Goal: Task Accomplishment & Management: Manage account settings

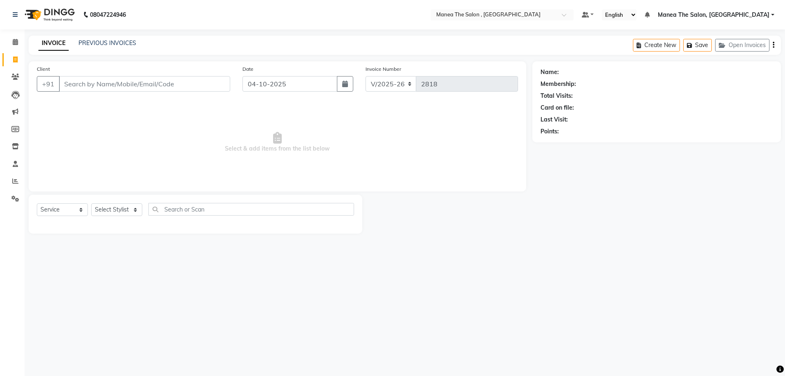
select select "7201"
select select "service"
click at [127, 207] on select "Select Stylist [PERSON_NAME] Manager NAVEEN [PERSON_NAME] [PERSON_NAME] [PERSON…" at bounding box center [116, 209] width 51 height 13
select select "70825"
click at [91, 203] on select "Select Stylist [PERSON_NAME] Manager NAVEEN [PERSON_NAME] [PERSON_NAME] [PERSON…" at bounding box center [116, 209] width 51 height 13
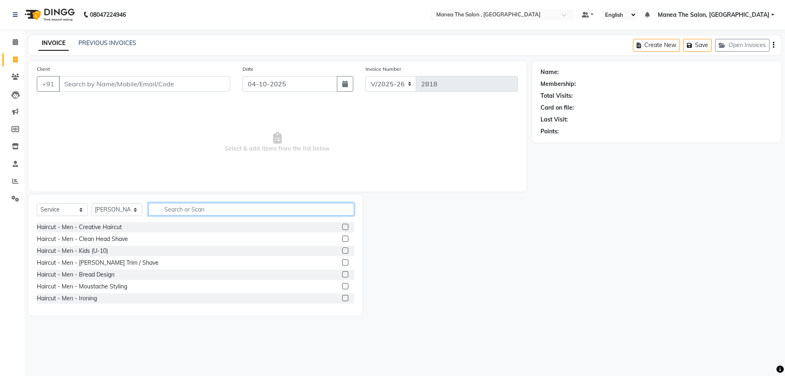
click at [188, 212] on input "text" at bounding box center [251, 209] width 206 height 13
type input "WAX"
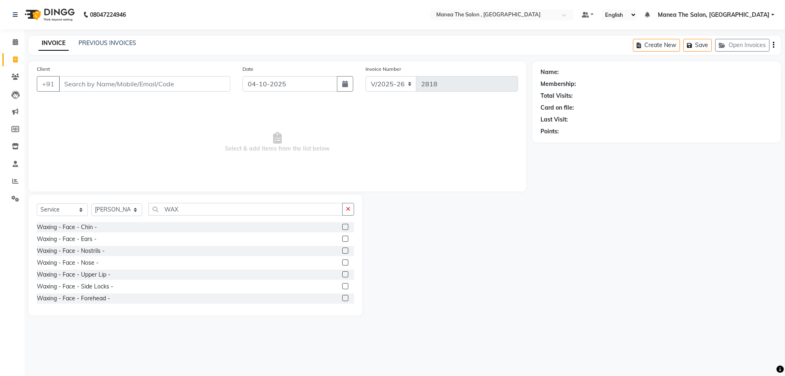
click at [342, 226] on label at bounding box center [345, 227] width 6 height 6
click at [342, 226] on input "checkbox" at bounding box center [344, 226] width 5 height 5
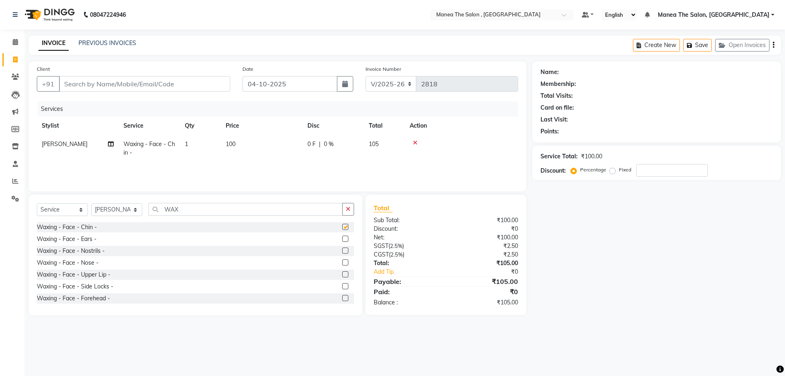
checkbox input "false"
click at [342, 275] on label at bounding box center [345, 274] width 6 height 6
click at [342, 275] on input "checkbox" at bounding box center [344, 274] width 5 height 5
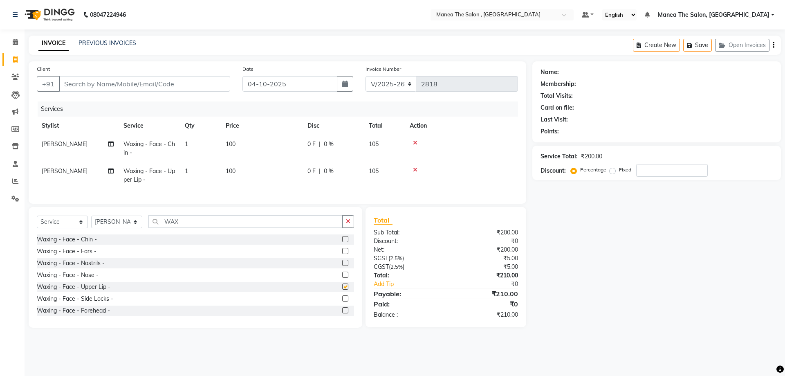
checkbox input "false"
click at [193, 76] on div "Client +91" at bounding box center [134, 82] width 206 height 34
click at [180, 83] on input "Client" at bounding box center [144, 84] width 171 height 16
type input "9"
type input "0"
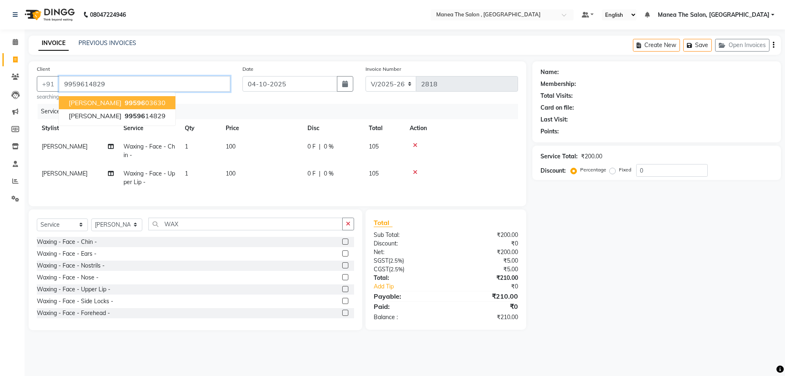
type input "9959614829"
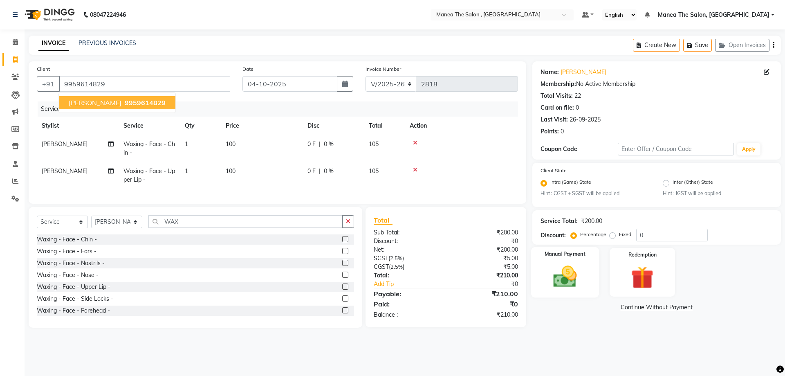
click at [581, 277] on img at bounding box center [565, 276] width 38 height 27
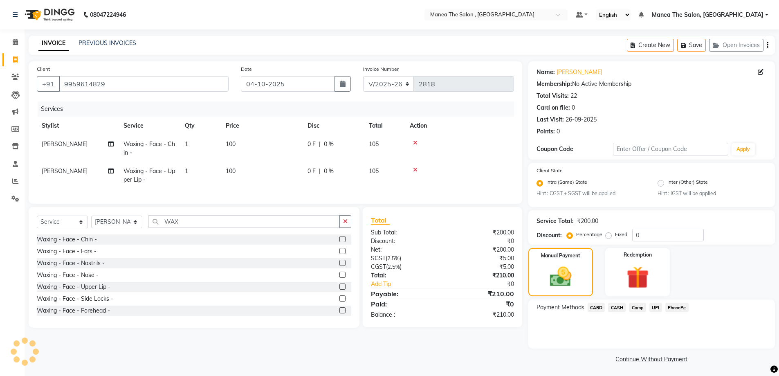
click at [620, 307] on span "CASH" at bounding box center [617, 306] width 18 height 9
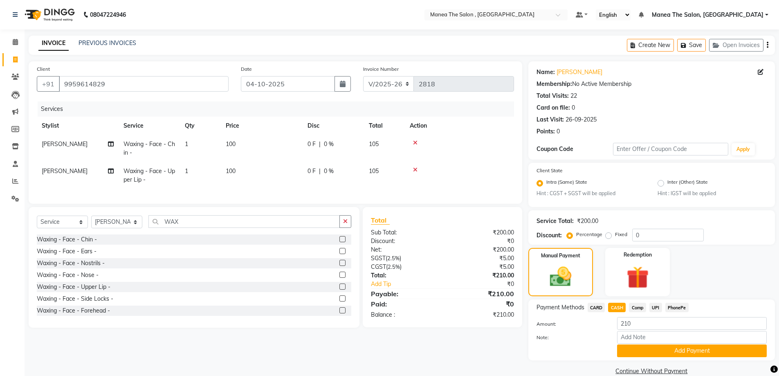
click at [620, 307] on span "CASH" at bounding box center [617, 306] width 18 height 9
click at [670, 350] on button "Add Payment" at bounding box center [692, 350] width 150 height 13
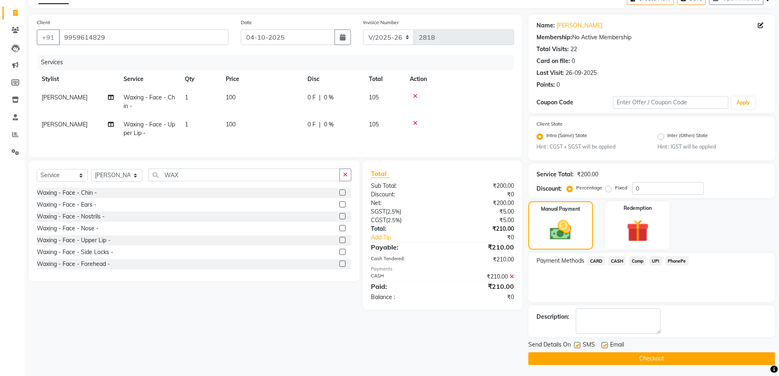
scroll to position [48, 0]
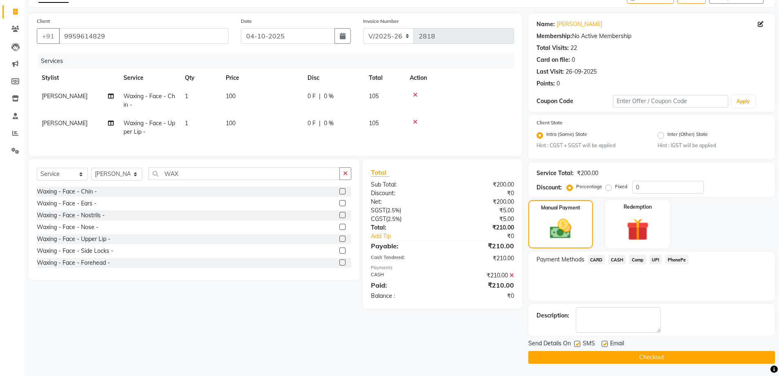
click at [668, 359] on button "Checkout" at bounding box center [651, 357] width 246 height 13
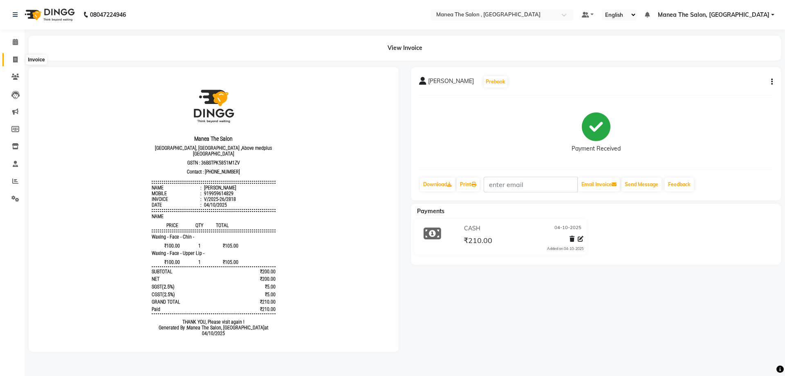
click at [13, 60] on icon at bounding box center [15, 59] width 4 height 6
select select "service"
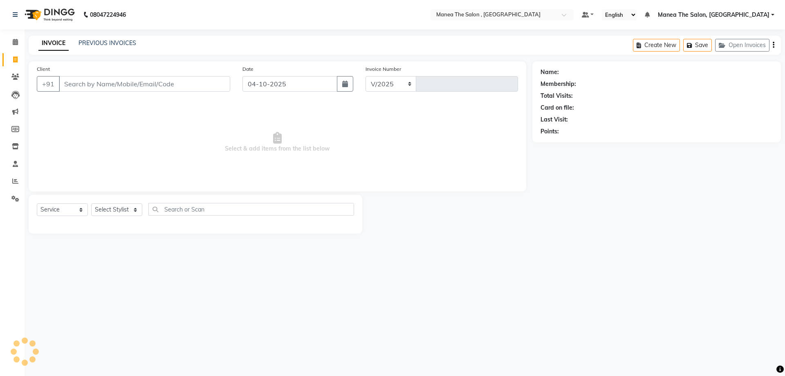
select select "7201"
type input "2819"
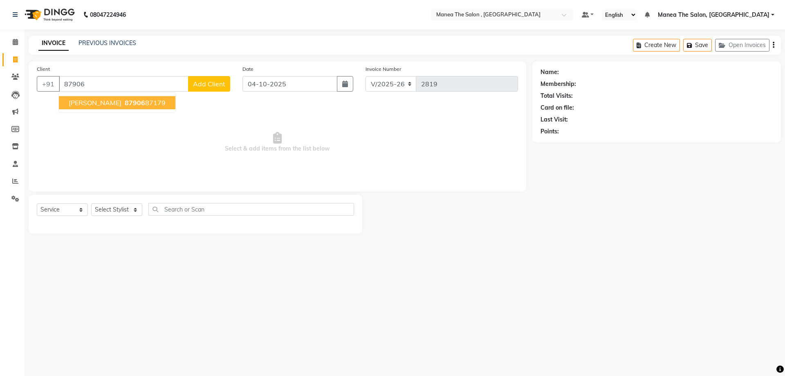
click at [83, 105] on button "[PERSON_NAME] 87906 87179" at bounding box center [117, 102] width 116 height 13
type input "8790687179"
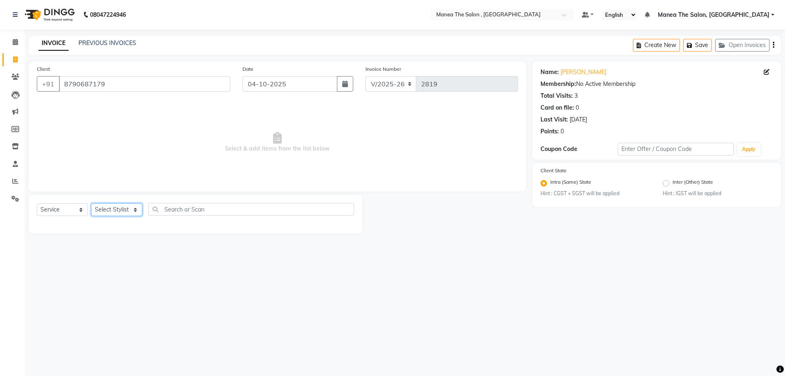
click at [120, 211] on select "Select Stylist [PERSON_NAME] Manager NAVEEN [PERSON_NAME] [PERSON_NAME] [PERSON…" at bounding box center [116, 209] width 51 height 13
select select "71076"
click at [91, 203] on select "Select Stylist [PERSON_NAME] Manager NAVEEN [PERSON_NAME] [PERSON_NAME] [PERSON…" at bounding box center [116, 209] width 51 height 13
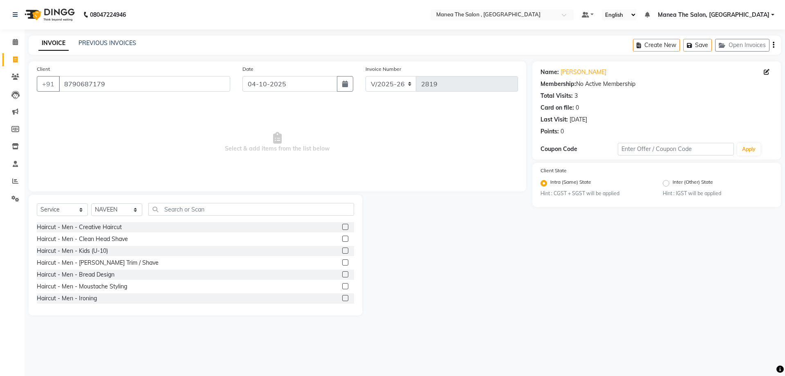
click at [342, 227] on label at bounding box center [345, 227] width 6 height 6
click at [342, 227] on input "checkbox" at bounding box center [344, 226] width 5 height 5
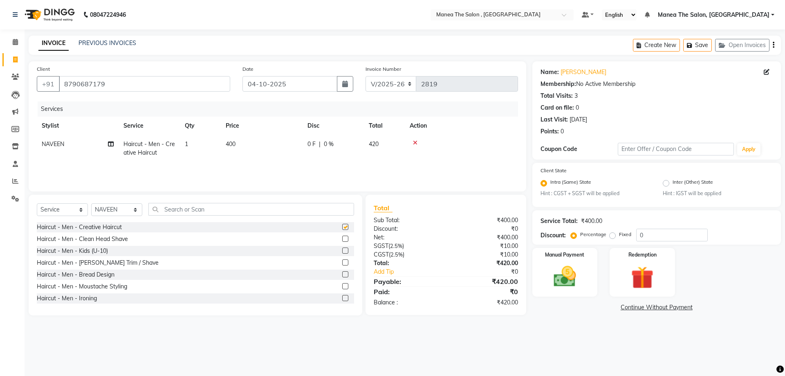
checkbox input "false"
click at [579, 271] on img at bounding box center [565, 276] width 38 height 27
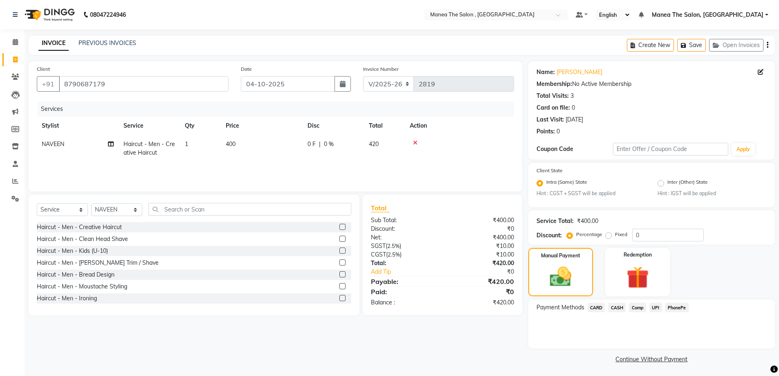
click at [595, 305] on span "CARD" at bounding box center [596, 306] width 18 height 9
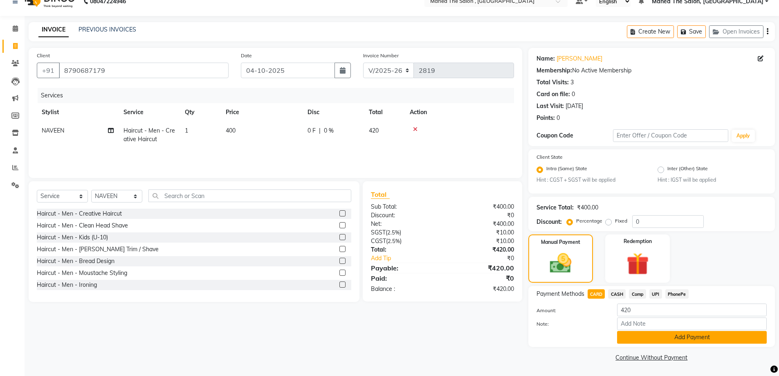
click at [629, 339] on button "Add Payment" at bounding box center [692, 337] width 150 height 13
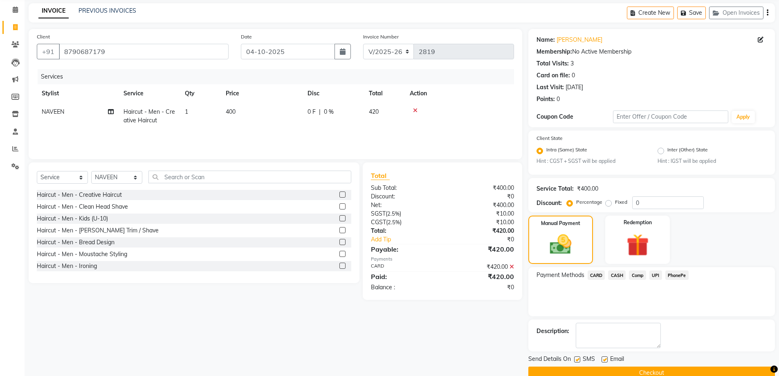
scroll to position [48, 0]
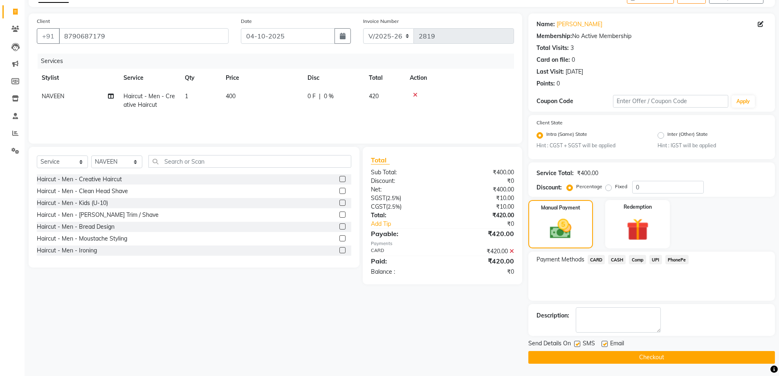
click at [644, 353] on button "Checkout" at bounding box center [651, 357] width 246 height 13
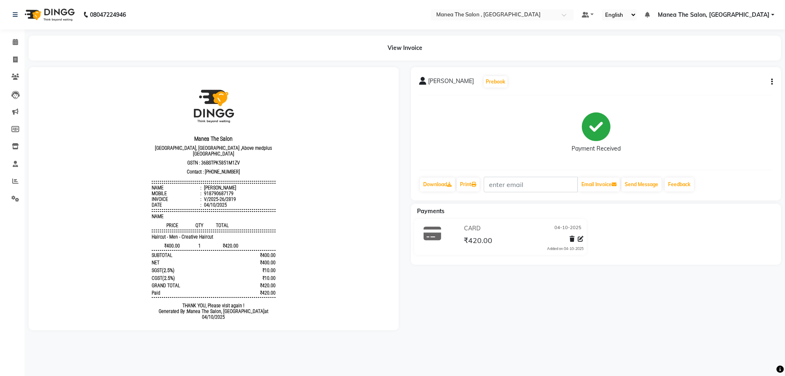
click at [236, 108] on img at bounding box center [213, 107] width 61 height 51
click at [239, 111] on header "Manea The Salon [GEOGRAPHIC_DATA], [GEOGRAPHIC_DATA] ,Above medplus 3rd floor, …" at bounding box center [213, 145] width 123 height 126
click at [17, 58] on icon at bounding box center [15, 59] width 4 height 6
select select "service"
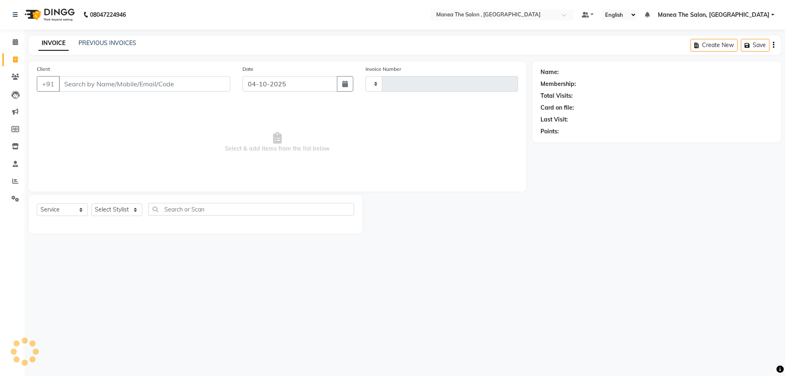
type input "2820"
select select "7201"
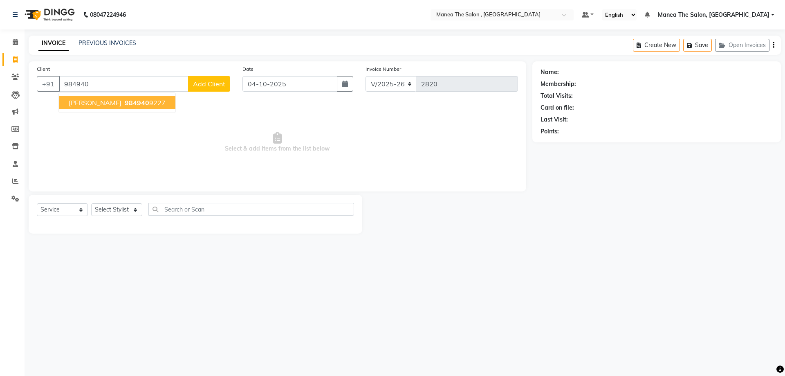
click at [125, 103] on span "984940" at bounding box center [137, 103] width 25 height 8
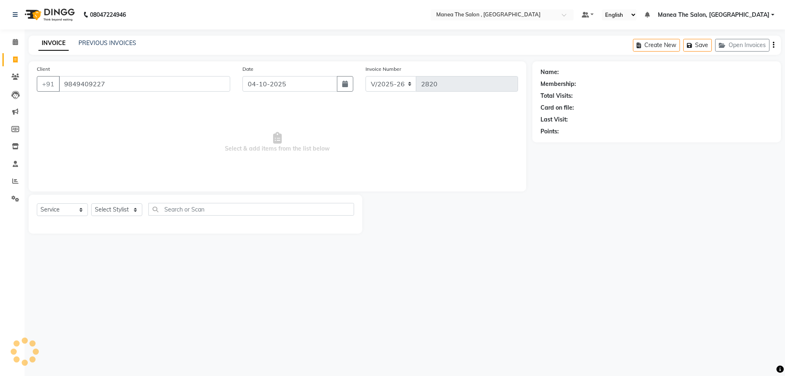
type input "9849409227"
select select "1: Object"
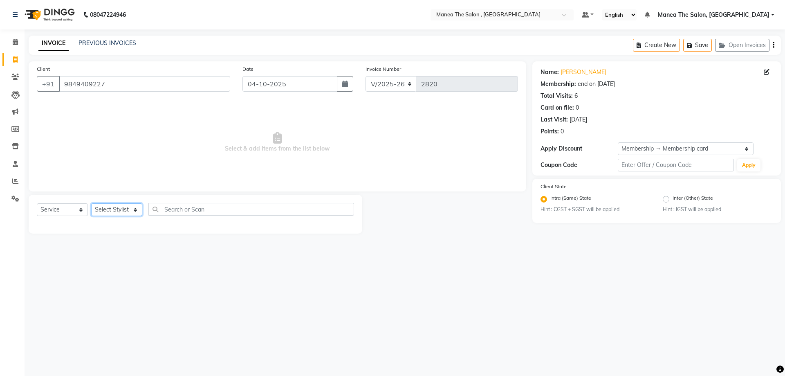
click at [126, 210] on select "Select Stylist [PERSON_NAME] Manager NAVEEN [PERSON_NAME] [PERSON_NAME] [PERSON…" at bounding box center [116, 209] width 51 height 13
select select "78150"
click at [91, 203] on select "Select Stylist [PERSON_NAME] Manager NAVEEN [PERSON_NAME] [PERSON_NAME] [PERSON…" at bounding box center [116, 209] width 51 height 13
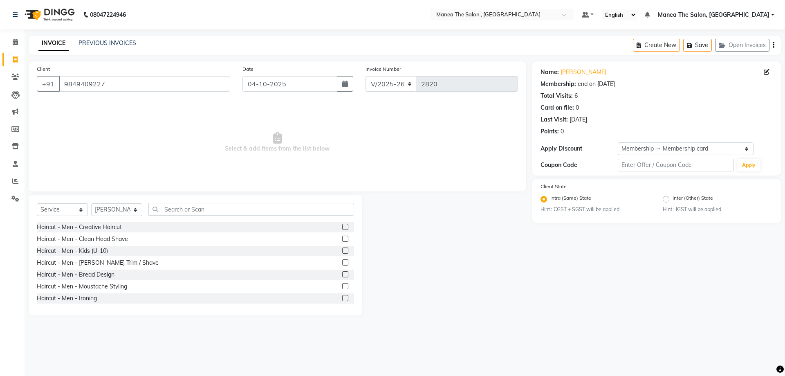
click at [342, 227] on label at bounding box center [345, 227] width 6 height 6
click at [342, 227] on input "checkbox" at bounding box center [344, 226] width 5 height 5
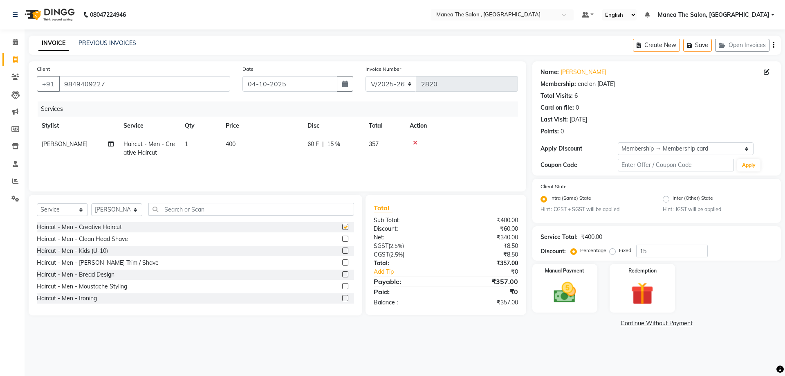
checkbox input "false"
click at [182, 208] on input "text" at bounding box center [251, 209] width 206 height 13
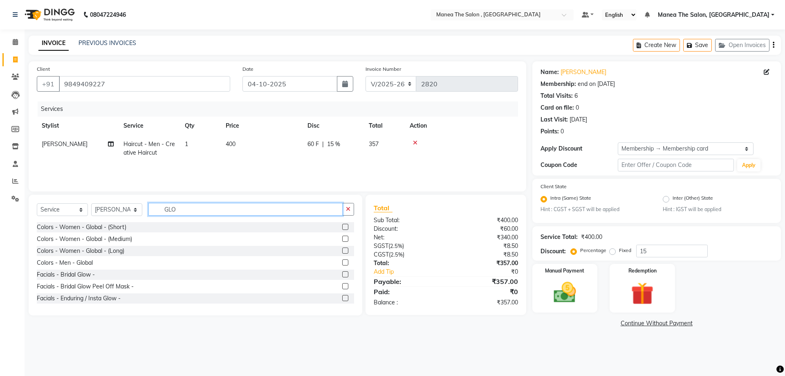
type input "GLO"
click at [342, 263] on label at bounding box center [345, 262] width 6 height 6
click at [342, 263] on input "checkbox" at bounding box center [344, 262] width 5 height 5
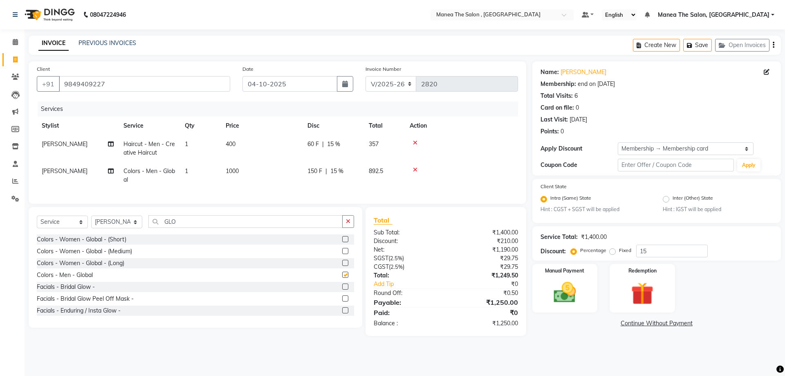
checkbox input "false"
click at [233, 173] on span "1000" at bounding box center [232, 170] width 13 height 7
select select "78150"
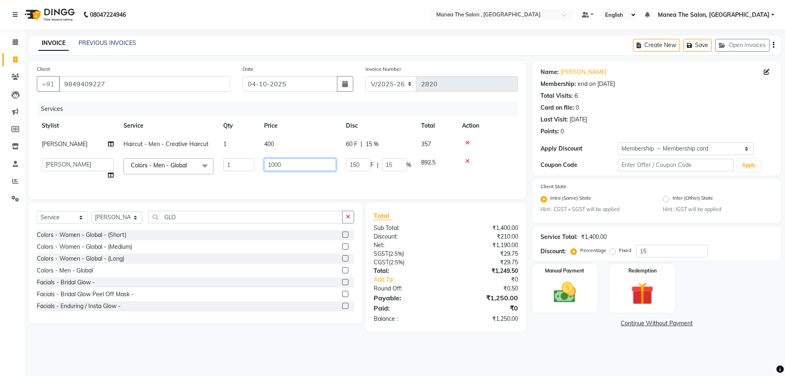
click at [278, 162] on input "1000" at bounding box center [300, 164] width 72 height 13
drag, startPoint x: 282, startPoint y: 162, endPoint x: 251, endPoint y: 162, distance: 31.5
click at [251, 162] on tr "[PERSON_NAME] Manager NAVEEN [PERSON_NAME] [PERSON_NAME] [PERSON_NAME] [PERSON_…" at bounding box center [277, 168] width 481 height 31
type input "1200"
click at [359, 179] on td "150 F | 15 %" at bounding box center [378, 168] width 75 height 31
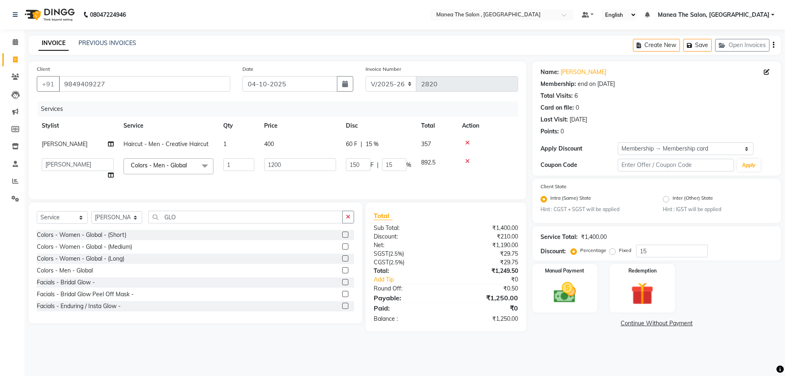
select select "78150"
click at [431, 349] on div "08047224946 Select Location × Manea The Salon , Kondapur Default Panel My Panel…" at bounding box center [392, 188] width 785 height 376
click at [569, 293] on img at bounding box center [565, 292] width 38 height 27
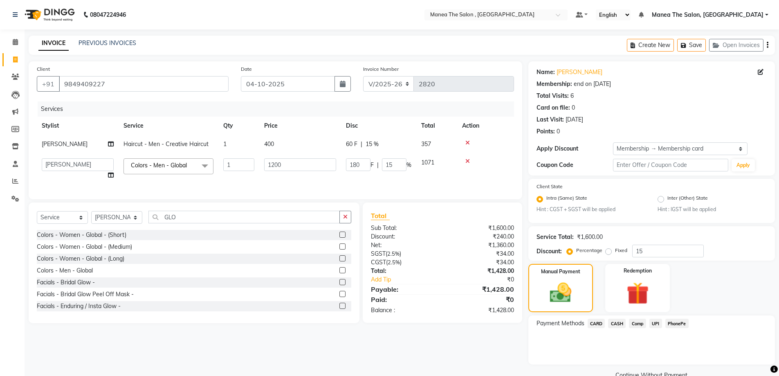
click at [657, 323] on span "UPI" at bounding box center [655, 322] width 13 height 9
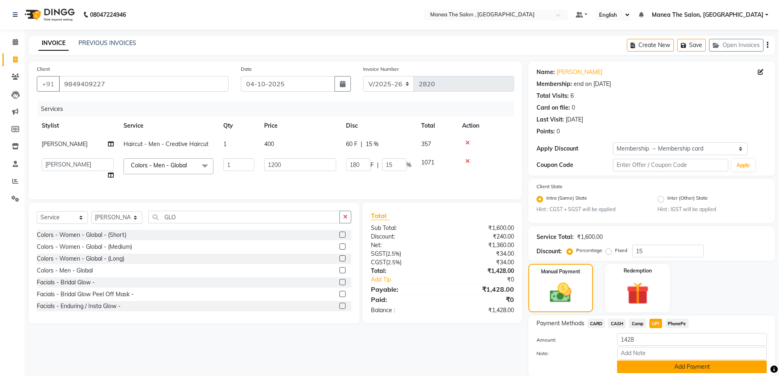
click at [671, 365] on button "Add Payment" at bounding box center [692, 366] width 150 height 13
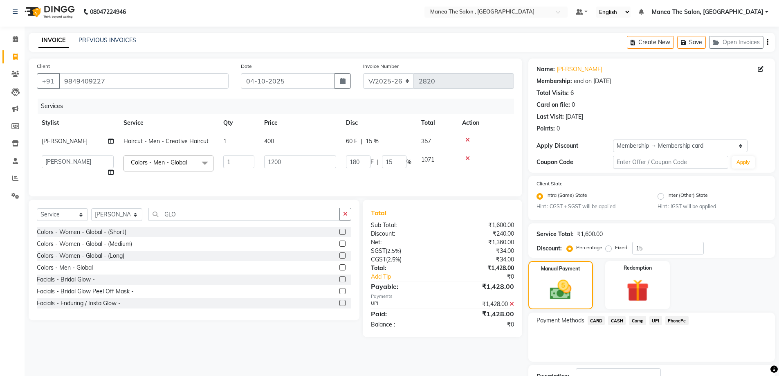
scroll to position [64, 0]
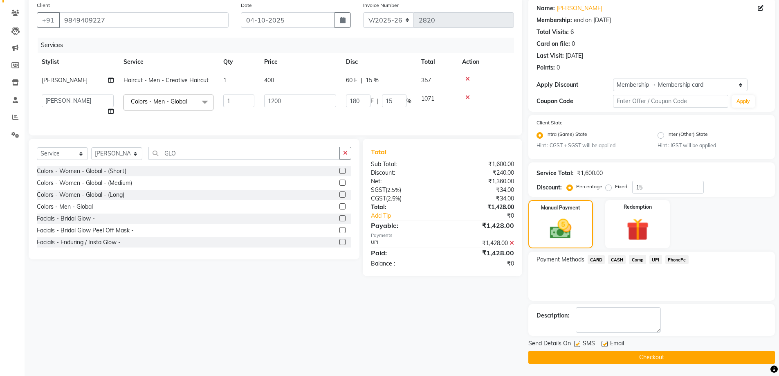
click at [674, 355] on button "Checkout" at bounding box center [651, 357] width 246 height 13
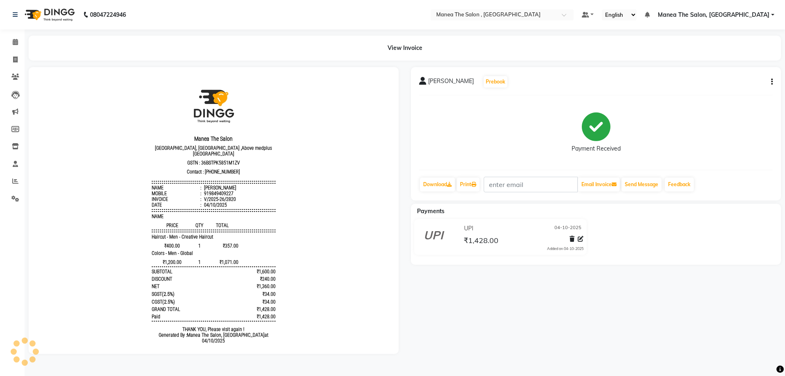
drag, startPoint x: 475, startPoint y: 88, endPoint x: 482, endPoint y: 101, distance: 15.0
select select "service"
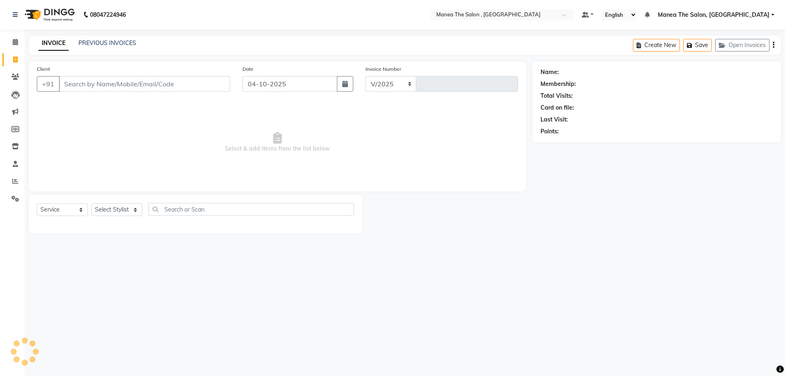
select select "7201"
type input "2821"
click at [15, 179] on icon at bounding box center [15, 181] width 6 height 6
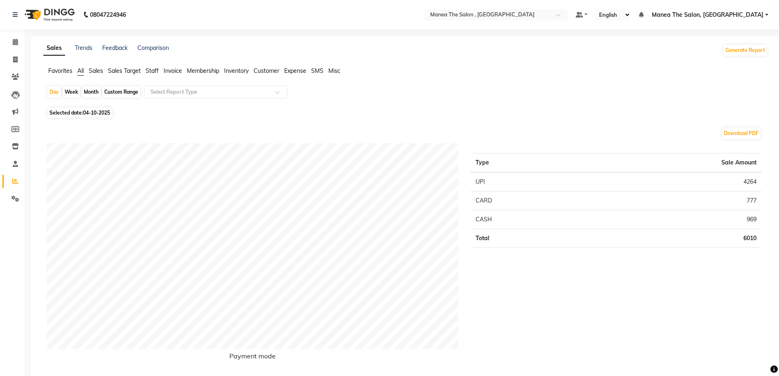
select select "service"
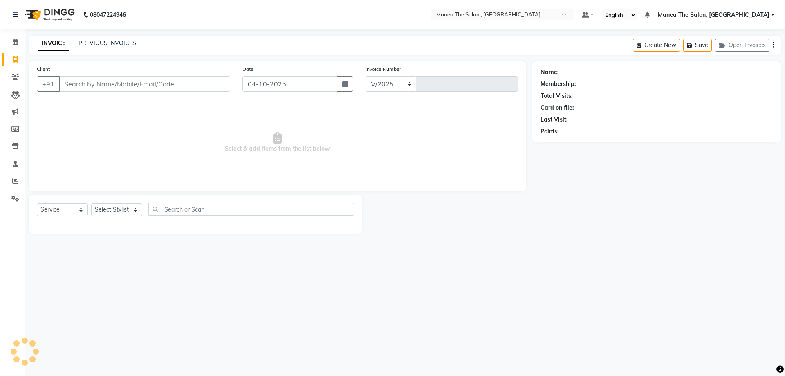
select select "7201"
type input "2821"
click at [118, 210] on select "Select Stylist [PERSON_NAME] Manager NAVEEN [PERSON_NAME] [PERSON_NAME] [PERSON…" at bounding box center [116, 209] width 51 height 13
select select "90979"
click at [91, 203] on select "Select Stylist [PERSON_NAME] Manager NAVEEN [PERSON_NAME] [PERSON_NAME] [PERSON…" at bounding box center [116, 209] width 51 height 13
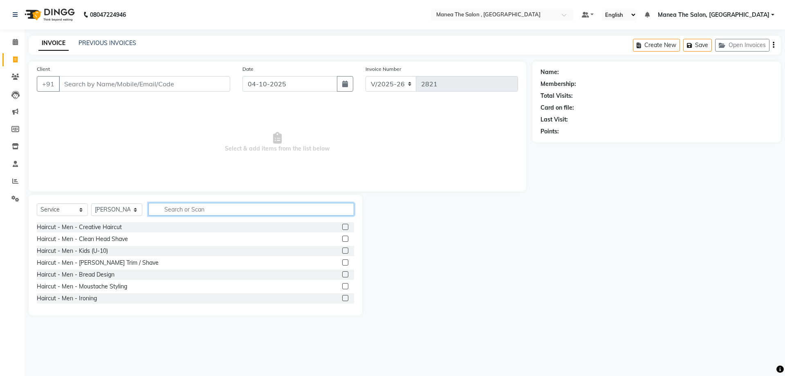
click at [155, 211] on input "text" at bounding box center [251, 209] width 206 height 13
type input "THR"
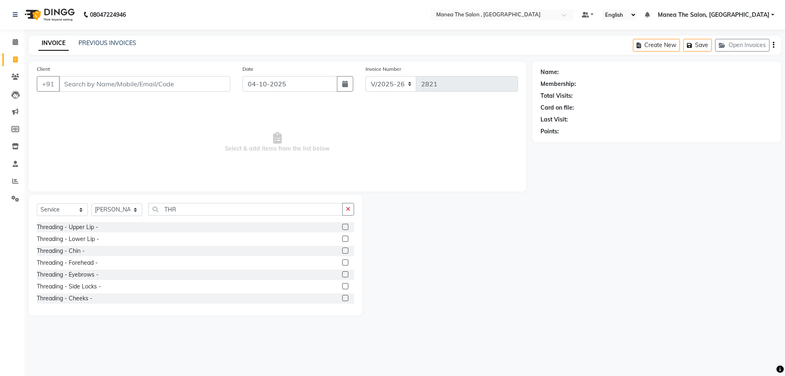
click at [342, 226] on label at bounding box center [345, 227] width 6 height 6
click at [342, 226] on input "checkbox" at bounding box center [344, 226] width 5 height 5
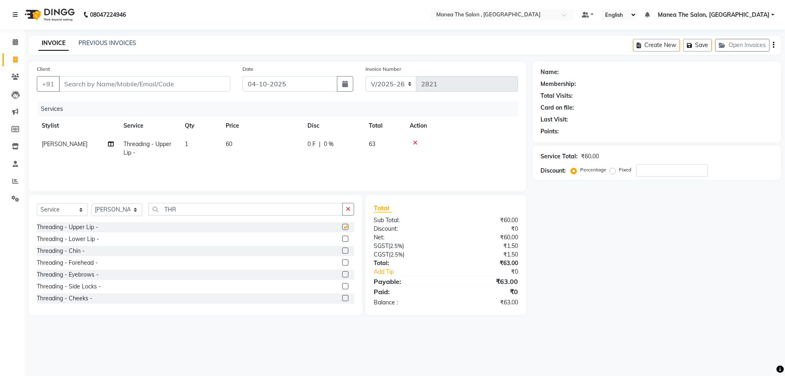
checkbox input "false"
click at [342, 240] on label at bounding box center [345, 238] width 6 height 6
click at [342, 240] on input "checkbox" at bounding box center [344, 238] width 5 height 5
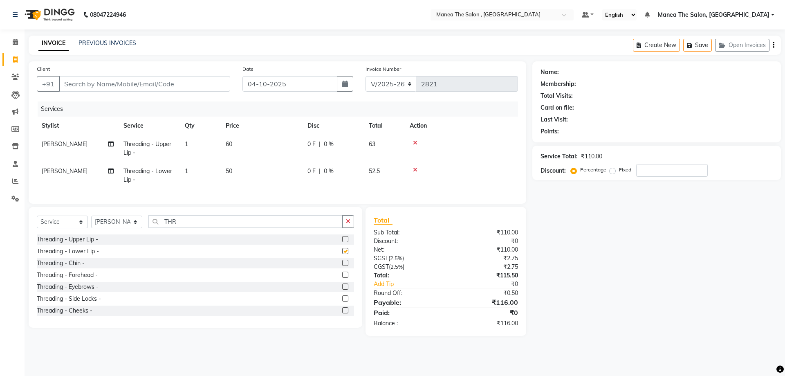
checkbox input "false"
click at [342, 266] on label at bounding box center [345, 263] width 6 height 6
click at [342, 266] on input "checkbox" at bounding box center [344, 262] width 5 height 5
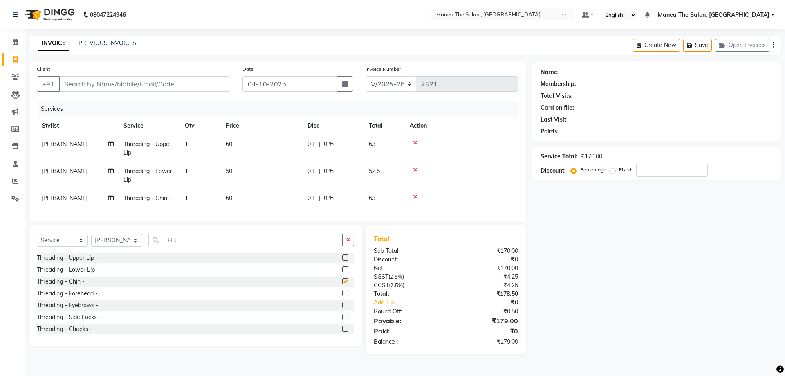
checkbox input "false"
click at [128, 80] on input "Client" at bounding box center [144, 84] width 171 height 16
type input "7"
type input "0"
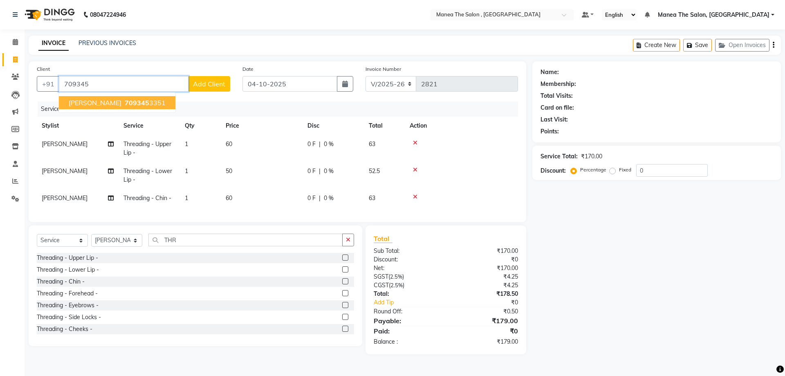
click at [129, 100] on ngb-highlight "709345 3351" at bounding box center [144, 103] width 43 height 8
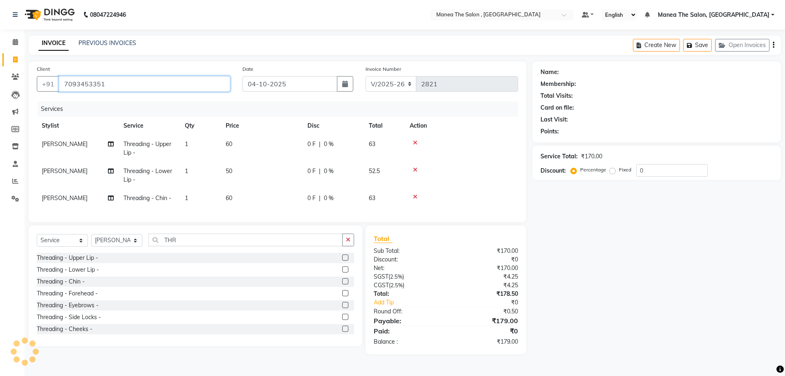
type input "7093453351"
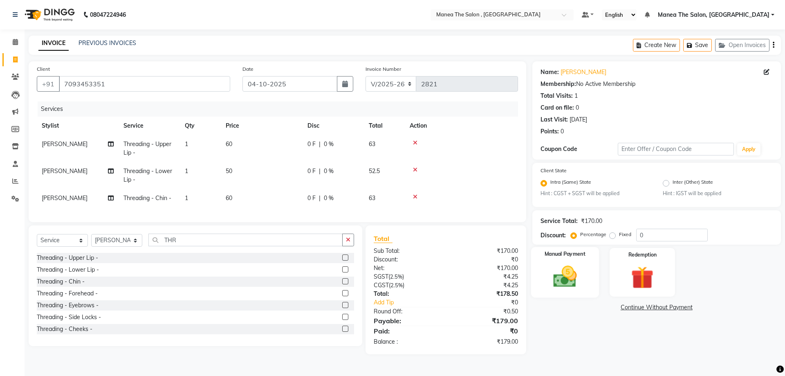
click at [567, 258] on div "Manual Payment" at bounding box center [565, 272] width 68 height 50
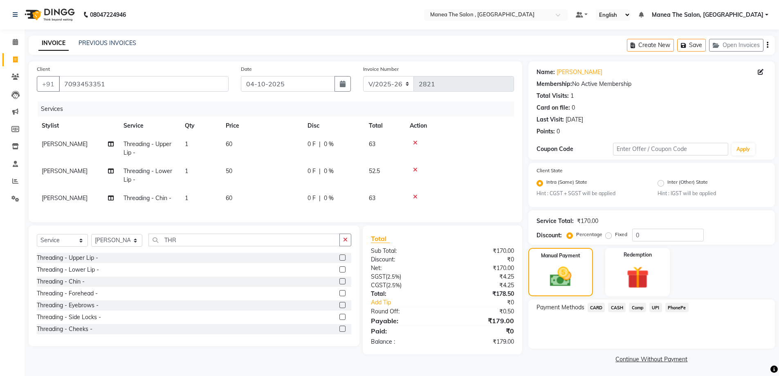
click at [657, 309] on span "UPI" at bounding box center [655, 306] width 13 height 9
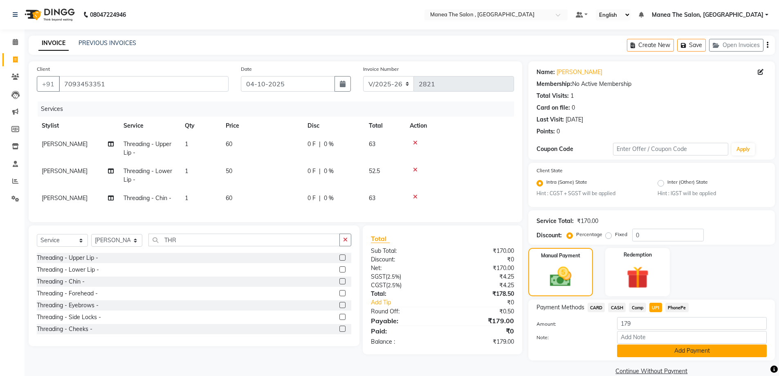
click at [668, 354] on button "Add Payment" at bounding box center [692, 350] width 150 height 13
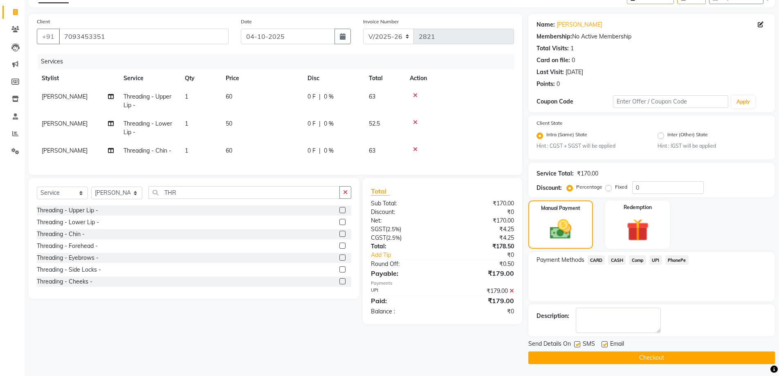
scroll to position [48, 0]
click at [622, 357] on button "Checkout" at bounding box center [651, 357] width 246 height 13
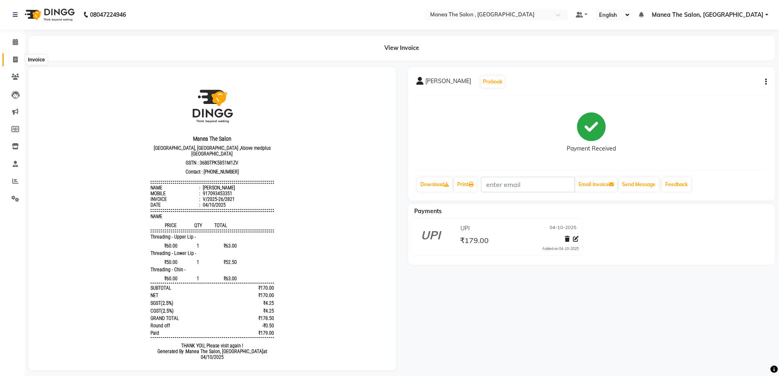
click at [15, 60] on icon at bounding box center [15, 59] width 4 height 6
select select "service"
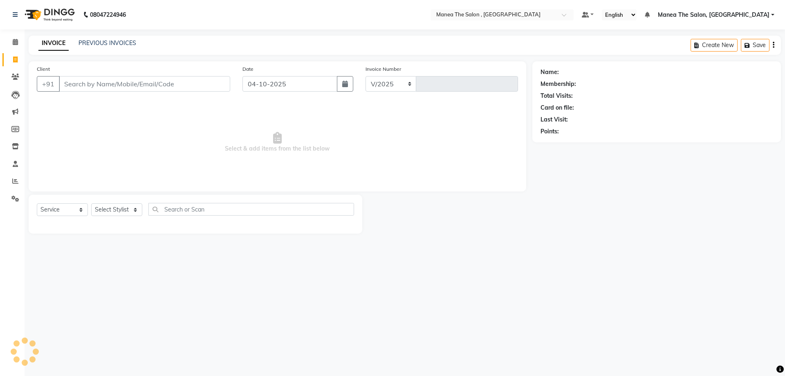
select select "7201"
type input "2822"
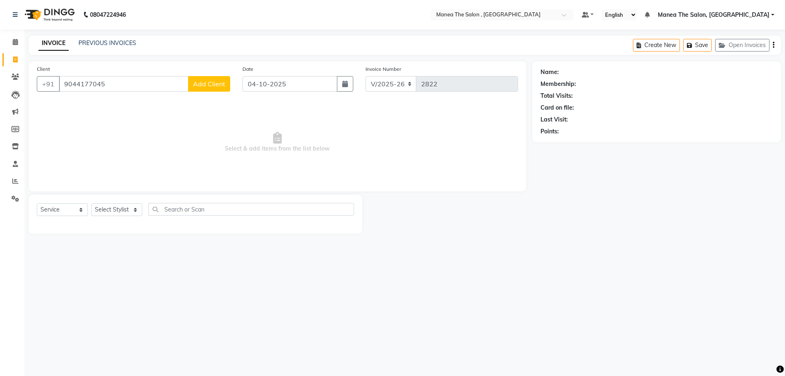
type input "9044177045"
click at [200, 84] on span "Add Client" at bounding box center [209, 84] width 32 height 8
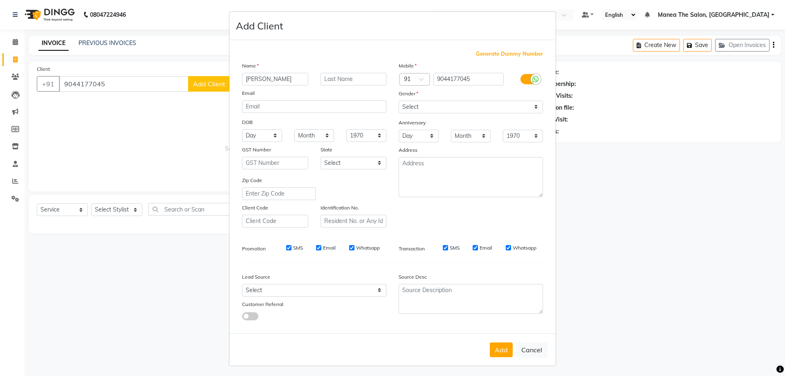
type input "[PERSON_NAME]"
click at [282, 102] on input "email" at bounding box center [314, 106] width 144 height 13
click at [468, 105] on select "Select [DEMOGRAPHIC_DATA] [DEMOGRAPHIC_DATA] Other Prefer Not To Say" at bounding box center [471, 107] width 144 height 13
select select "[DEMOGRAPHIC_DATA]"
click at [399, 101] on select "Select [DEMOGRAPHIC_DATA] [DEMOGRAPHIC_DATA] Other Prefer Not To Say" at bounding box center [471, 107] width 144 height 13
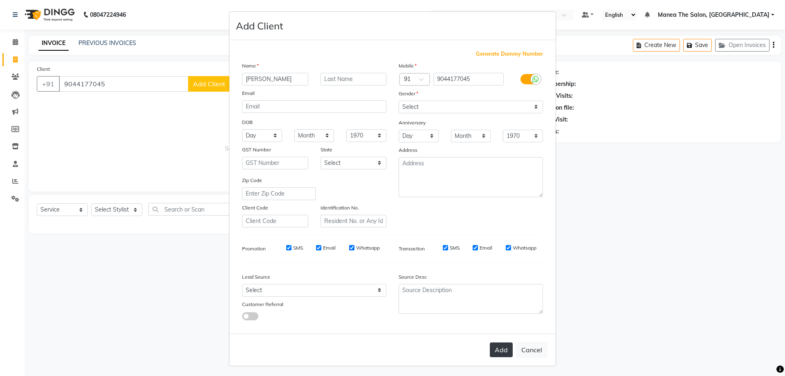
click at [500, 346] on button "Add" at bounding box center [501, 349] width 23 height 15
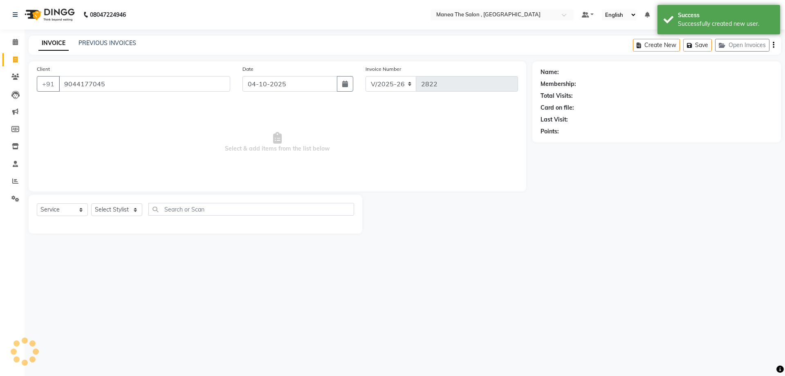
click at [153, 277] on ngb-modal-window "Add Client Generate Dummy Number Name Email DOB Day 01 02 03 04 05 06 07 08 09 …" at bounding box center [392, 188] width 785 height 376
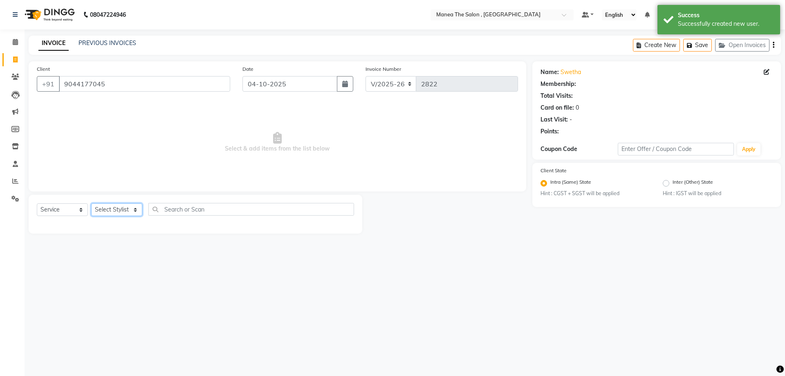
click at [122, 210] on select "Select Stylist [PERSON_NAME] Manager NAVEEN [PERSON_NAME] [PERSON_NAME] [PERSON…" at bounding box center [116, 209] width 51 height 13
select select "90979"
click at [91, 203] on select "Select Stylist [PERSON_NAME] Manager NAVEEN [PERSON_NAME] [PERSON_NAME] [PERSON…" at bounding box center [116, 209] width 51 height 13
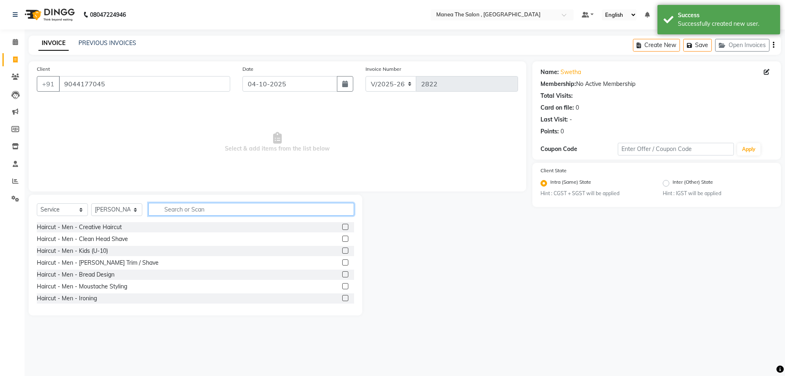
click at [189, 208] on input "text" at bounding box center [251, 209] width 206 height 13
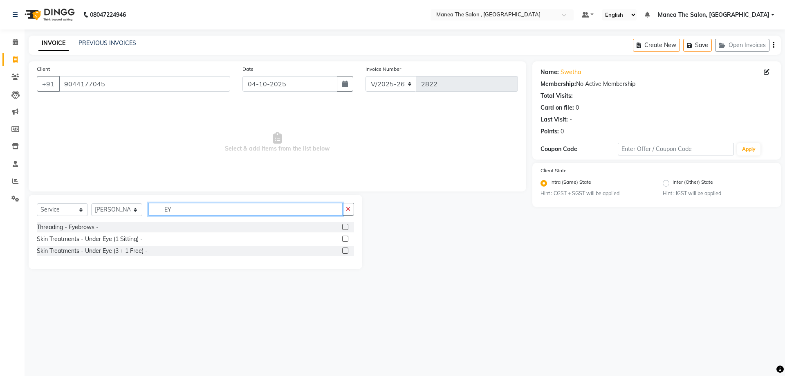
type input "EY"
click at [345, 227] on label at bounding box center [345, 227] width 6 height 6
click at [345, 227] on input "checkbox" at bounding box center [344, 226] width 5 height 5
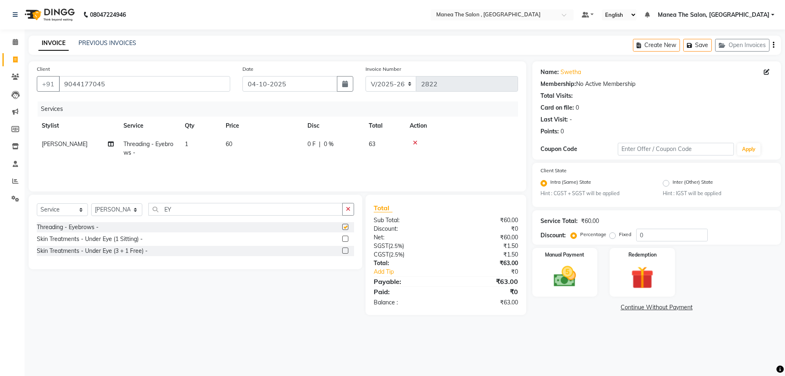
checkbox input "false"
drag, startPoint x: 225, startPoint y: 209, endPoint x: 142, endPoint y: 209, distance: 83.0
click at [142, 209] on div "Select Service Product Membership Package Voucher Prepaid Gift Card Select Styl…" at bounding box center [195, 212] width 317 height 19
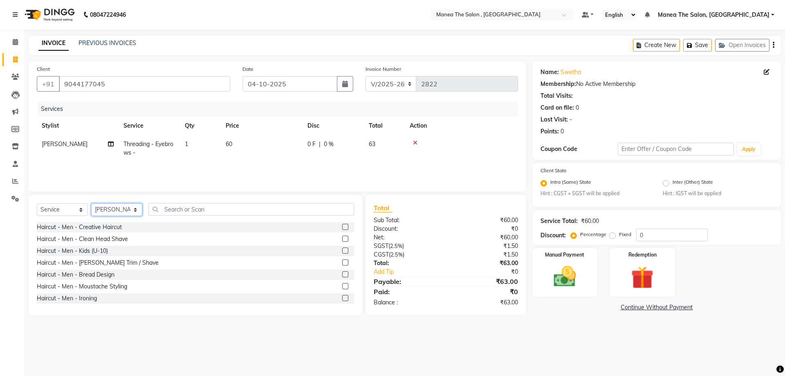
drag, startPoint x: 129, startPoint y: 211, endPoint x: 124, endPoint y: 214, distance: 5.8
click at [129, 211] on select "Select Stylist [PERSON_NAME] Manager NAVEEN [PERSON_NAME] [PERSON_NAME] [PERSON…" at bounding box center [116, 209] width 51 height 13
select select "93250"
click at [91, 203] on select "Select Stylist [PERSON_NAME] Manager NAVEEN [PERSON_NAME] [PERSON_NAME] [PERSON…" at bounding box center [116, 209] width 51 height 13
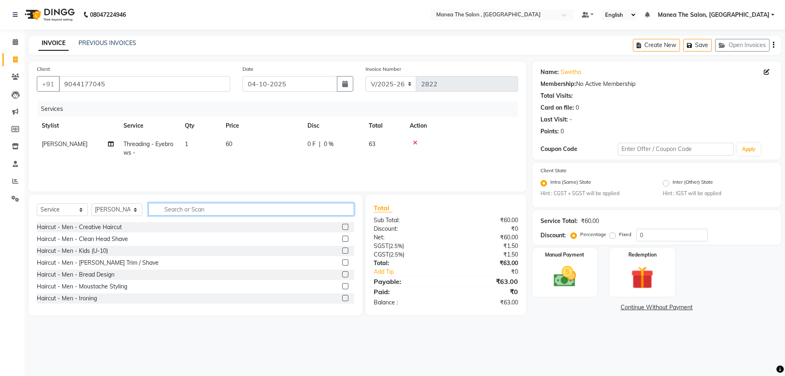
click at [180, 211] on input "text" at bounding box center [251, 209] width 206 height 13
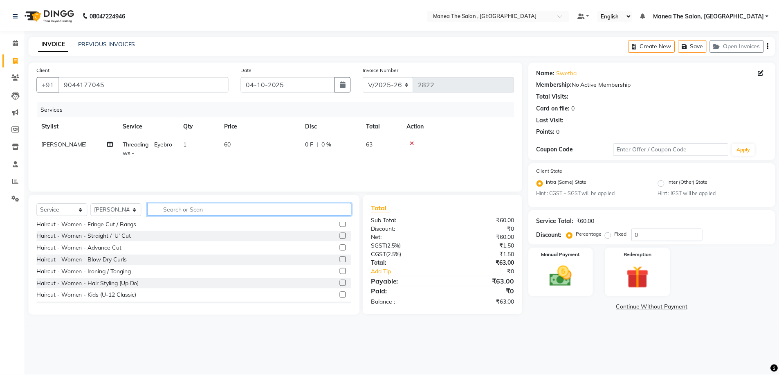
scroll to position [123, 0]
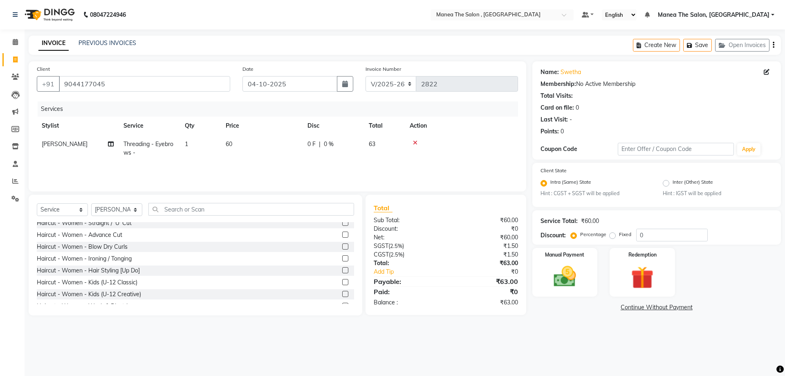
click at [342, 233] on label at bounding box center [345, 234] width 6 height 6
click at [342, 233] on input "checkbox" at bounding box center [344, 234] width 5 height 5
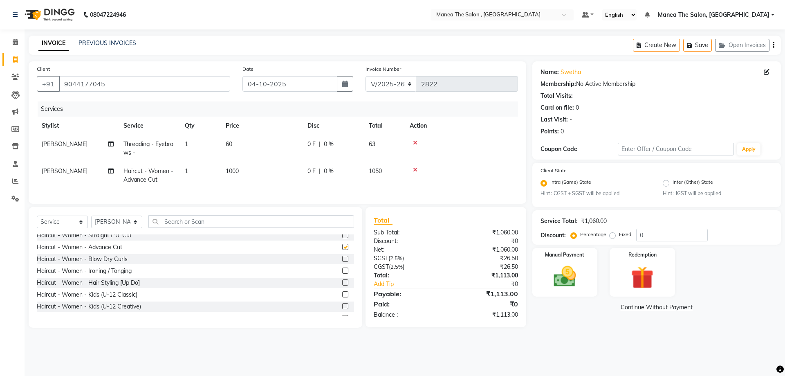
checkbox input "false"
click at [576, 267] on img at bounding box center [565, 276] width 38 height 27
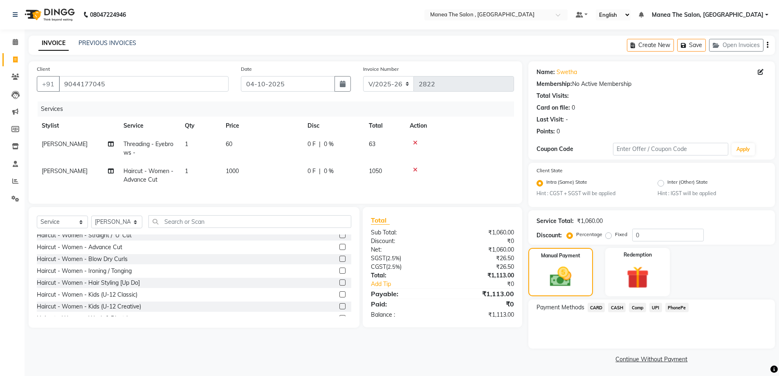
click at [643, 308] on span "Comp" at bounding box center [637, 306] width 17 height 9
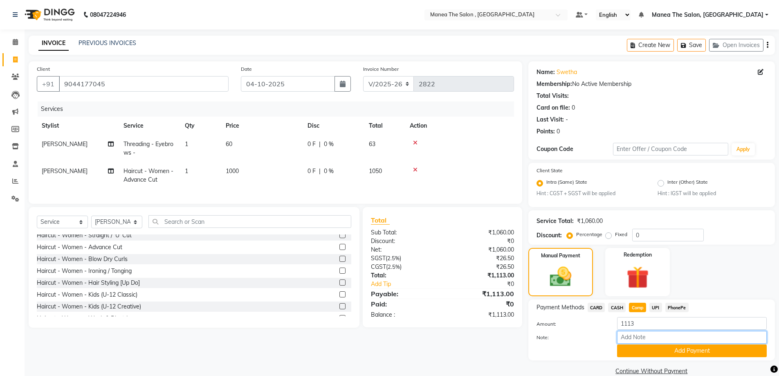
click at [650, 340] on input "Note:" at bounding box center [692, 337] width 150 height 13
type input "LUZO"
click at [664, 356] on button "Add Payment" at bounding box center [692, 350] width 150 height 13
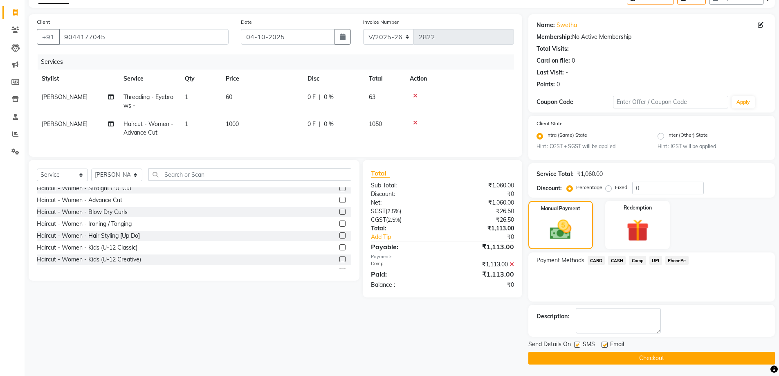
scroll to position [48, 0]
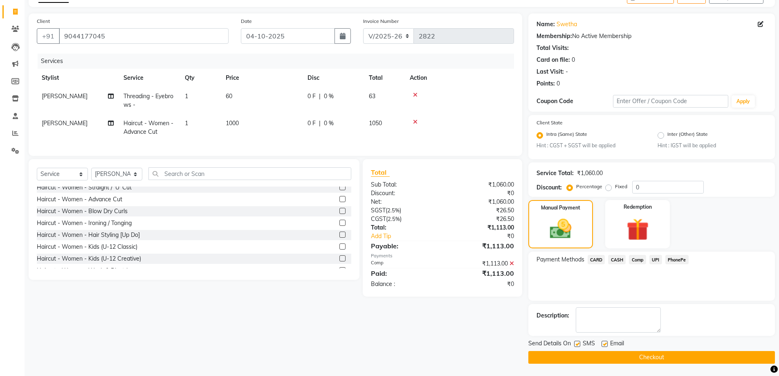
click at [654, 360] on button "Checkout" at bounding box center [651, 357] width 246 height 13
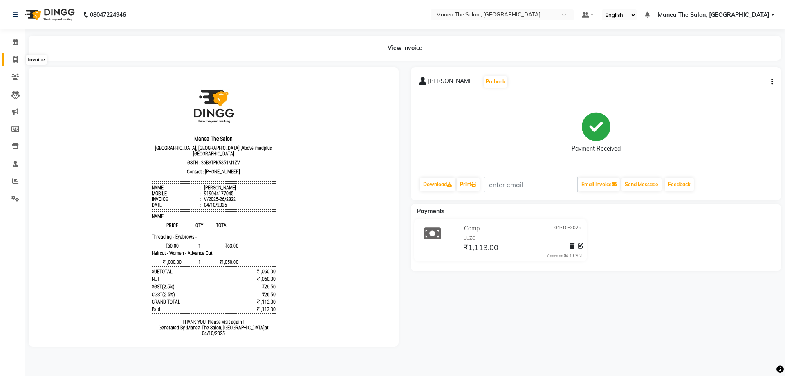
click at [15, 58] on icon at bounding box center [15, 59] width 4 height 6
select select "service"
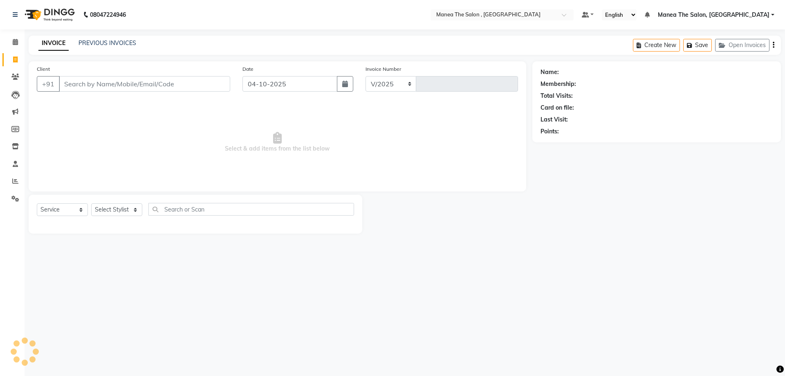
select select "7201"
type input "2823"
click at [16, 181] on icon at bounding box center [15, 181] width 6 height 6
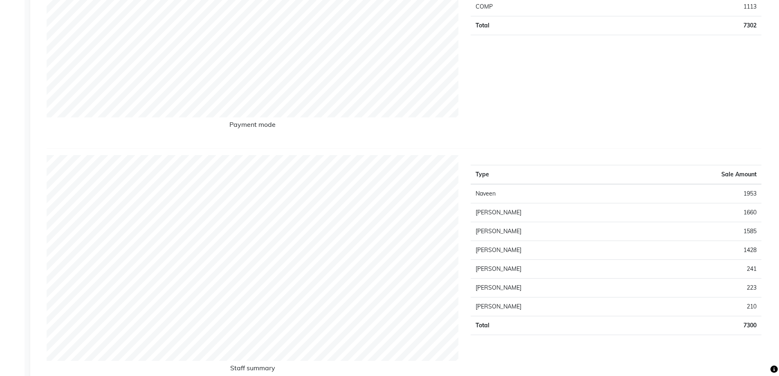
scroll to position [245, 0]
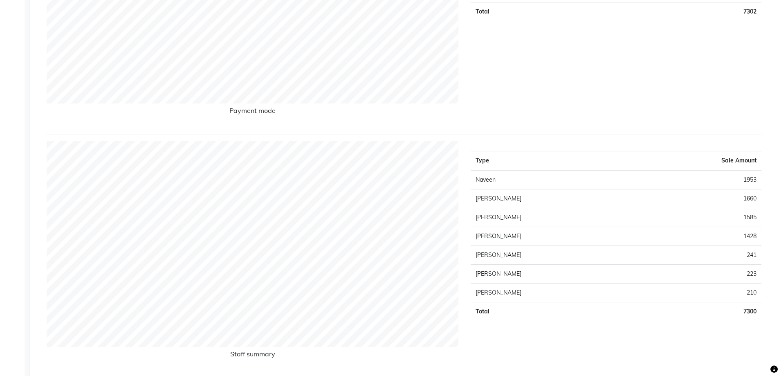
click at [638, 82] on div "Type Sale Amount UPI 4443 CARD 777 CASH 969 COMP 1113 Total 7302" at bounding box center [615, 13] width 303 height 230
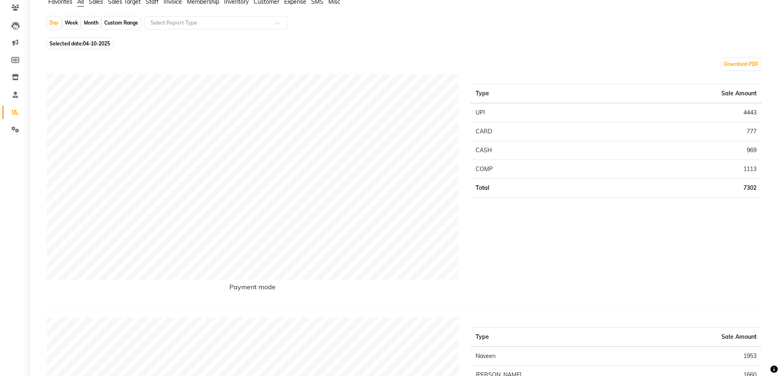
scroll to position [0, 0]
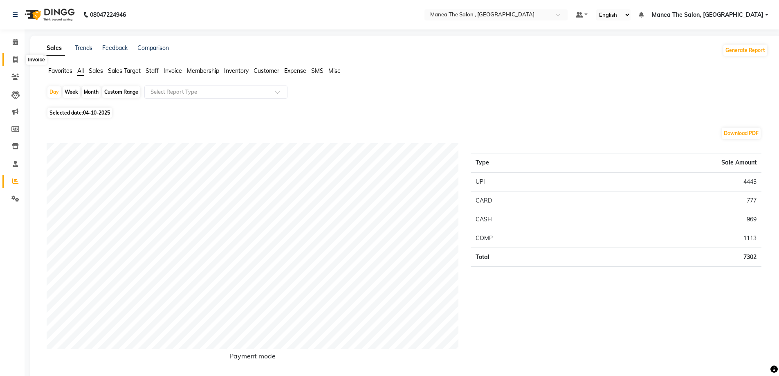
click at [12, 59] on span at bounding box center [15, 59] width 14 height 9
select select "service"
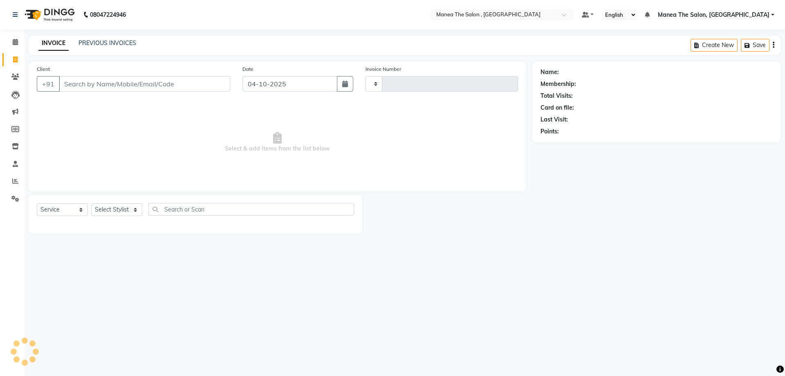
type input "2823"
select select "7201"
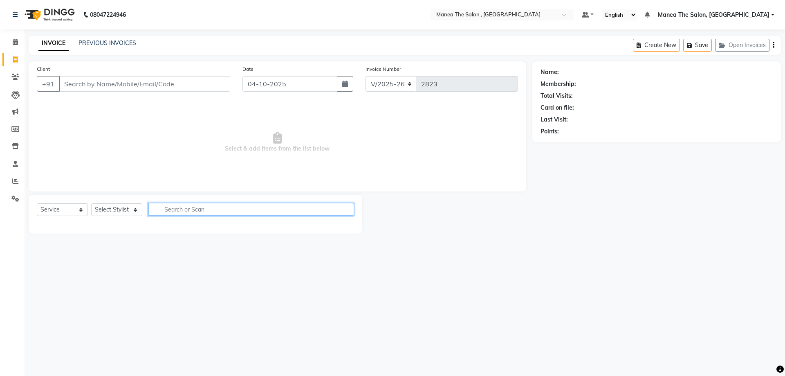
click at [172, 213] on input "text" at bounding box center [251, 209] width 206 height 13
type input "UN"
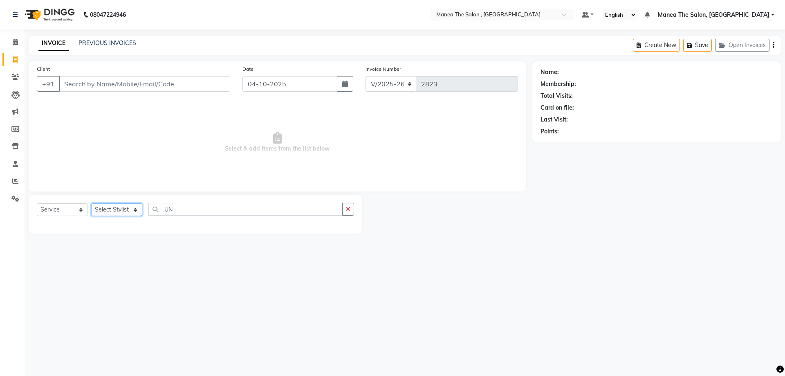
click at [119, 210] on select "Select Stylist [PERSON_NAME] Manager NAVEEN [PERSON_NAME] [PERSON_NAME] [PERSON…" at bounding box center [116, 209] width 51 height 13
select select "90979"
click at [91, 203] on select "Select Stylist [PERSON_NAME] Manager NAVEEN [PERSON_NAME] [PERSON_NAME] [PERSON…" at bounding box center [116, 209] width 51 height 13
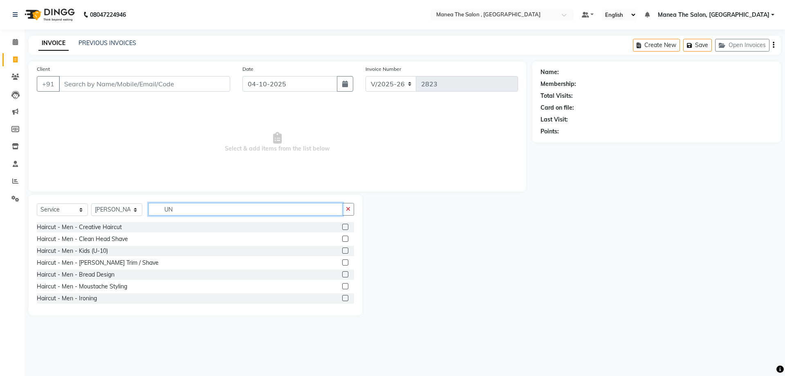
click at [178, 206] on input "UN" at bounding box center [245, 209] width 194 height 13
type input "U"
type input "UND"
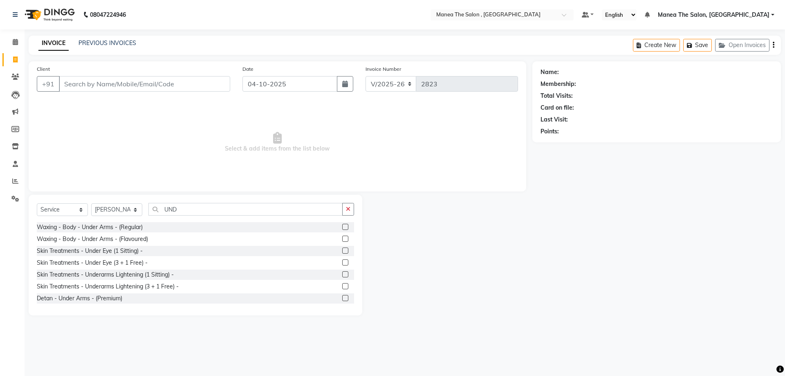
click at [342, 239] on label at bounding box center [345, 238] width 6 height 6
click at [342, 239] on input "checkbox" at bounding box center [344, 238] width 5 height 5
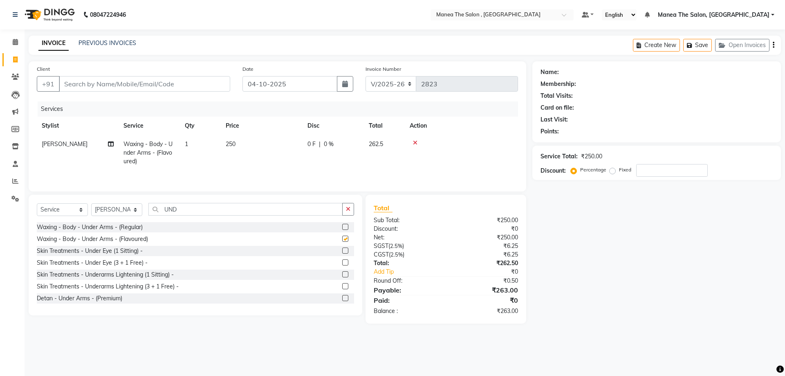
checkbox input "false"
drag, startPoint x: 186, startPoint y: 207, endPoint x: 106, endPoint y: 206, distance: 79.3
click at [107, 206] on div "Select Service Product Membership Package Voucher Prepaid Gift Card Select Styl…" at bounding box center [195, 212] width 317 height 19
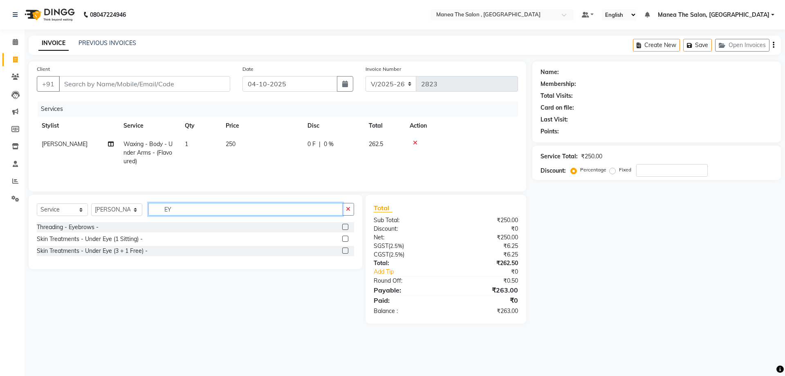
type input "EY"
click at [347, 226] on label at bounding box center [345, 227] width 6 height 6
click at [347, 226] on input "checkbox" at bounding box center [344, 226] width 5 height 5
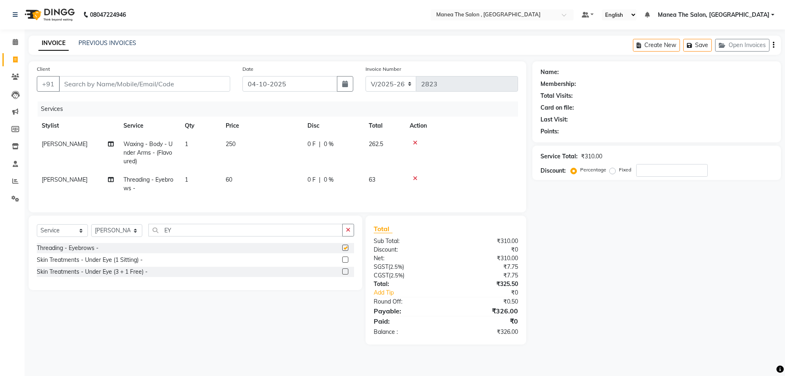
checkbox input "false"
click at [249, 305] on div "Select Service Product Membership Package Voucher Prepaid Gift Card Select Styl…" at bounding box center [192, 279] width 340 height 129
click at [104, 86] on input "Client" at bounding box center [144, 84] width 171 height 16
type input "9"
type input "0"
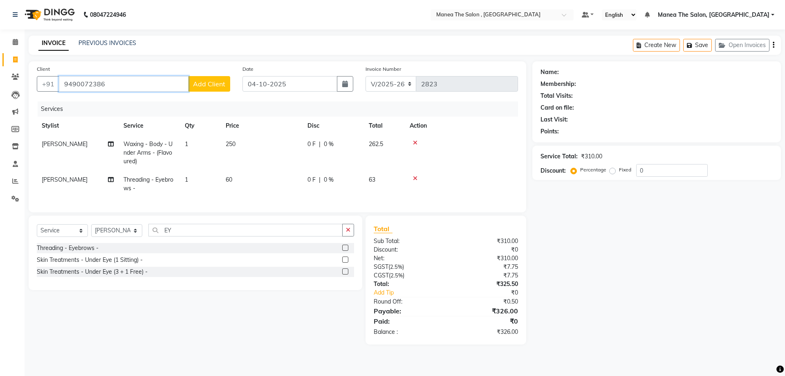
type input "9490072386"
click at [219, 80] on span "Add Client" at bounding box center [209, 84] width 32 height 8
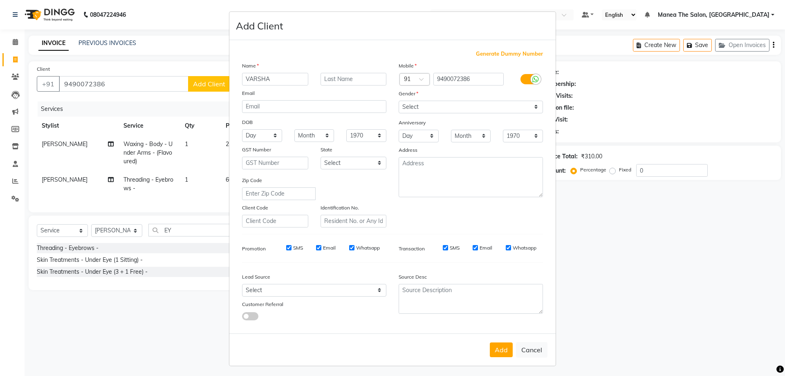
type input "VARSHA"
click at [532, 108] on select "Select [DEMOGRAPHIC_DATA] [DEMOGRAPHIC_DATA] Other Prefer Not To Say" at bounding box center [471, 107] width 144 height 13
select select "[DEMOGRAPHIC_DATA]"
click at [399, 101] on select "Select [DEMOGRAPHIC_DATA] [DEMOGRAPHIC_DATA] Other Prefer Not To Say" at bounding box center [471, 107] width 144 height 13
click at [496, 345] on button "Add" at bounding box center [501, 349] width 23 height 15
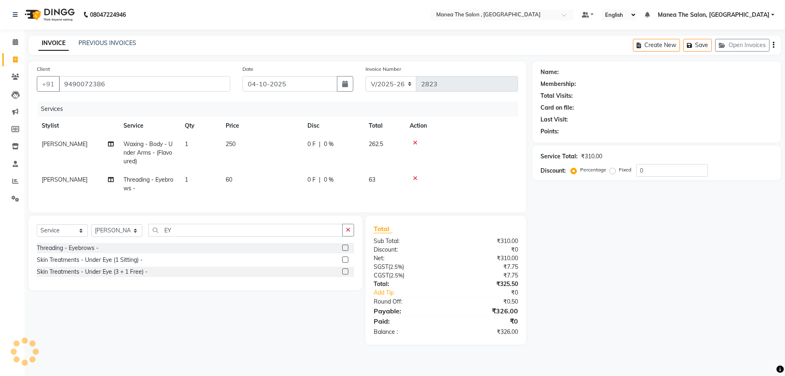
select select
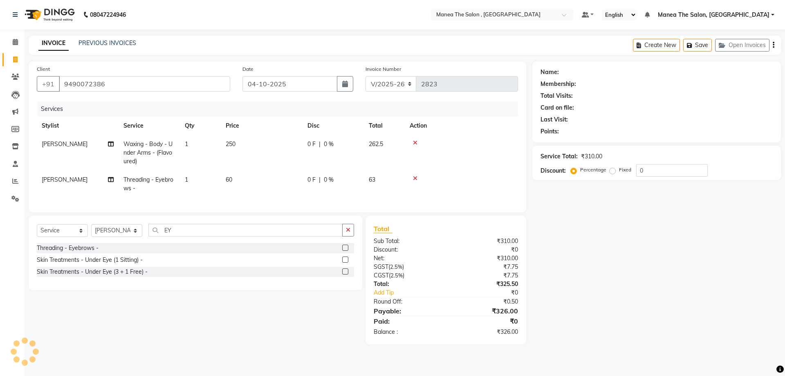
select select
checkbox input "false"
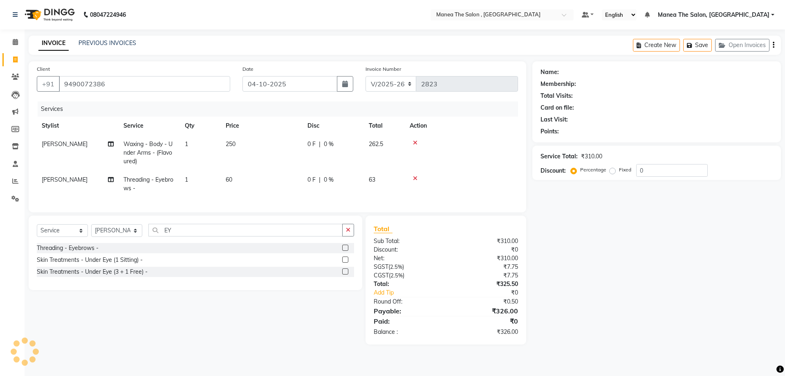
checkbox input "false"
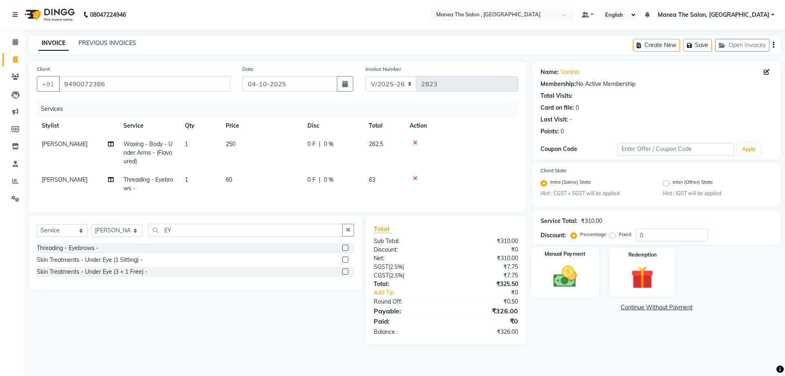
click at [574, 276] on img at bounding box center [565, 276] width 38 height 27
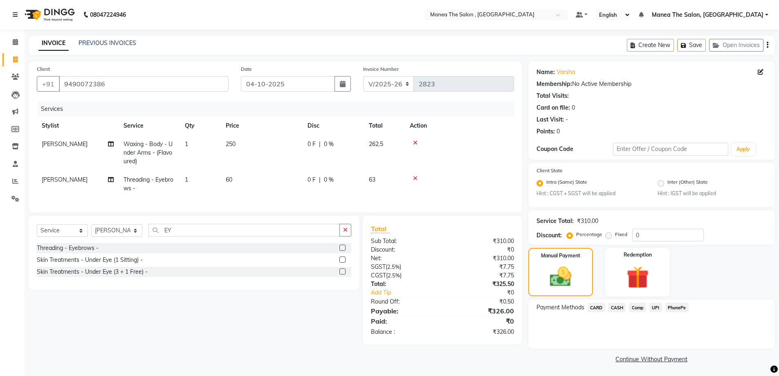
click at [619, 309] on span "CASH" at bounding box center [617, 306] width 18 height 9
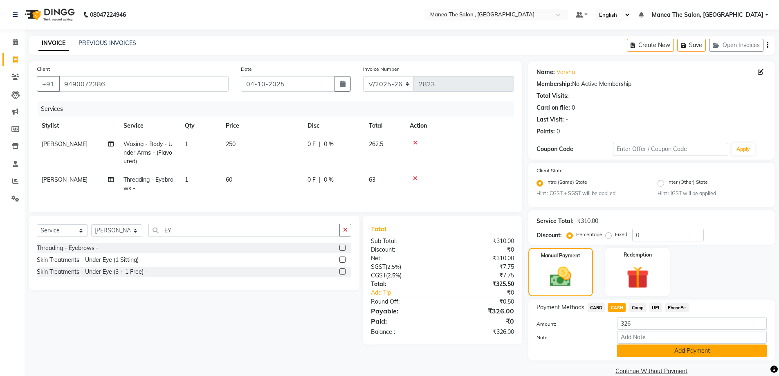
click at [649, 349] on button "Add Payment" at bounding box center [692, 350] width 150 height 13
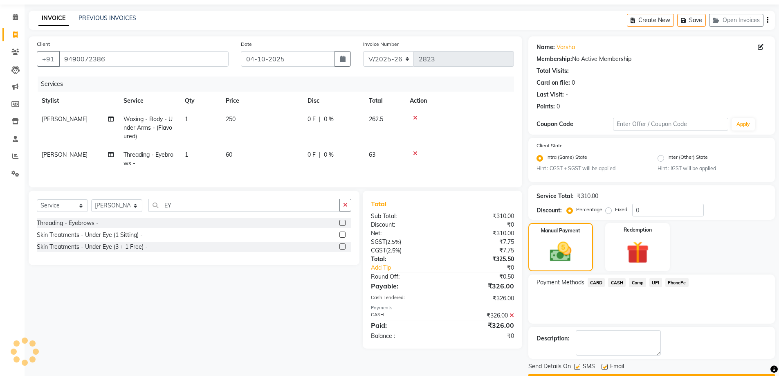
scroll to position [48, 0]
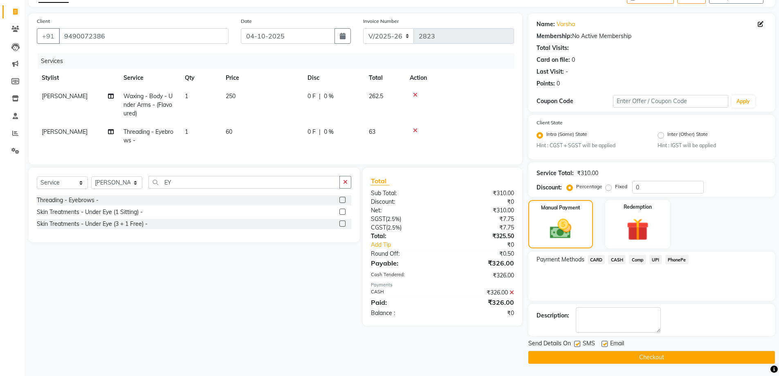
click at [660, 358] on button "Checkout" at bounding box center [651, 357] width 246 height 13
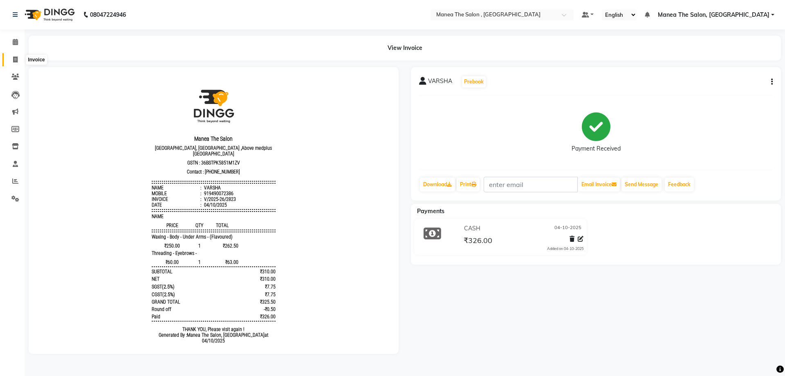
click at [14, 60] on icon at bounding box center [15, 59] width 4 height 6
select select "service"
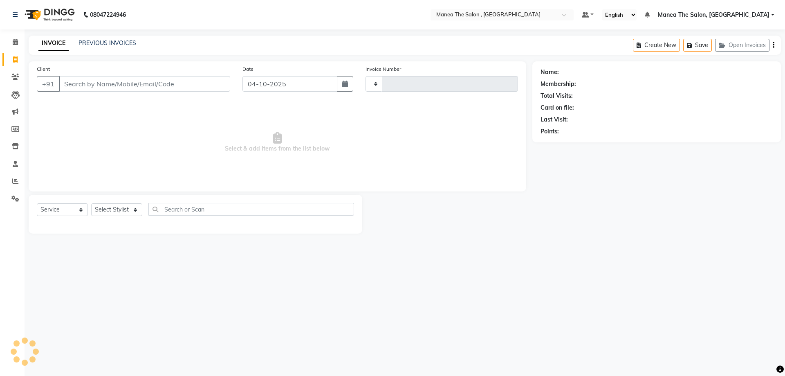
type input "2824"
select select "7201"
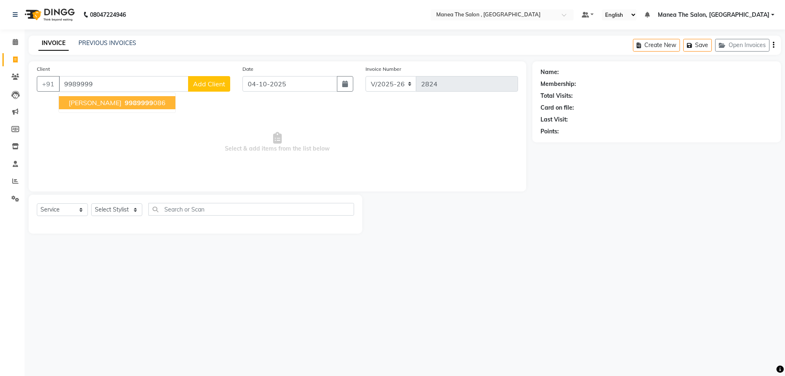
click at [139, 105] on ngb-highlight "9989999 086" at bounding box center [144, 103] width 43 height 8
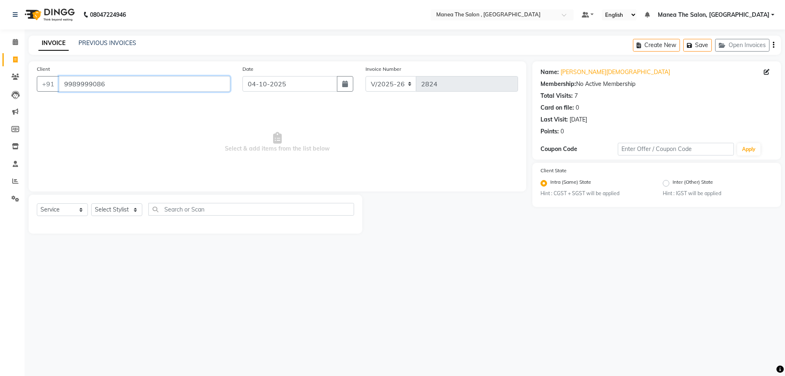
drag, startPoint x: 124, startPoint y: 86, endPoint x: 0, endPoint y: 95, distance: 124.2
click at [0, 94] on app-home "08047224946 Select Location × Manea The Salon , Kondapur Default Panel My Panel…" at bounding box center [392, 123] width 785 height 246
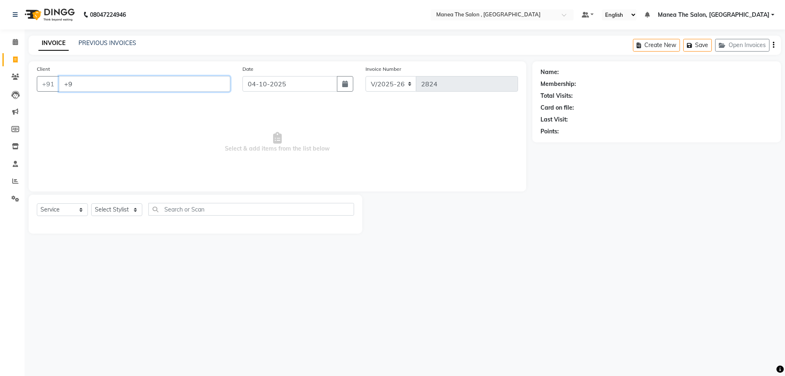
type input "+"
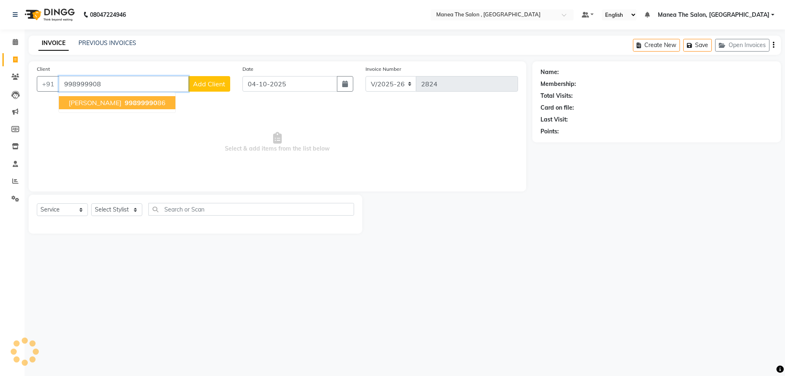
type input "9989999086"
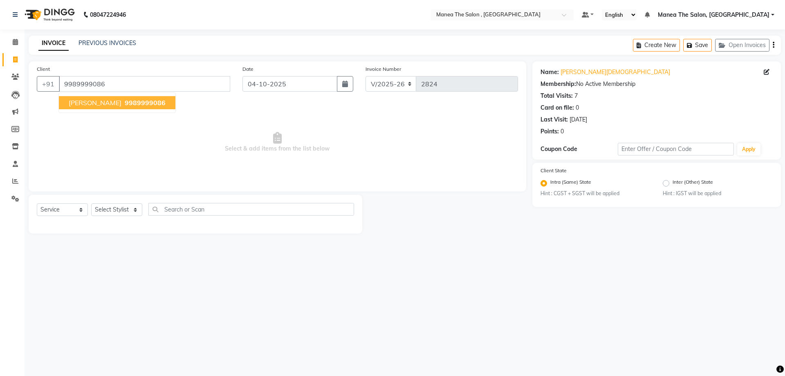
click at [569, 91] on div "Name: [PERSON_NAME] Membership: No Active Membership Total Visits: 7 Card on fi…" at bounding box center [656, 100] width 232 height 71
drag, startPoint x: 573, startPoint y: 84, endPoint x: 644, endPoint y: 85, distance: 71.1
click at [644, 85] on div "Membership: No Active Membership" at bounding box center [656, 84] width 232 height 9
drag, startPoint x: 639, startPoint y: 85, endPoint x: 593, endPoint y: 83, distance: 46.2
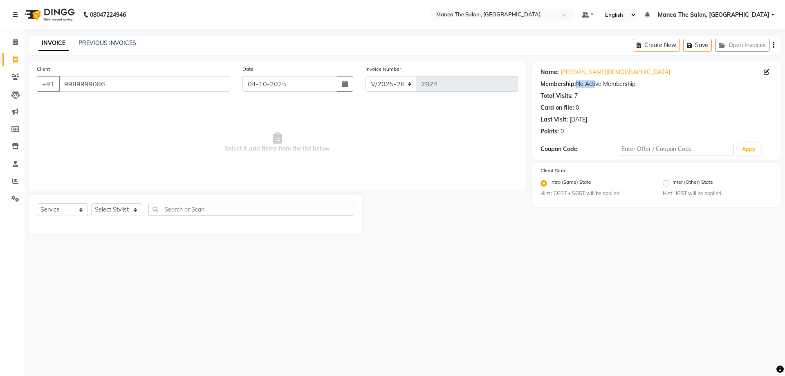
click at [593, 83] on div "Membership: No Active Membership" at bounding box center [656, 84] width 232 height 9
click at [641, 84] on div "Membership: No Active Membership" at bounding box center [656, 84] width 232 height 9
drag, startPoint x: 575, startPoint y: 84, endPoint x: 661, endPoint y: 90, distance: 86.1
click at [661, 90] on div "Name: [PERSON_NAME] Membership: No Active Membership Total Visits: 7 Card on fi…" at bounding box center [656, 100] width 232 height 71
click at [651, 86] on div "Membership: No Active Membership" at bounding box center [656, 84] width 232 height 9
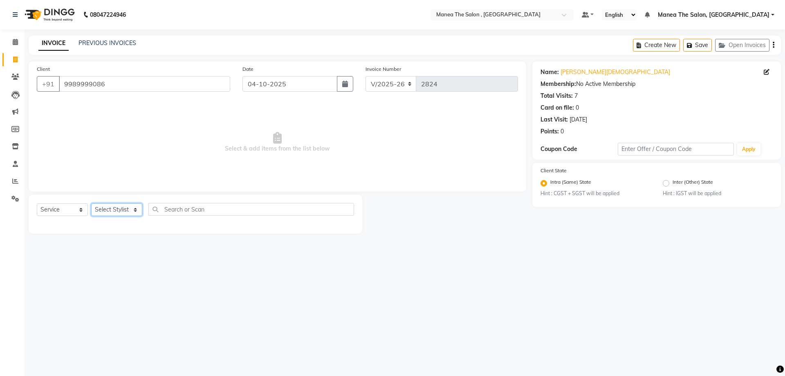
click at [133, 206] on select "Select Stylist [PERSON_NAME] Manager NAVEEN [PERSON_NAME] [PERSON_NAME] [PERSON…" at bounding box center [116, 209] width 51 height 13
select select "84418"
click at [91, 203] on select "Select Stylist [PERSON_NAME] Manager NAVEEN [PERSON_NAME] [PERSON_NAME] [PERSON…" at bounding box center [116, 209] width 51 height 13
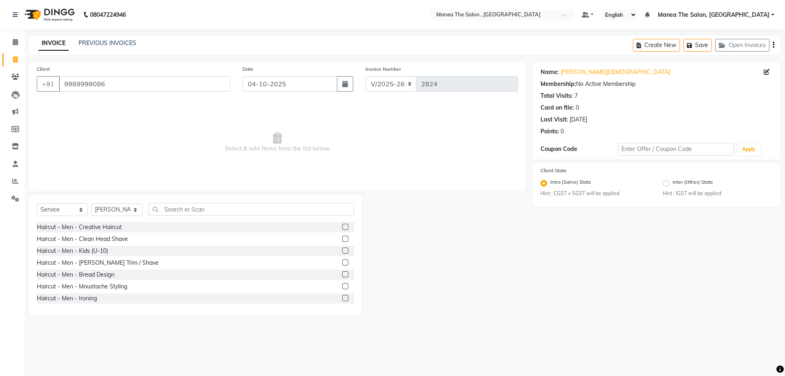
click at [342, 226] on label at bounding box center [345, 227] width 6 height 6
click at [342, 226] on input "checkbox" at bounding box center [344, 226] width 5 height 5
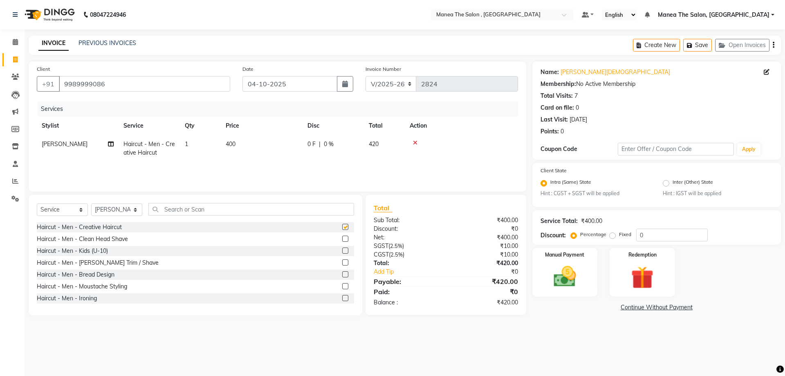
checkbox input "false"
click at [342, 274] on label at bounding box center [345, 274] width 6 height 6
click at [342, 274] on input "checkbox" at bounding box center [344, 274] width 5 height 5
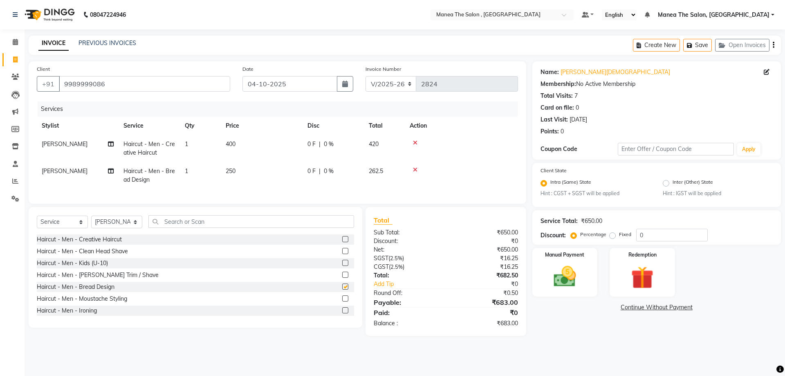
checkbox input "false"
click at [130, 228] on select "Select Stylist [PERSON_NAME] Manager NAVEEN [PERSON_NAME] [PERSON_NAME] [PERSON…" at bounding box center [116, 221] width 51 height 13
select select "93250"
click at [91, 222] on select "Select Stylist [PERSON_NAME] Manager NAVEEN [PERSON_NAME] [PERSON_NAME] [PERSON…" at bounding box center [116, 221] width 51 height 13
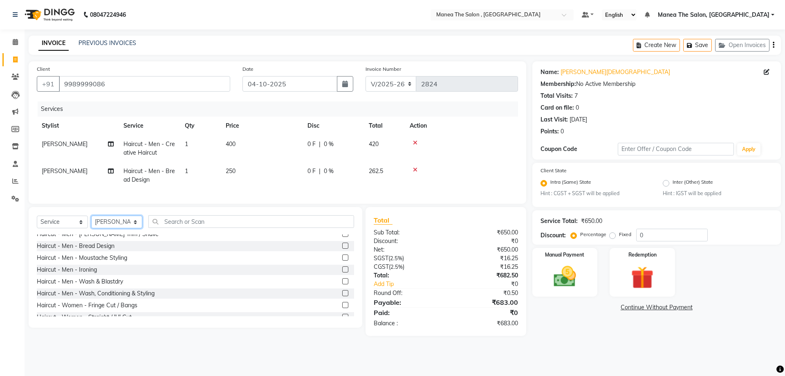
scroll to position [82, 0]
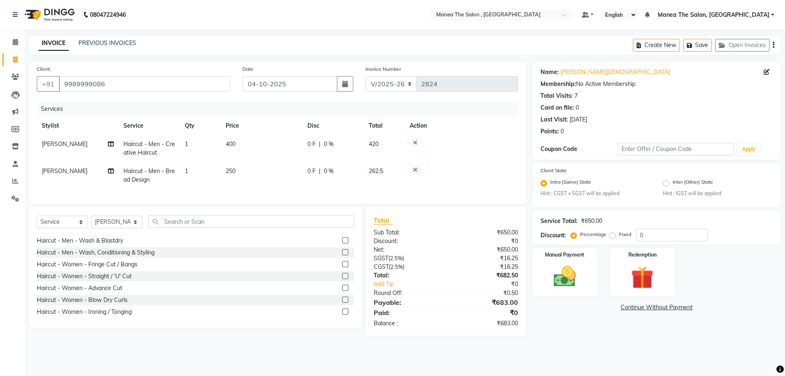
click at [342, 291] on label at bounding box center [345, 287] width 6 height 6
click at [342, 291] on input "checkbox" at bounding box center [344, 287] width 5 height 5
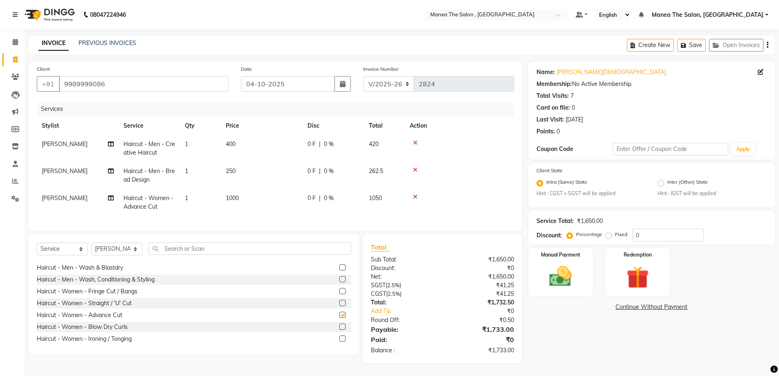
checkbox input "false"
click at [582, 85] on div "Membership: No Active Membership" at bounding box center [651, 84] width 230 height 9
drag, startPoint x: 641, startPoint y: 242, endPoint x: 646, endPoint y: 240, distance: 5.3
click at [646, 240] on div "Service Total: ₹1,650.00 Discount: Percentage Fixed 0" at bounding box center [651, 227] width 246 height 34
drag, startPoint x: 576, startPoint y: 85, endPoint x: 621, endPoint y: 86, distance: 45.4
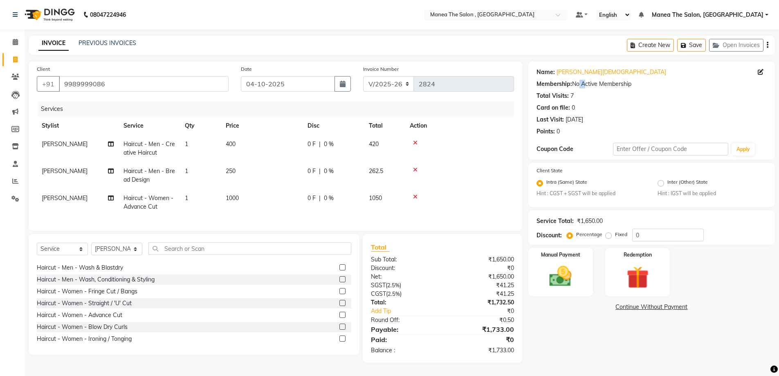
click at [615, 86] on div "Membership: No Active Membership" at bounding box center [651, 84] width 230 height 9
click at [635, 86] on div "Membership: No Active Membership" at bounding box center [651, 84] width 230 height 9
click at [601, 84] on div "Membership: No Active Membership" at bounding box center [651, 84] width 230 height 9
drag, startPoint x: 643, startPoint y: 83, endPoint x: 597, endPoint y: 83, distance: 46.2
click at [597, 83] on div "Membership: No Active Membership" at bounding box center [651, 84] width 230 height 9
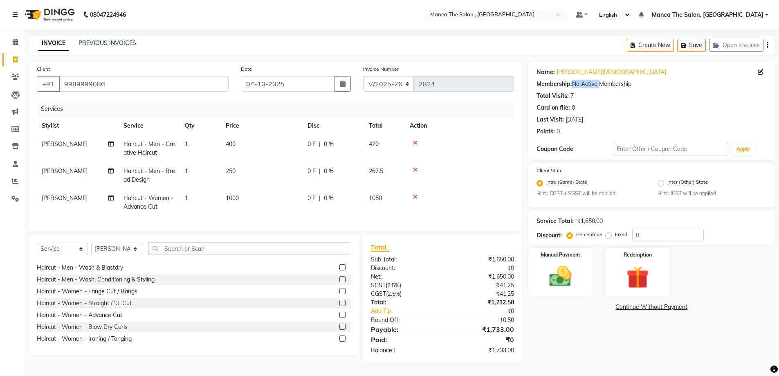
click at [638, 87] on div "Membership: No Active Membership" at bounding box center [651, 84] width 230 height 9
drag, startPoint x: 572, startPoint y: 85, endPoint x: 642, endPoint y: 85, distance: 69.5
click at [642, 85] on div "Membership: No Active Membership" at bounding box center [651, 84] width 230 height 9
click at [632, 88] on div "Name: [PERSON_NAME] Membership: No Active Membership Total Visits: 7 Card on fi…" at bounding box center [651, 100] width 230 height 71
click at [632, 94] on div "Total Visits: 7" at bounding box center [651, 96] width 230 height 9
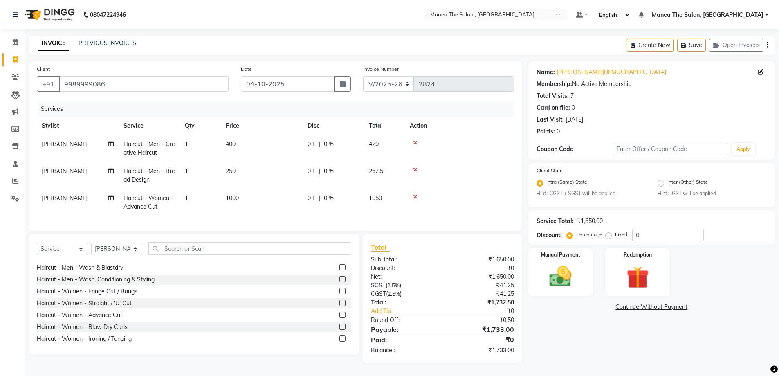
click at [659, 243] on div "Service Total: ₹1,650.00 Discount: Percentage Fixed 0" at bounding box center [651, 227] width 246 height 34
drag, startPoint x: 661, startPoint y: 240, endPoint x: 463, endPoint y: 243, distance: 197.9
click at [437, 240] on div "Client [PHONE_NUMBER] Date [DATE] Invoice Number V/2025 V/[PHONE_NUMBER] Servic…" at bounding box center [401, 211] width 758 height 301
type input "2"
type input "3"
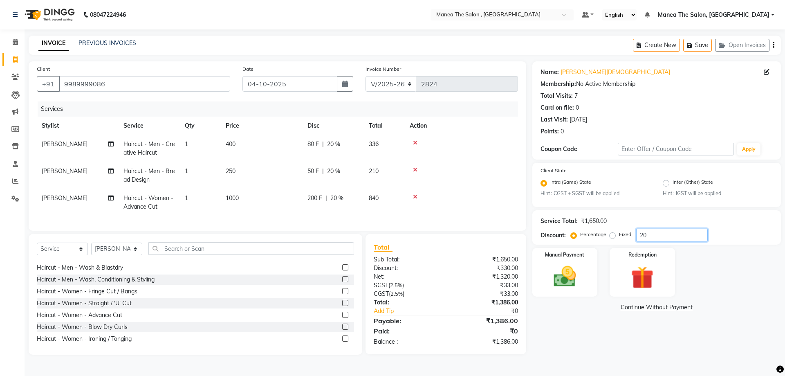
type input "20"
click at [75, 252] on select "Select Service Product Membership Package Voucher Prepaid Gift Card" at bounding box center [62, 248] width 51 height 13
click at [37, 249] on select "Select Service Product Membership Package Voucher Prepaid Gift Card" at bounding box center [62, 248] width 51 height 13
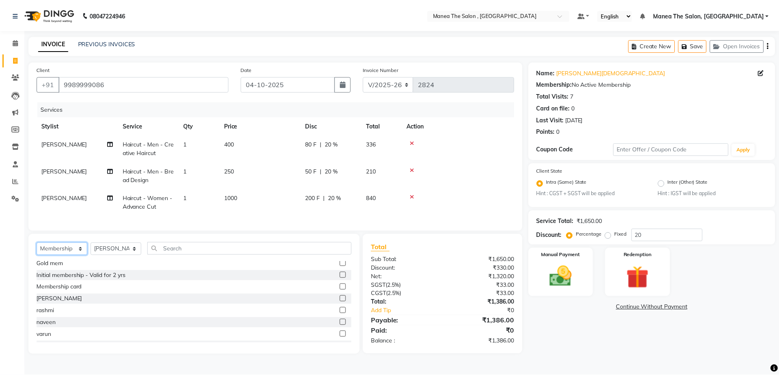
scroll to position [0, 0]
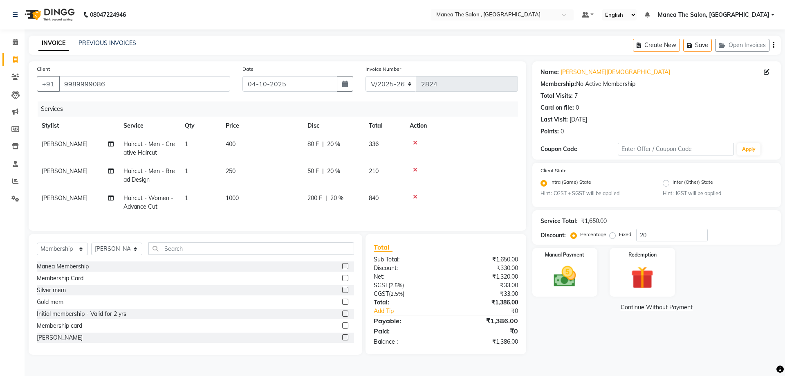
click at [342, 316] on label at bounding box center [345, 313] width 6 height 6
click at [342, 316] on input "checkbox" at bounding box center [344, 313] width 5 height 5
select select "select"
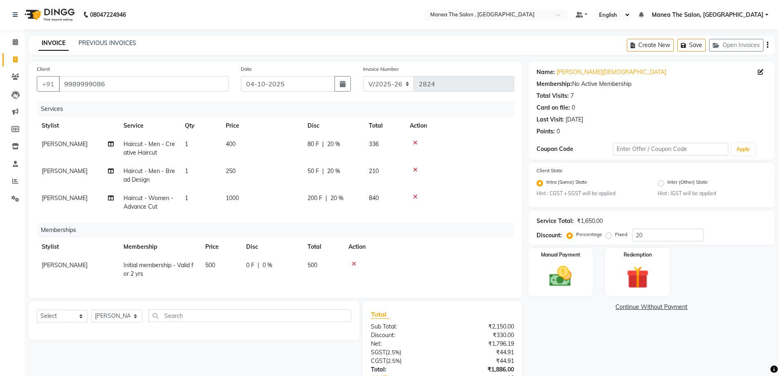
click at [204, 263] on td "500" at bounding box center [220, 269] width 41 height 27
select select "93250"
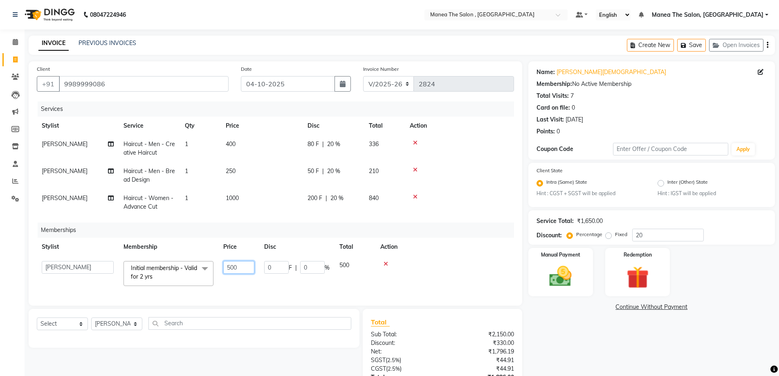
drag, startPoint x: 248, startPoint y: 271, endPoint x: 121, endPoint y: 289, distance: 127.6
click at [125, 287] on tr "[PERSON_NAME] Manager NAVEEN [PERSON_NAME] [PERSON_NAME] [PERSON_NAME] [PERSON_…" at bounding box center [275, 273] width 477 height 35
type input "0"
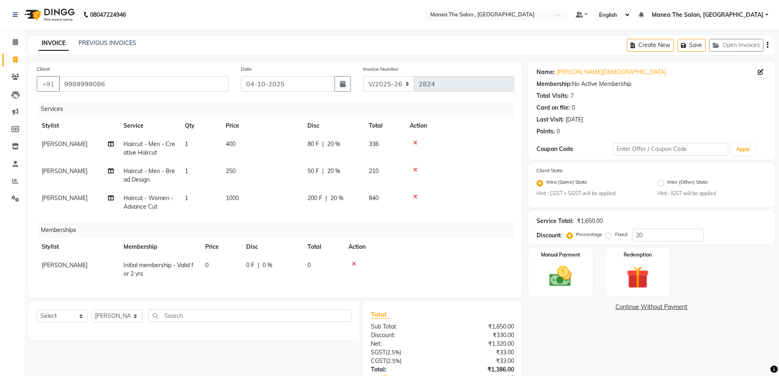
click at [444, 271] on td at bounding box center [428, 269] width 170 height 27
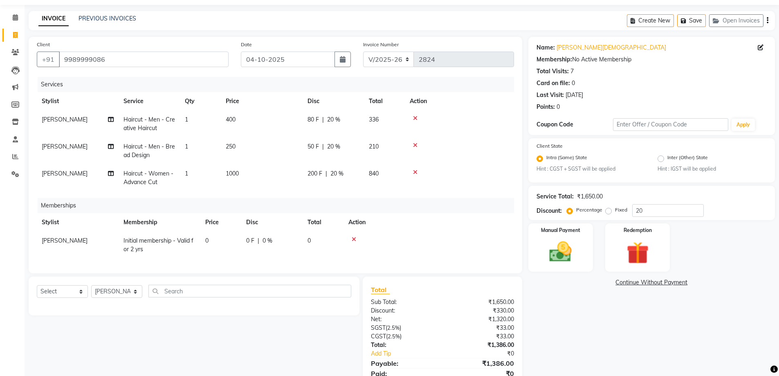
scroll to position [64, 0]
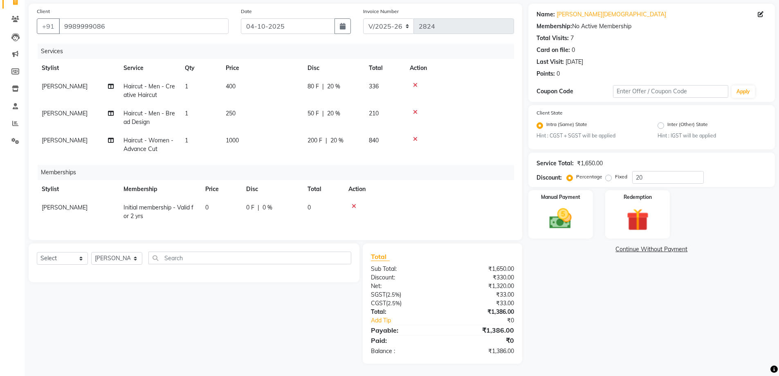
click at [231, 110] on span "250" at bounding box center [231, 113] width 10 height 7
select select "84418"
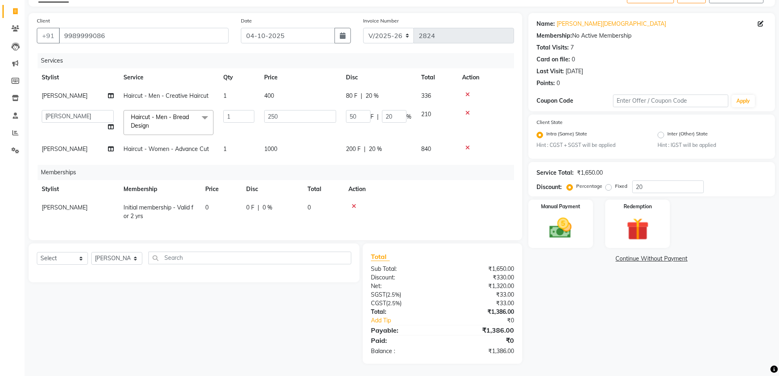
scroll to position [54, 0]
drag, startPoint x: 289, startPoint y: 108, endPoint x: 164, endPoint y: 108, distance: 125.1
click at [179, 110] on tr "[PERSON_NAME] Manager NAVEEN [PERSON_NAME] [PERSON_NAME] [PERSON_NAME] [PERSON_…" at bounding box center [275, 122] width 477 height 35
type input "230"
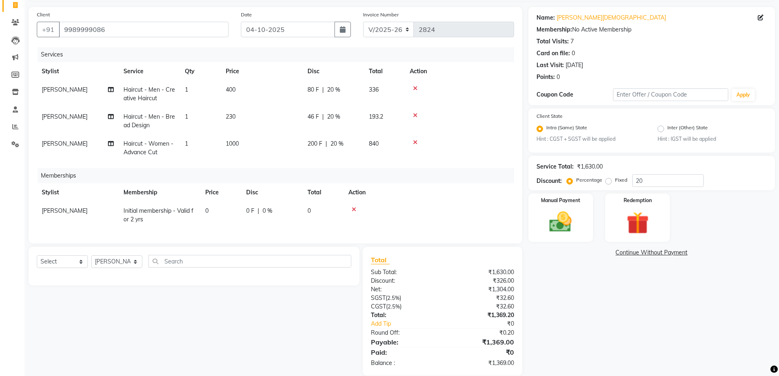
drag, startPoint x: 283, startPoint y: 318, endPoint x: 305, endPoint y: 323, distance: 22.4
click at [288, 319] on div "Select Service Product Package Voucher Prepaid Gift Card Select Stylist AYAZ Ma…" at bounding box center [190, 310] width 337 height 129
click at [236, 119] on td "230" at bounding box center [262, 121] width 82 height 27
select select "84418"
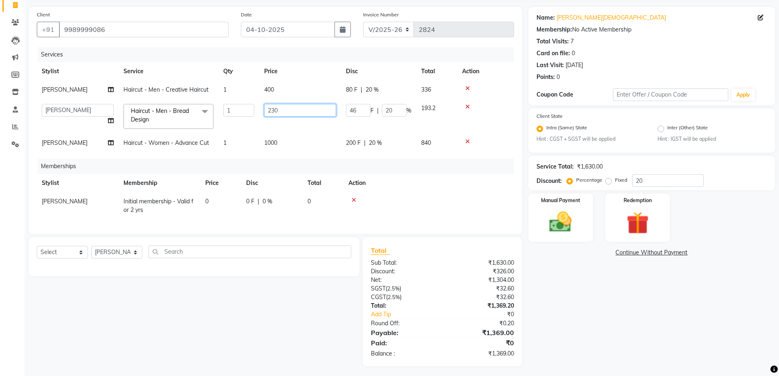
drag, startPoint x: 288, startPoint y: 110, endPoint x: 191, endPoint y: 110, distance: 97.3
click at [191, 110] on tr "[PERSON_NAME] Manager NAVEEN [PERSON_NAME] [PERSON_NAME] [PERSON_NAME] [PERSON_…" at bounding box center [275, 116] width 477 height 35
type input "200"
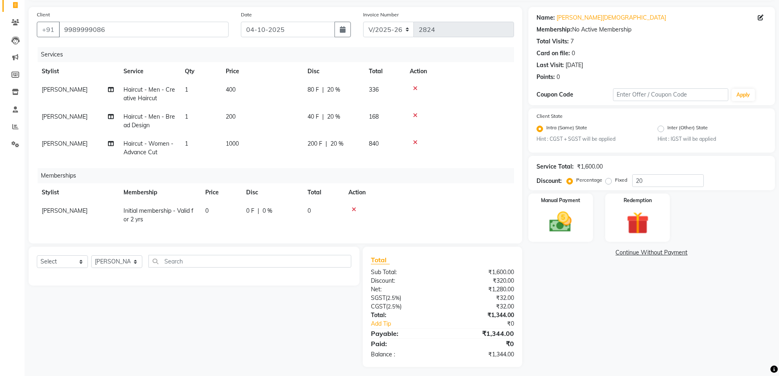
click at [310, 321] on div "Select Service Product Package Voucher Prepaid Gift Card Select Stylist AYAZ Ma…" at bounding box center [190, 306] width 337 height 120
drag, startPoint x: 246, startPoint y: 144, endPoint x: 179, endPoint y: 146, distance: 67.1
click at [178, 145] on tr "[PERSON_NAME] Haircut - Women - Advance Cut 1 1000 200 F | 20 % 840" at bounding box center [275, 147] width 477 height 27
click at [251, 314] on div "Select Service Product Package Voucher Prepaid Gift Card Select Stylist AYAZ Ma…" at bounding box center [190, 306] width 337 height 120
click at [233, 115] on span "200" at bounding box center [231, 116] width 10 height 7
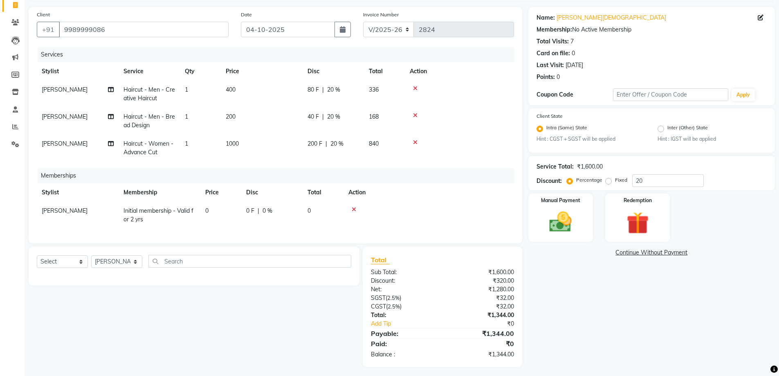
select select "84418"
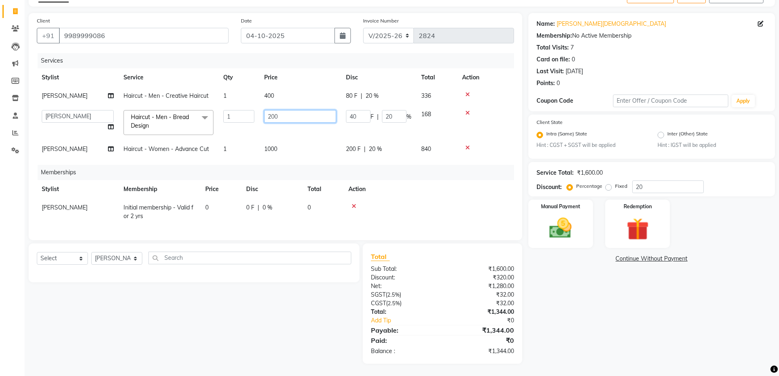
click at [294, 110] on input "200" at bounding box center [300, 116] width 72 height 13
type input "250"
click at [199, 330] on div "Select Service Product Package Voucher Prepaid Gift Card Select Stylist AYAZ Ma…" at bounding box center [190, 303] width 337 height 120
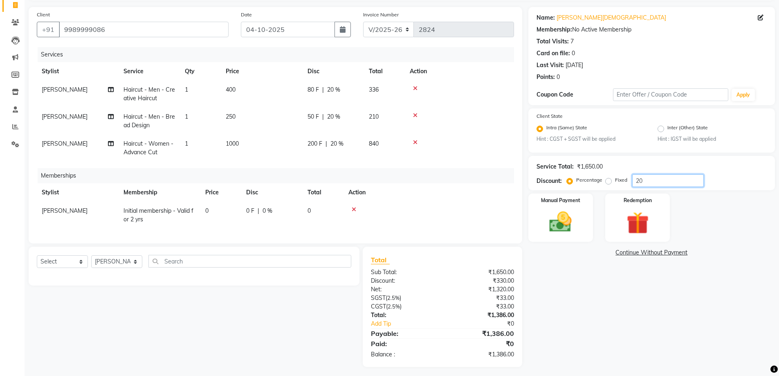
click at [650, 182] on input "20" at bounding box center [668, 180] width 72 height 13
type input "25"
click at [609, 310] on div "Name: [PERSON_NAME] Membership: No Active Membership Total Visits: 7 Card on fi…" at bounding box center [654, 191] width 253 height 368
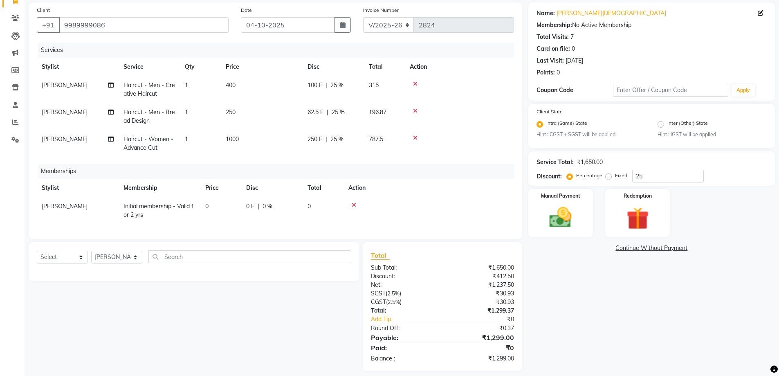
scroll to position [72, 0]
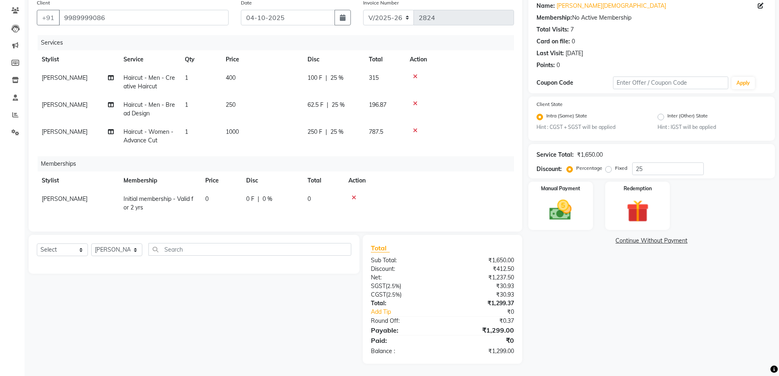
click at [225, 323] on div "Select Service Product Package Voucher Prepaid Gift Card Select Stylist AYAZ Ma…" at bounding box center [190, 299] width 337 height 129
click at [580, 202] on div "Manual Payment" at bounding box center [559, 206] width 67 height 50
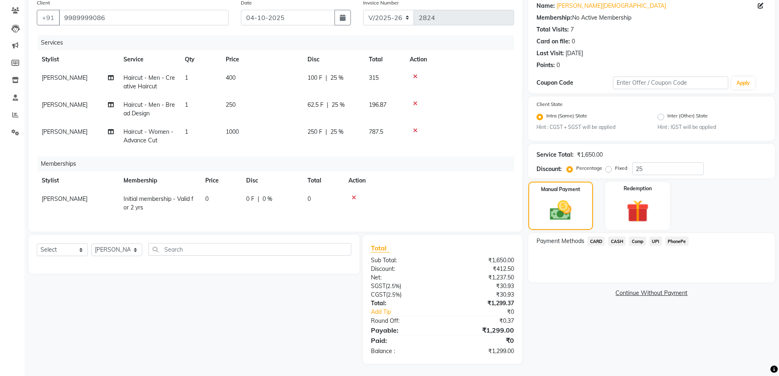
click at [618, 236] on span "CASH" at bounding box center [617, 240] width 18 height 9
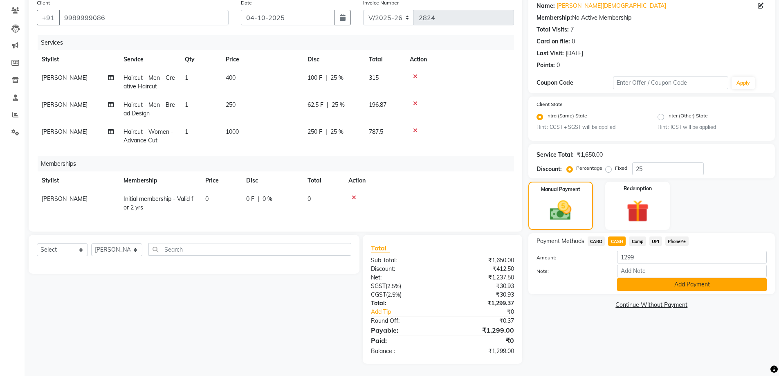
click at [627, 278] on button "Add Payment" at bounding box center [692, 284] width 150 height 13
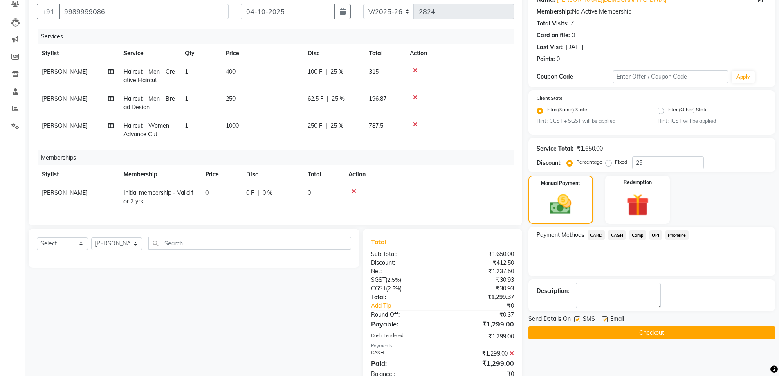
scroll to position [101, 0]
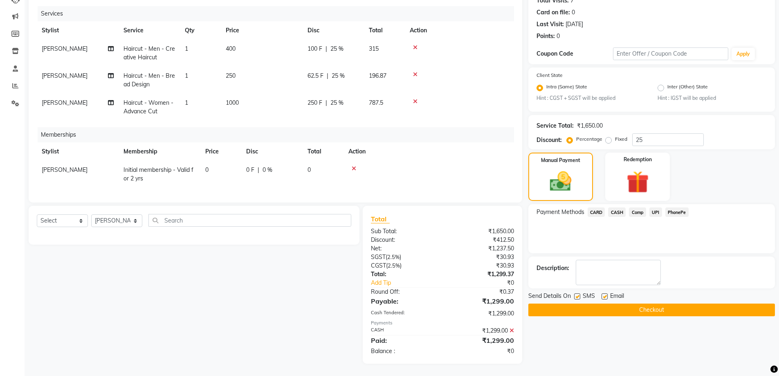
drag, startPoint x: 672, startPoint y: 301, endPoint x: 668, endPoint y: 302, distance: 4.4
click at [668, 303] on button "Checkout" at bounding box center [651, 309] width 246 height 13
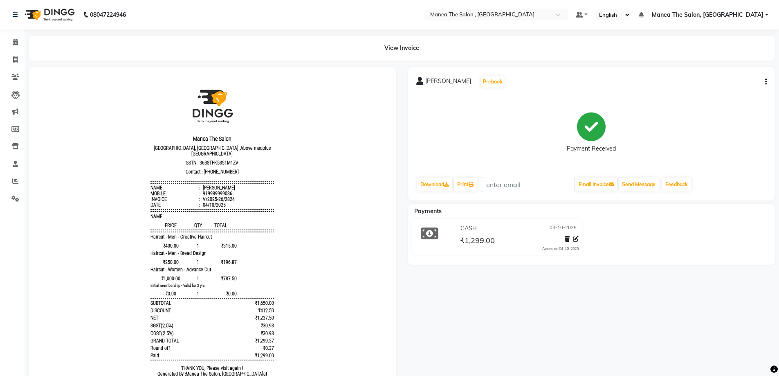
scroll to position [36, 0]
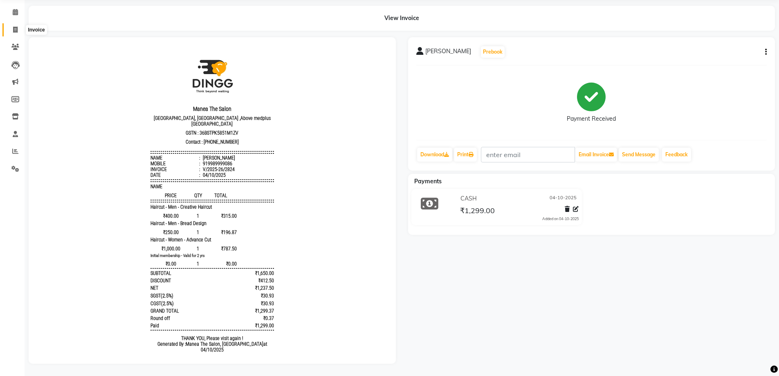
click at [18, 25] on span at bounding box center [15, 29] width 14 height 9
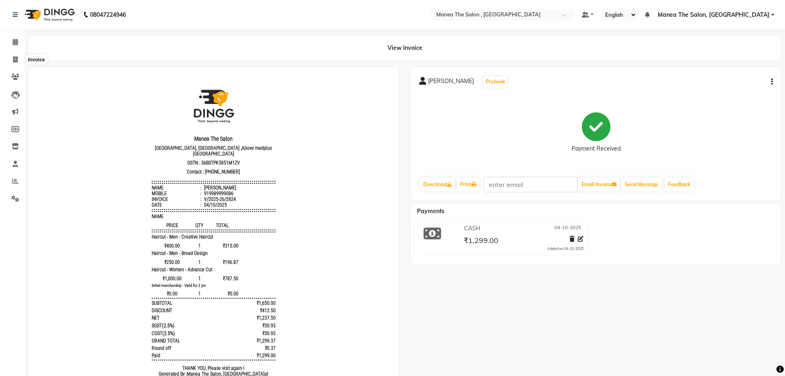
select select "service"
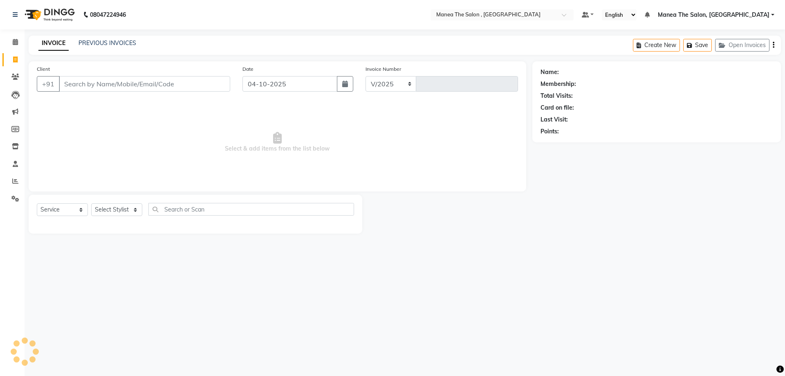
select select "7201"
type input "2825"
click at [133, 208] on select "Select Stylist" at bounding box center [116, 209] width 51 height 13
select select "70825"
click at [91, 203] on select "Select Stylist [PERSON_NAME] Manager NAVEEN [PERSON_NAME] [PERSON_NAME] [PERSON…" at bounding box center [116, 209] width 51 height 13
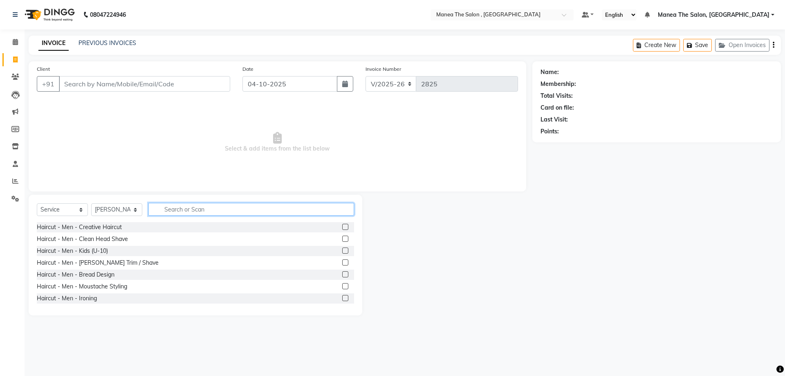
click at [211, 208] on input "text" at bounding box center [251, 209] width 206 height 13
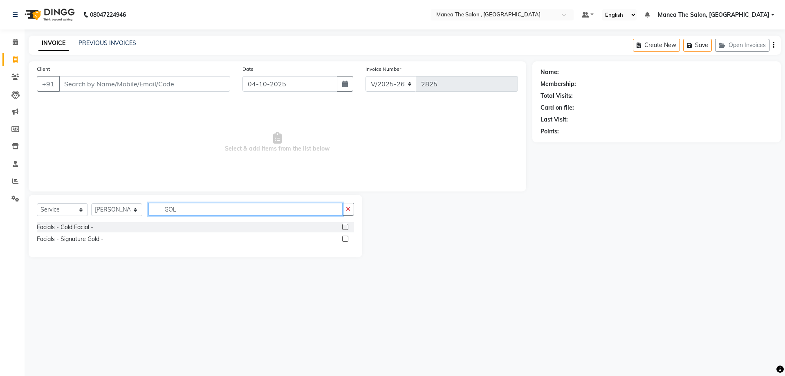
type input "GOL"
click at [342, 226] on label at bounding box center [345, 227] width 6 height 6
click at [342, 226] on input "checkbox" at bounding box center [344, 226] width 5 height 5
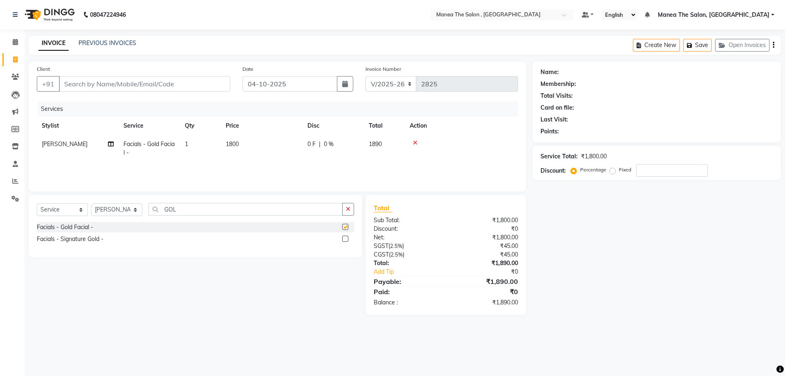
checkbox input "false"
drag, startPoint x: 280, startPoint y: 211, endPoint x: 10, endPoint y: 211, distance: 269.8
click at [42, 211] on div "Select Service Product Membership Package Voucher Prepaid Gift Card Select Styl…" at bounding box center [195, 212] width 317 height 19
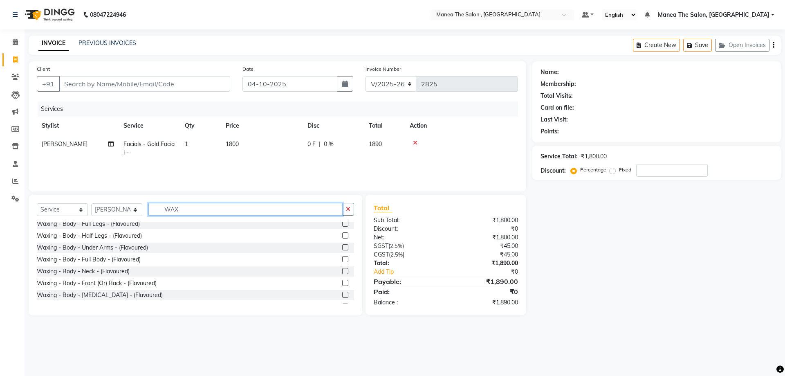
scroll to position [274, 0]
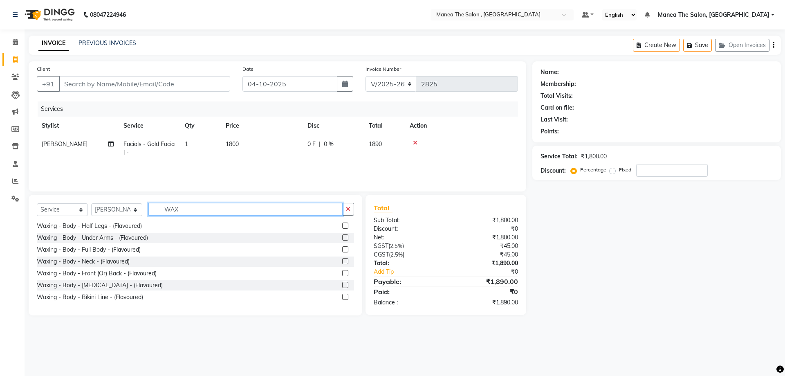
type input "WAX"
click at [336, 271] on div "Waxing - Body - Front (Or) Back - (Flavoured)" at bounding box center [195, 273] width 317 height 10
click at [342, 274] on label at bounding box center [345, 273] width 6 height 6
click at [342, 274] on input "checkbox" at bounding box center [344, 273] width 5 height 5
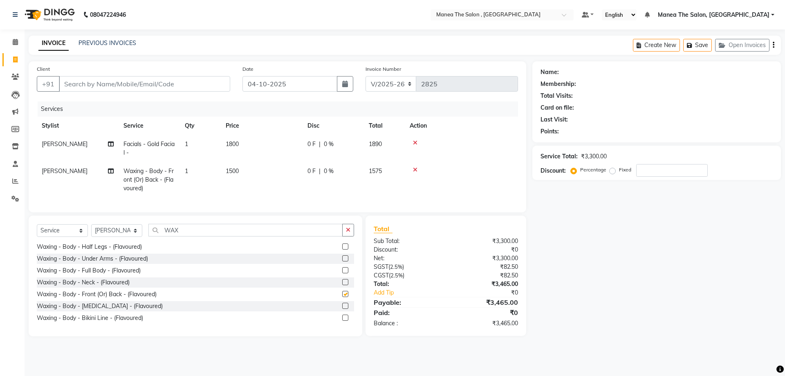
checkbox input "false"
drag, startPoint x: 189, startPoint y: 234, endPoint x: 144, endPoint y: 235, distance: 45.0
click at [144, 235] on div "Select Service Product Membership Package Voucher Prepaid Gift Card Select Styl…" at bounding box center [195, 233] width 317 height 19
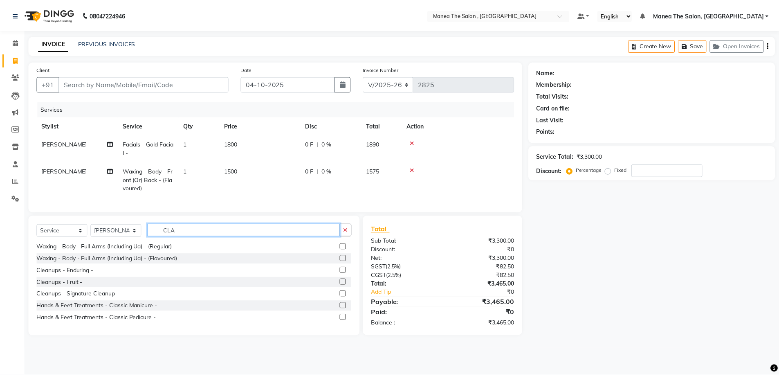
scroll to position [0, 0]
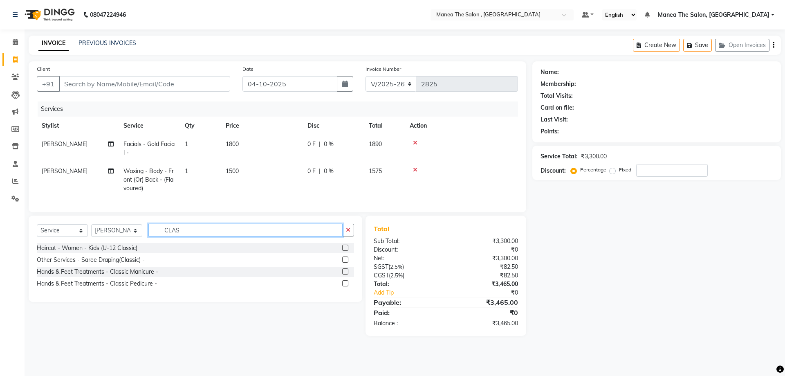
type input "CLAS"
click at [344, 286] on label at bounding box center [345, 283] width 6 height 6
click at [344, 286] on input "checkbox" at bounding box center [344, 283] width 5 height 5
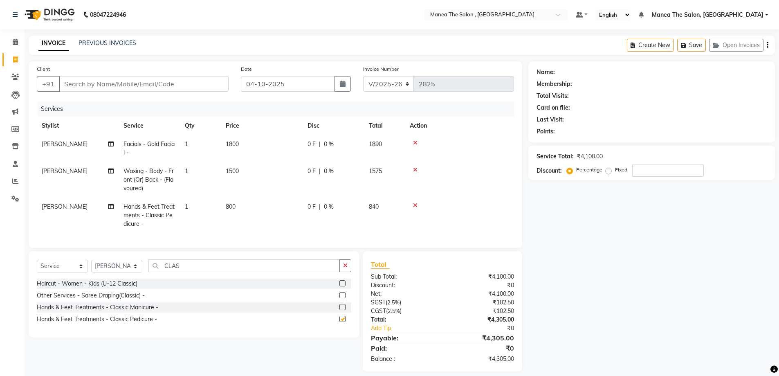
checkbox input "false"
drag, startPoint x: 199, startPoint y: 273, endPoint x: 101, endPoint y: 273, distance: 97.7
click at [102, 273] on div "Select Service Product Membership Package Voucher Prepaid Gift Card Select Styl…" at bounding box center [194, 268] width 314 height 19
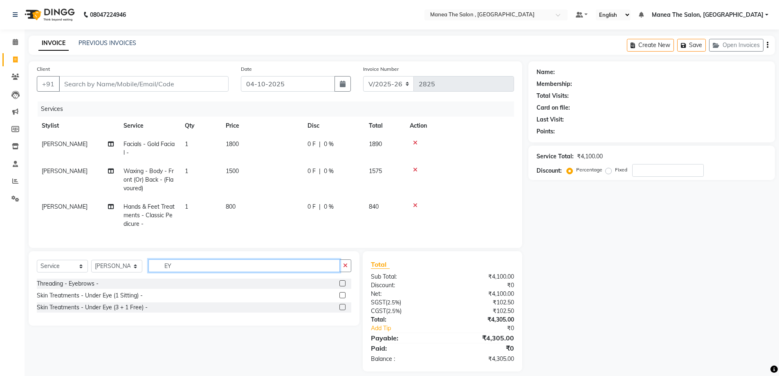
type input "EY"
click at [340, 286] on label at bounding box center [342, 283] width 6 height 6
click at [340, 286] on input "checkbox" at bounding box center [341, 283] width 5 height 5
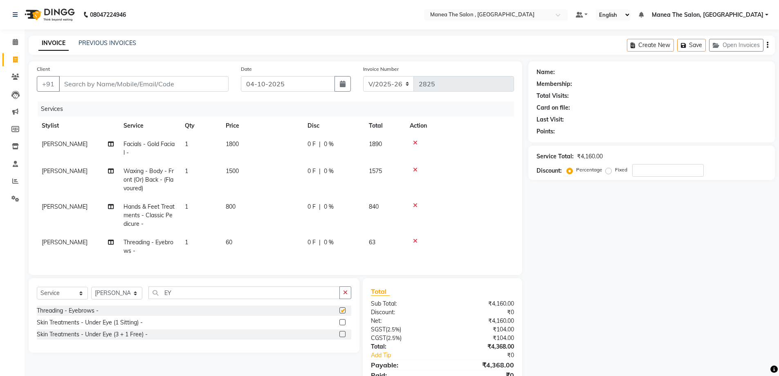
checkbox input "false"
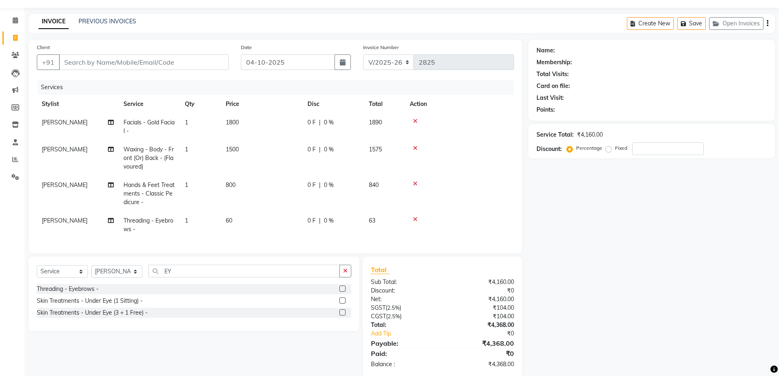
scroll to position [41, 0]
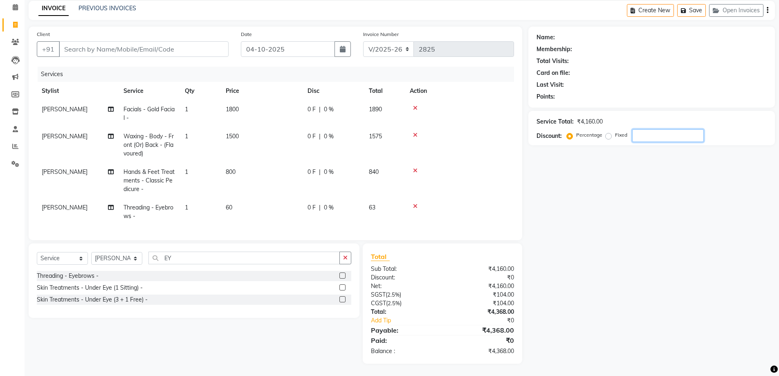
click at [668, 129] on input "number" at bounding box center [668, 135] width 72 height 13
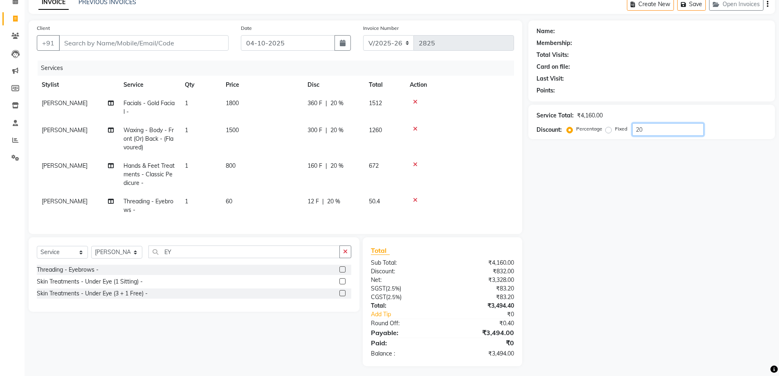
type input "2"
type input "1"
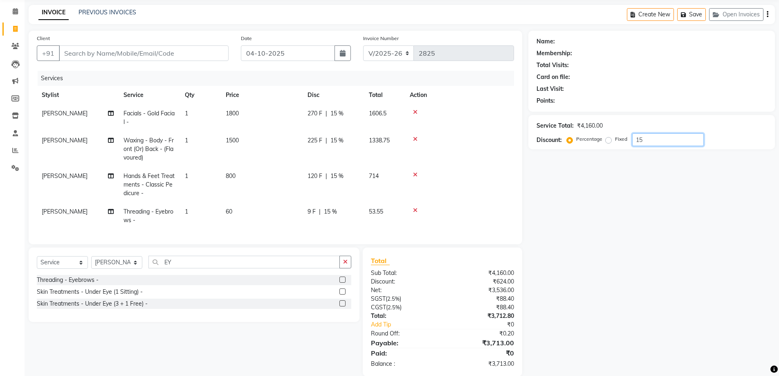
scroll to position [0, 0]
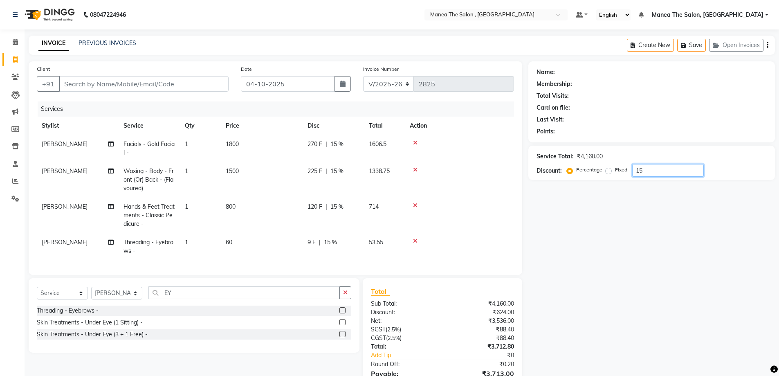
type input "15"
click at [75, 82] on input "Client" at bounding box center [144, 84] width 170 height 16
type input "9"
type input "0"
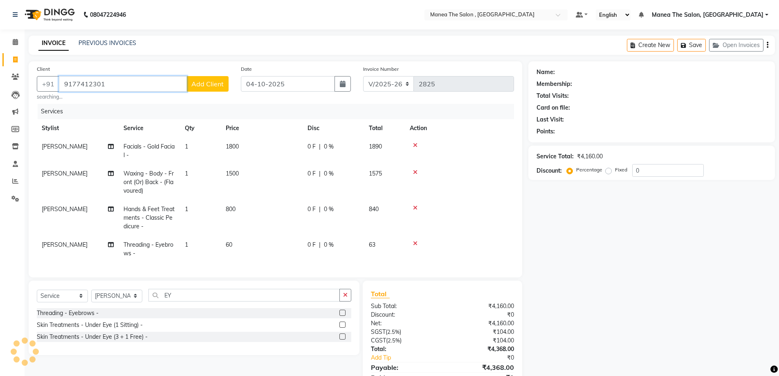
type input "9177412301"
click at [205, 87] on span "Add Client" at bounding box center [207, 84] width 32 height 8
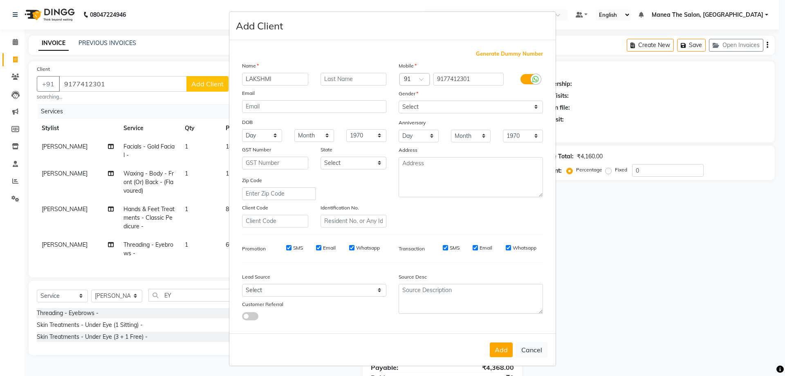
type input "LAKSHMI"
click at [437, 109] on select "Select [DEMOGRAPHIC_DATA] [DEMOGRAPHIC_DATA] Other Prefer Not To Say" at bounding box center [471, 107] width 144 height 13
select select "[DEMOGRAPHIC_DATA]"
click at [399, 101] on select "Select [DEMOGRAPHIC_DATA] [DEMOGRAPHIC_DATA] Other Prefer Not To Say" at bounding box center [471, 107] width 144 height 13
click at [500, 352] on button "Add" at bounding box center [501, 349] width 23 height 15
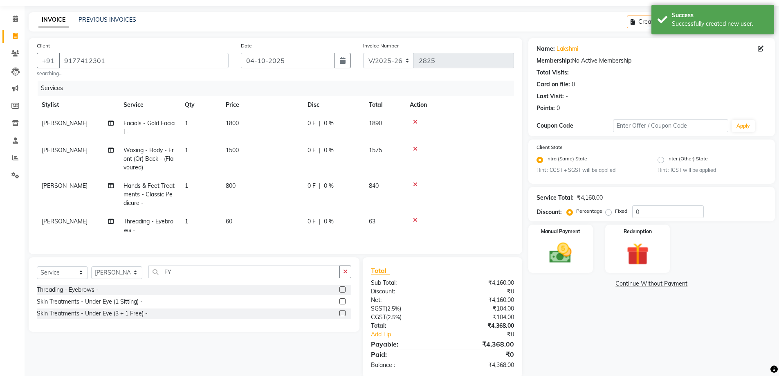
scroll to position [43, 0]
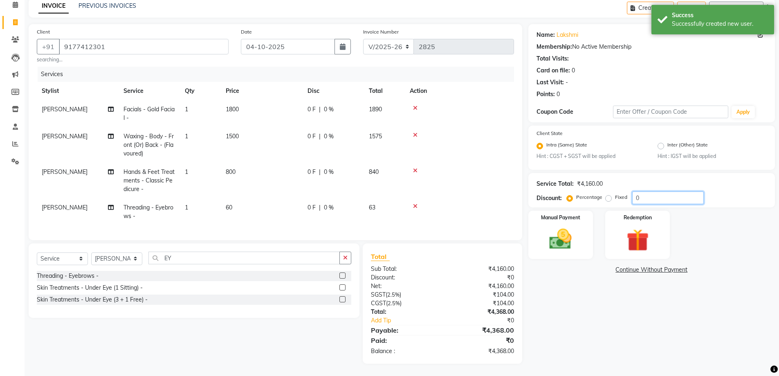
drag, startPoint x: 656, startPoint y: 195, endPoint x: 423, endPoint y: 191, distance: 233.4
click at [459, 190] on div "Client [PHONE_NUMBER] searching... Date [DATE] Invoice Number V/2025 V/[PHONE_N…" at bounding box center [401, 193] width 758 height 339
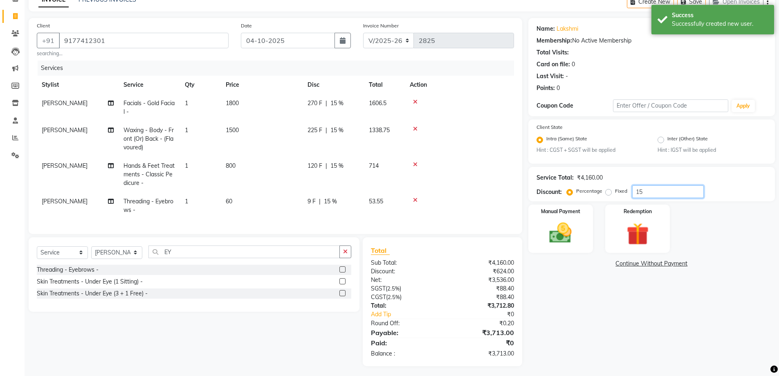
type input "15"
click at [660, 341] on div "Name: Lakshmi Membership: No Active Membership Total Visits: Card on file: 0 La…" at bounding box center [654, 192] width 253 height 348
drag, startPoint x: 56, startPoint y: 260, endPoint x: 51, endPoint y: 263, distance: 5.3
click at [56, 259] on select "Select Service Product Membership Package Voucher Prepaid Gift Card" at bounding box center [62, 252] width 51 height 13
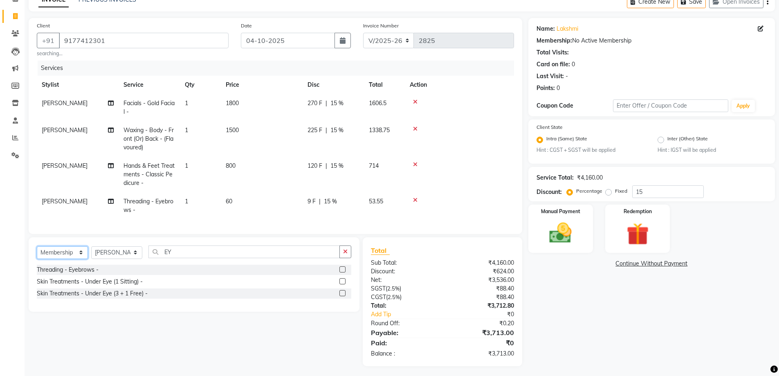
click at [37, 252] on select "Select Service Product Membership Package Voucher Prepaid Gift Card" at bounding box center [62, 252] width 51 height 13
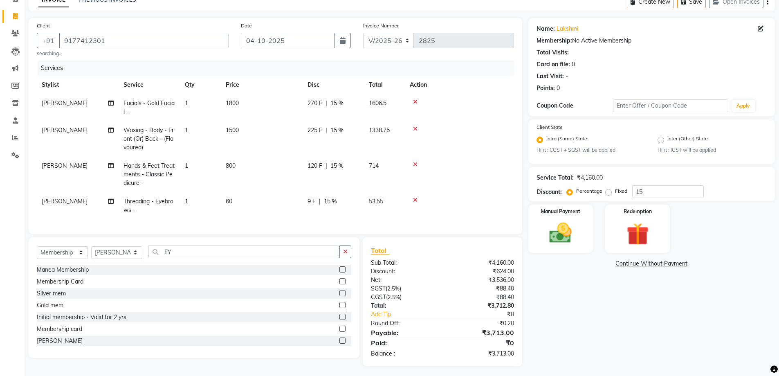
click at [339, 320] on label at bounding box center [342, 317] width 6 height 6
click at [339, 320] on input "checkbox" at bounding box center [341, 316] width 5 height 5
select select "select"
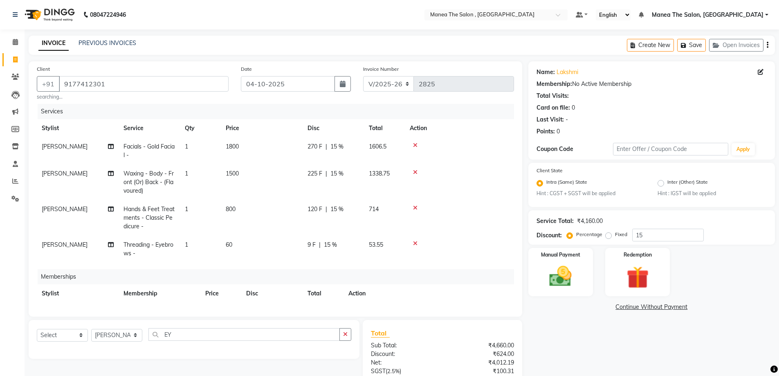
scroll to position [34, 0]
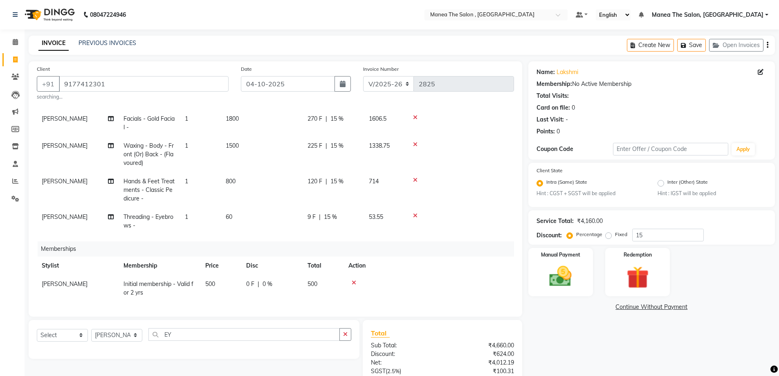
click at [353, 280] on icon at bounding box center [354, 283] width 4 height 6
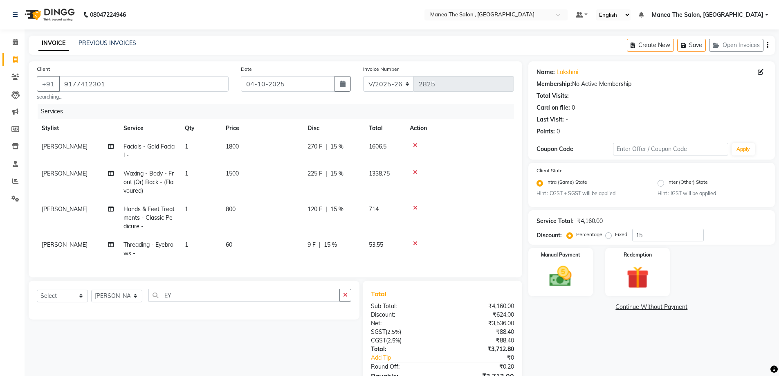
scroll to position [0, 0]
drag, startPoint x: 115, startPoint y: 83, endPoint x: 1, endPoint y: 107, distance: 117.0
click at [1, 107] on app-home "08047224946 Select Location × Manea The Salon , Kondapur Default Panel My Panel…" at bounding box center [389, 210] width 779 height 421
click at [580, 280] on div "Manual Payment" at bounding box center [559, 272] width 67 height 50
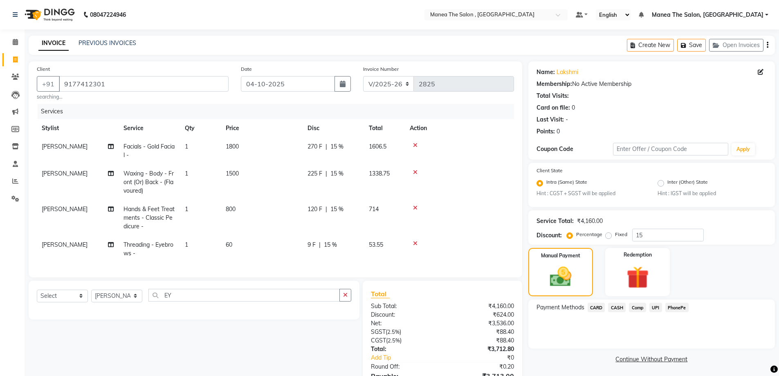
click at [618, 309] on span "CASH" at bounding box center [617, 306] width 18 height 9
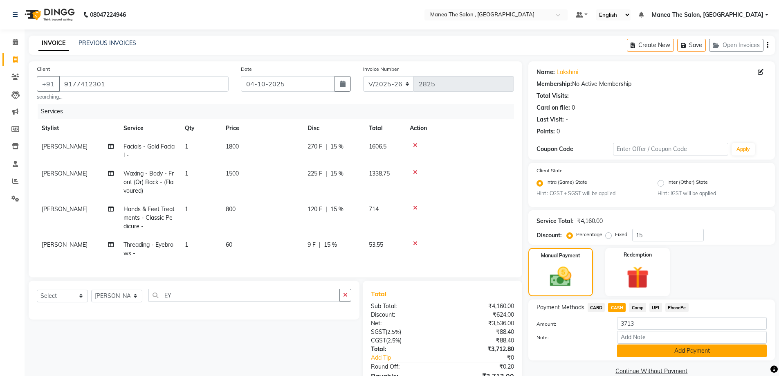
click at [653, 348] on button "Add Payment" at bounding box center [692, 350] width 150 height 13
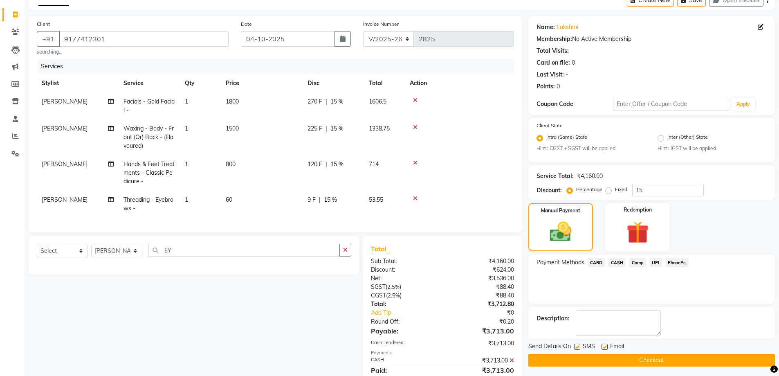
scroll to position [81, 0]
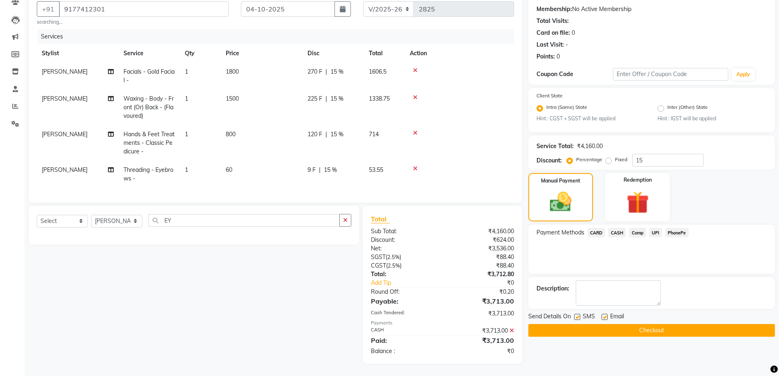
click at [653, 324] on button "Checkout" at bounding box center [651, 330] width 246 height 13
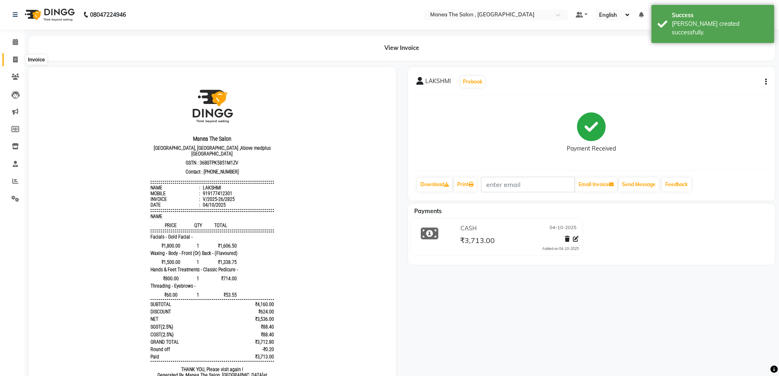
click at [17, 61] on icon at bounding box center [15, 59] width 4 height 6
select select "service"
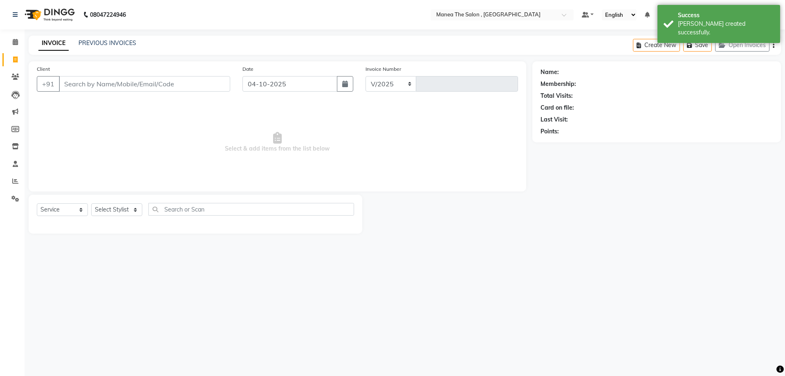
select select "7201"
type input "2826"
type input "9177412301"
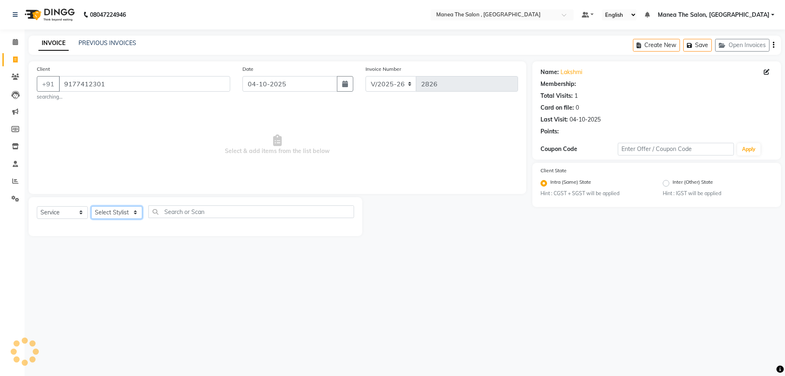
click at [116, 211] on select "Select Stylist [PERSON_NAME] Manager NAVEEN [PERSON_NAME] [PERSON_NAME] [PERSON…" at bounding box center [116, 212] width 51 height 13
select select "70825"
click at [91, 206] on select "Select Stylist [PERSON_NAME] Manager NAVEEN [PERSON_NAME] [PERSON_NAME] [PERSON…" at bounding box center [116, 212] width 51 height 13
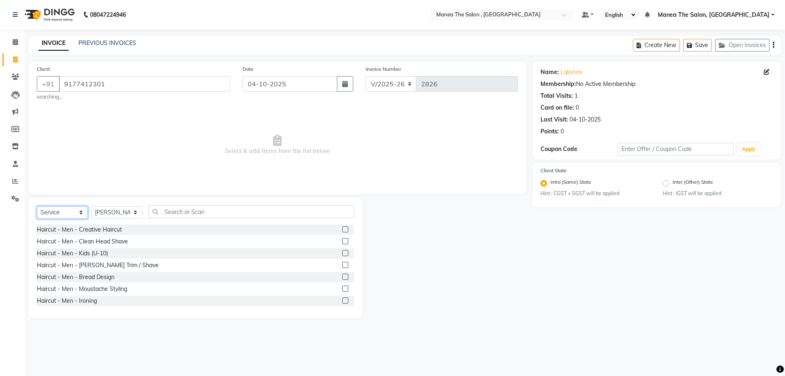
click at [78, 208] on select "Select Service Product Membership Package Voucher Prepaid Gift Card" at bounding box center [62, 212] width 51 height 13
click at [37, 206] on select "Select Service Product Membership Package Voucher Prepaid Gift Card" at bounding box center [62, 212] width 51 height 13
click at [342, 275] on label at bounding box center [345, 276] width 6 height 6
click at [342, 275] on input "checkbox" at bounding box center [344, 276] width 5 height 5
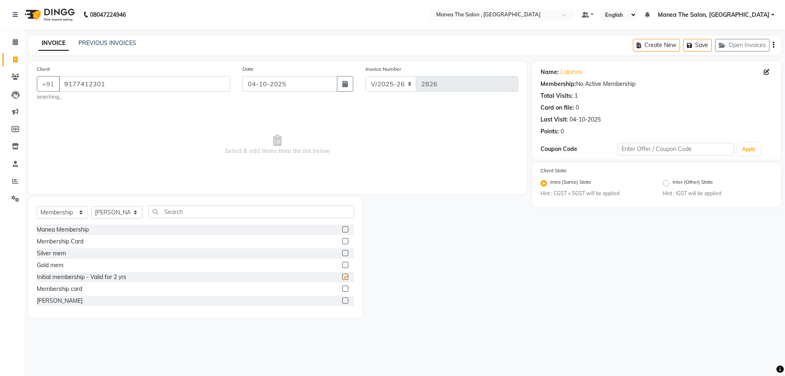
select select "select"
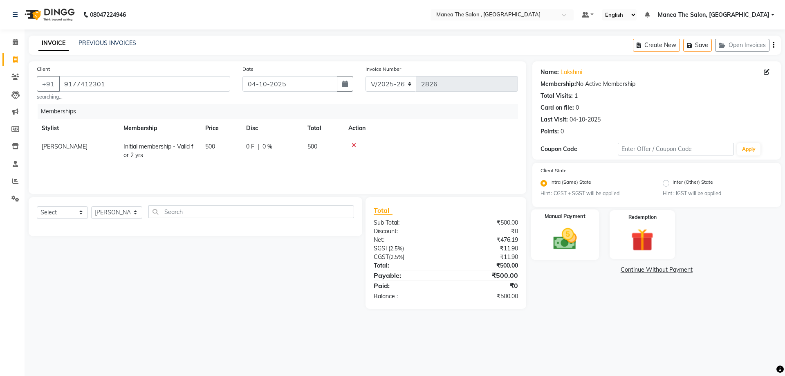
click at [579, 237] on img at bounding box center [565, 239] width 38 height 27
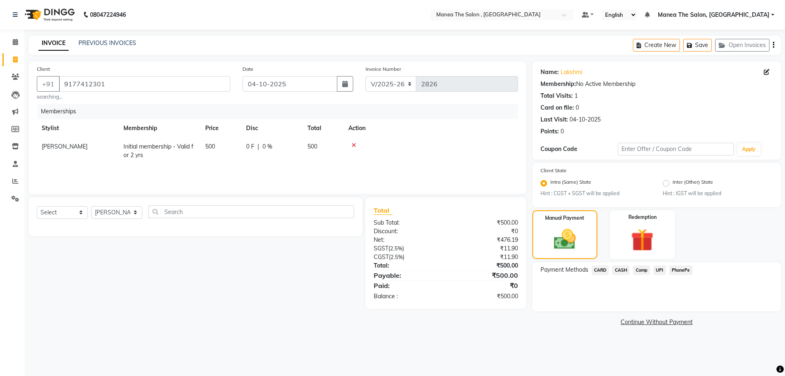
click at [622, 270] on span "CASH" at bounding box center [621, 269] width 18 height 9
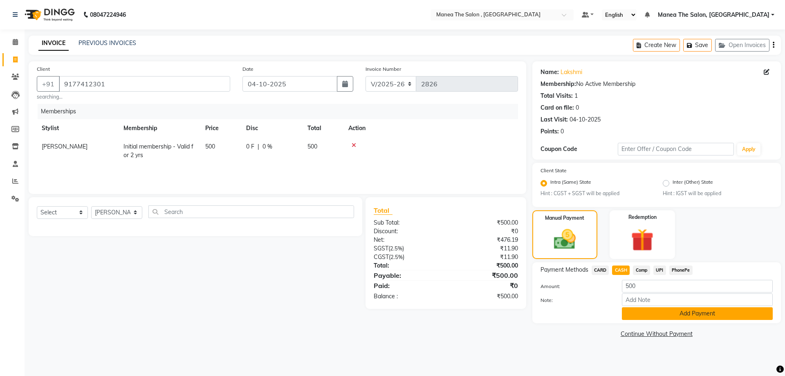
click at [647, 310] on button "Add Payment" at bounding box center [697, 313] width 151 height 13
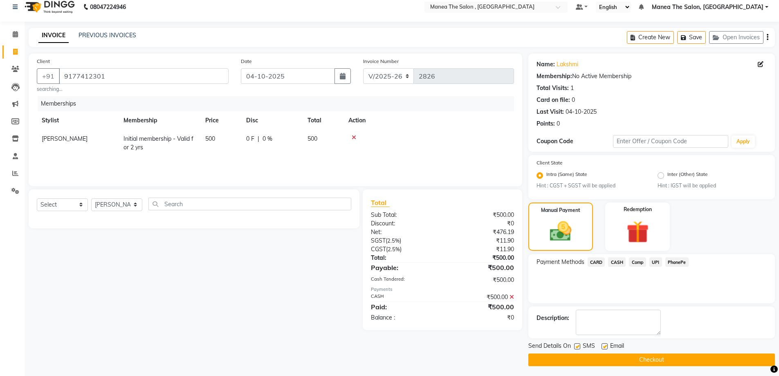
scroll to position [10, 0]
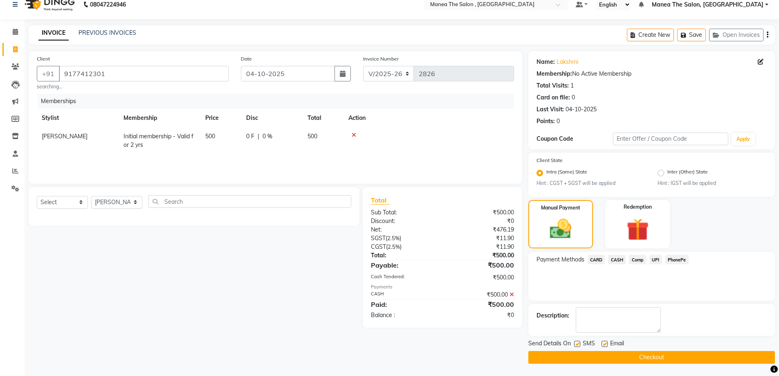
drag, startPoint x: 659, startPoint y: 357, endPoint x: 661, endPoint y: 352, distance: 5.2
click at [659, 358] on button "Checkout" at bounding box center [651, 357] width 246 height 13
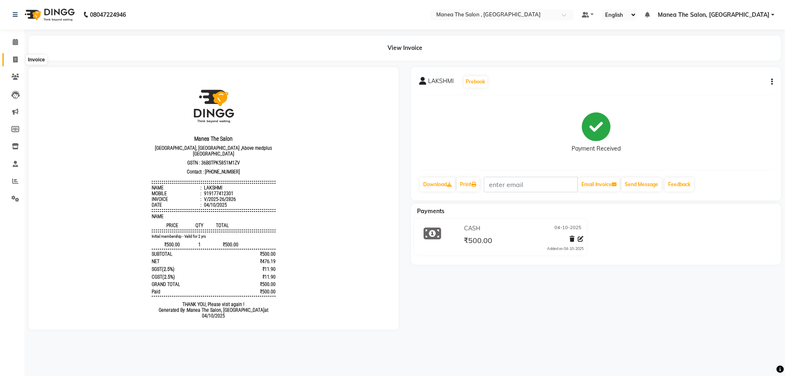
click at [17, 62] on icon at bounding box center [15, 59] width 4 height 6
select select "service"
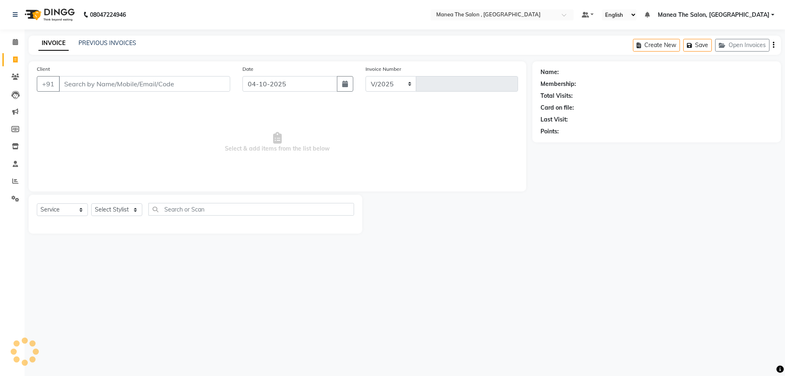
select select "7201"
type input "2827"
click at [90, 86] on input "Client" at bounding box center [144, 84] width 171 height 16
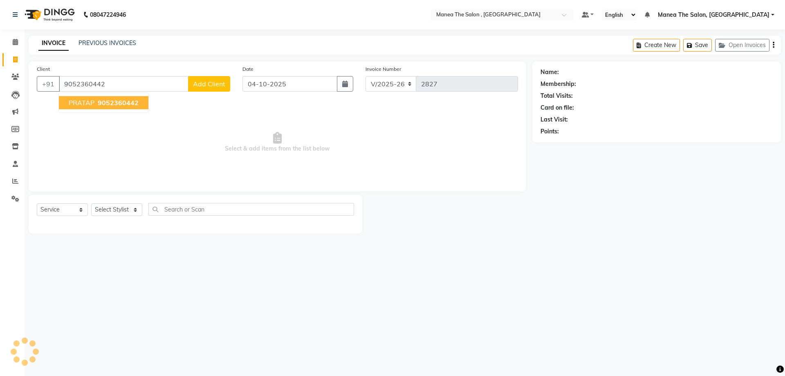
click at [88, 109] on button "PRATAP 9052360442" at bounding box center [104, 102] width 90 height 13
type input "9052360442"
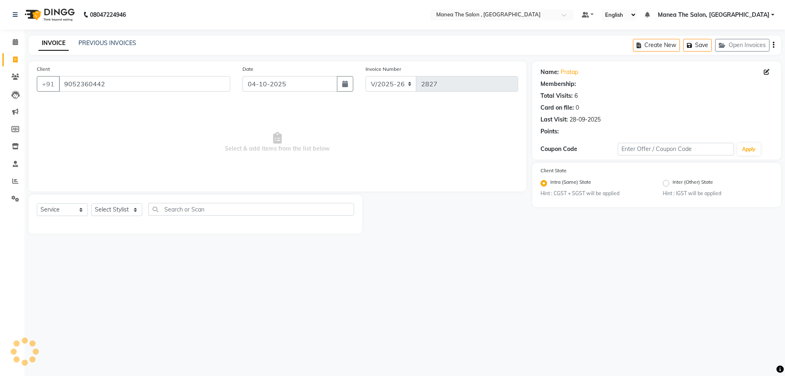
select select "1: Object"
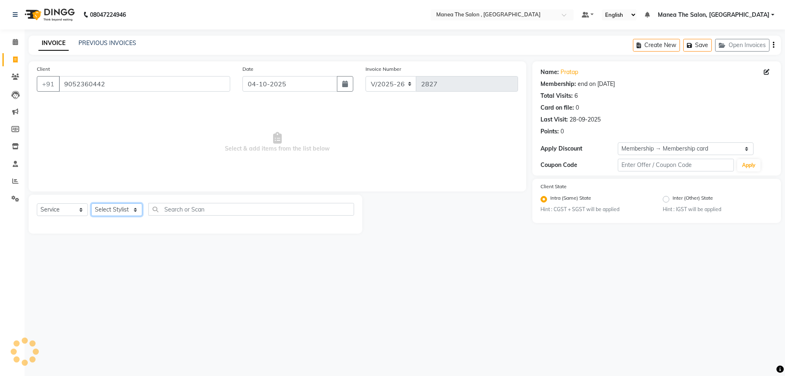
click at [127, 210] on select "Select Stylist [PERSON_NAME] Manager NAVEEN [PERSON_NAME] [PERSON_NAME] [PERSON…" at bounding box center [116, 209] width 51 height 13
select select "93250"
click at [91, 203] on select "Select Stylist [PERSON_NAME] Manager NAVEEN [PERSON_NAME] [PERSON_NAME] [PERSON…" at bounding box center [116, 209] width 51 height 13
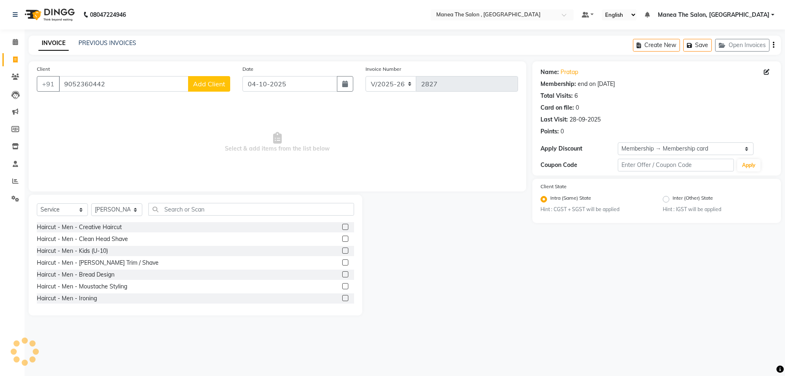
click at [342, 250] on label at bounding box center [345, 250] width 6 height 6
click at [342, 250] on input "checkbox" at bounding box center [344, 250] width 5 height 5
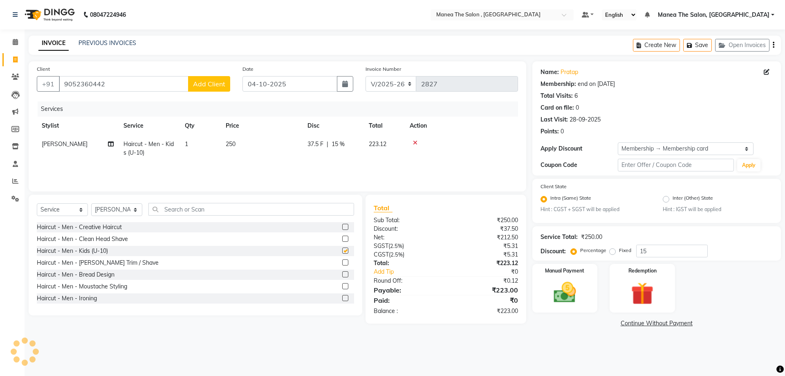
checkbox input "false"
drag, startPoint x: 549, startPoint y: 287, endPoint x: 654, endPoint y: 284, distance: 105.1
click at [549, 287] on img at bounding box center [565, 292] width 37 height 26
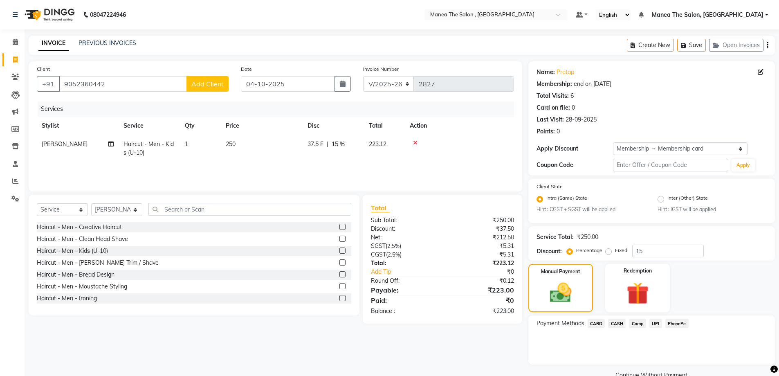
click at [659, 322] on span "UPI" at bounding box center [655, 322] width 13 height 9
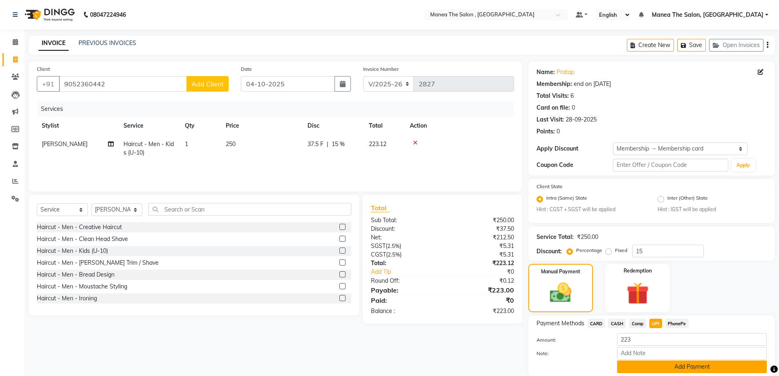
click at [678, 367] on button "Add Payment" at bounding box center [692, 366] width 150 height 13
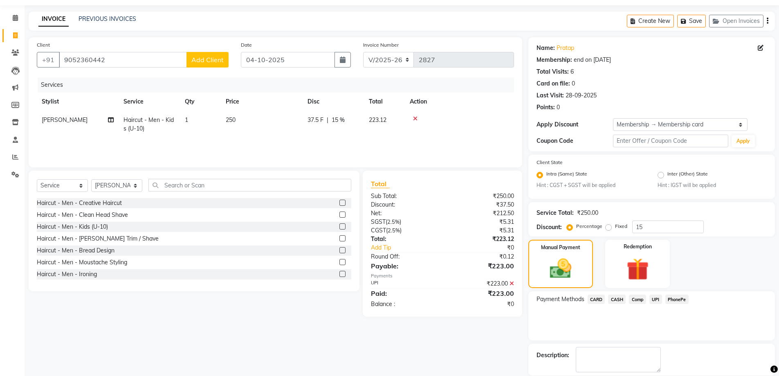
scroll to position [64, 0]
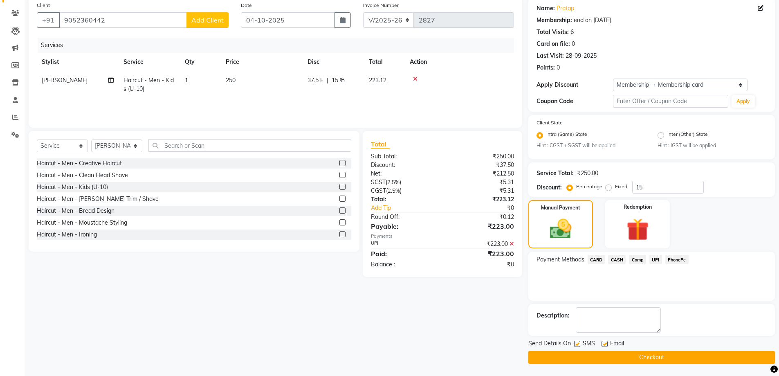
click at [670, 356] on button "Checkout" at bounding box center [651, 357] width 246 height 13
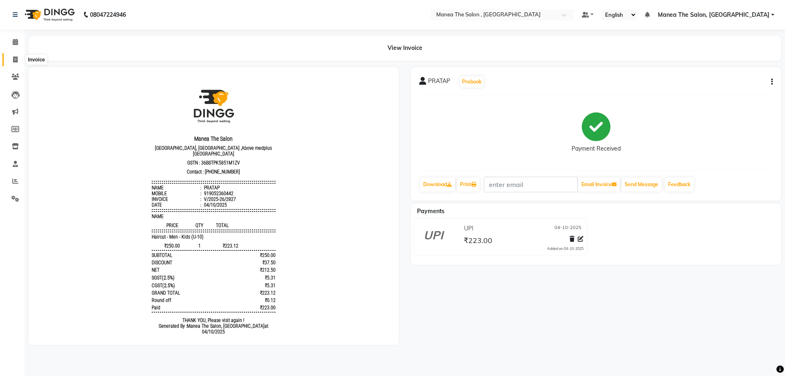
click at [17, 59] on icon at bounding box center [15, 59] width 4 height 6
select select "service"
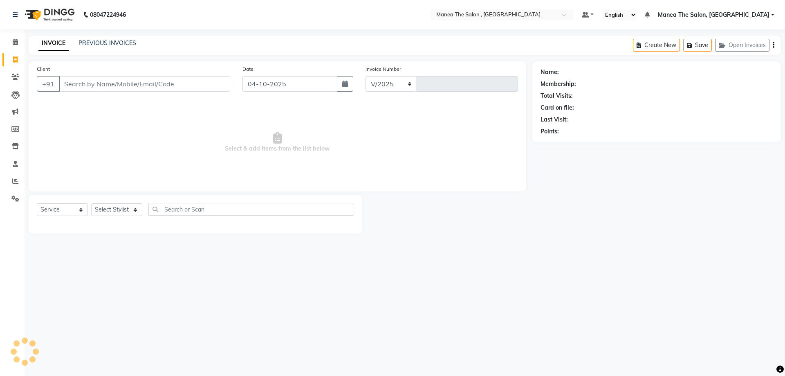
select select "7201"
type input "2828"
click at [104, 43] on link "PREVIOUS INVOICES" at bounding box center [107, 42] width 58 height 7
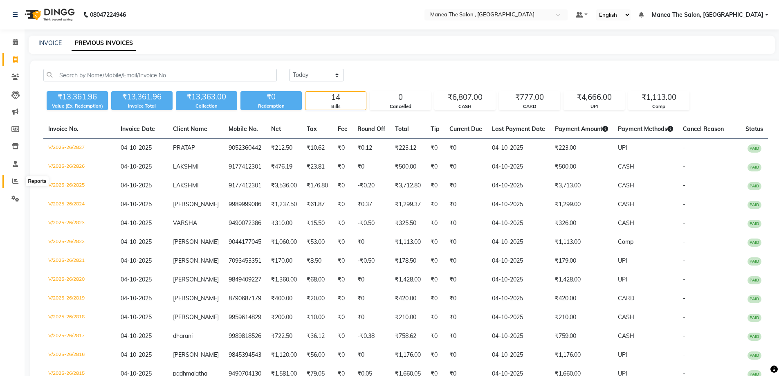
click at [12, 178] on span at bounding box center [15, 181] width 14 height 9
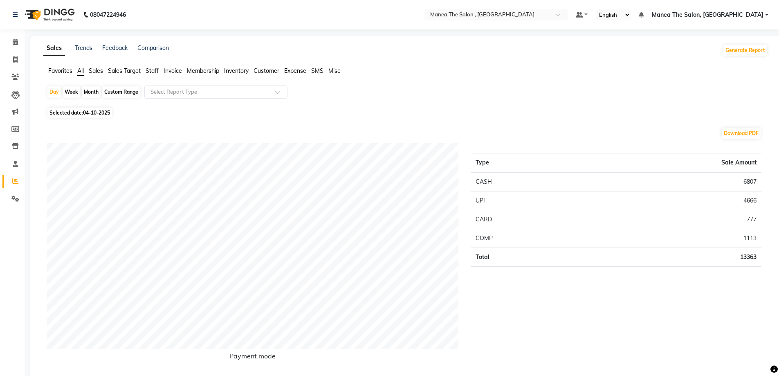
click at [156, 68] on span "Staff" at bounding box center [152, 70] width 13 height 7
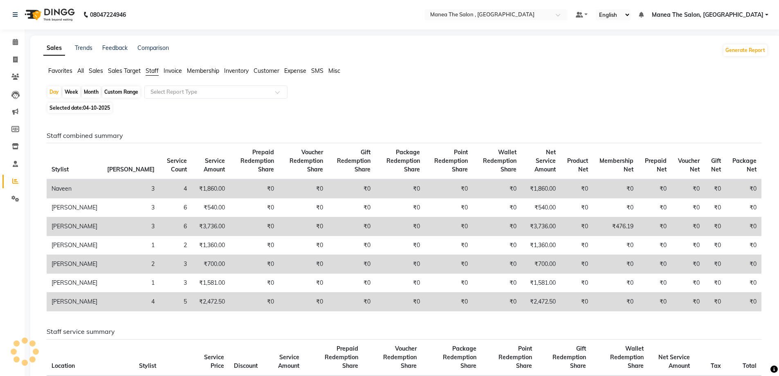
click at [96, 94] on div "Month" at bounding box center [91, 91] width 19 height 11
select select "10"
select select "2025"
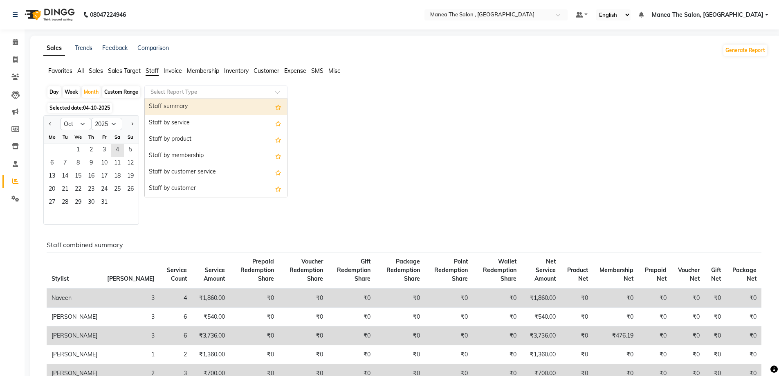
click at [252, 93] on input "text" at bounding box center [208, 92] width 118 height 8
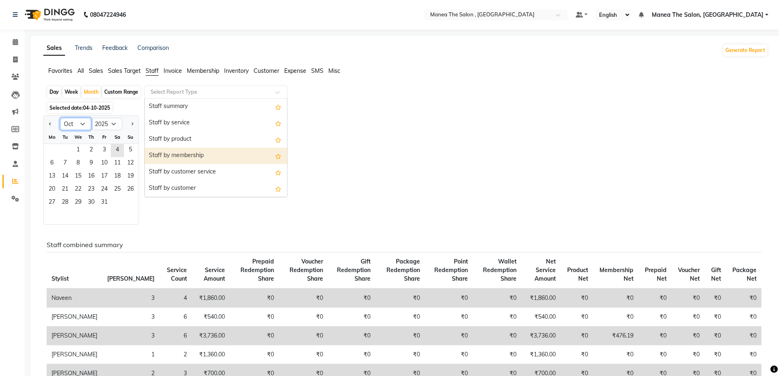
click at [84, 123] on select "Jan Feb Mar Apr May Jun [DATE] Aug Sep Oct Nov Dec" at bounding box center [75, 124] width 31 height 12
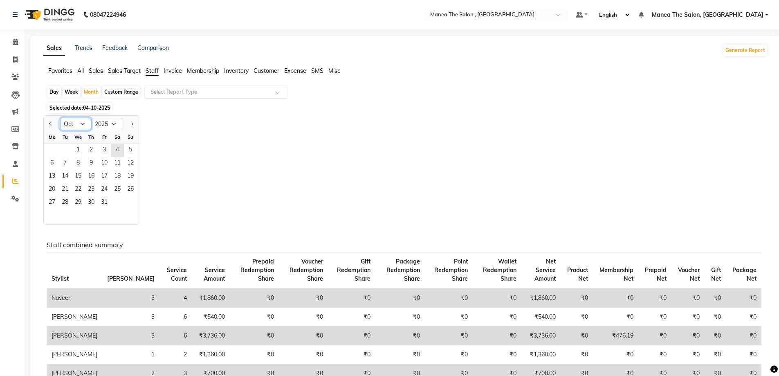
select select "9"
click at [60, 118] on select "Jan Feb Mar Apr May Jun [DATE] Aug Sep Oct Nov Dec" at bounding box center [75, 124] width 31 height 12
click at [65, 204] on span "30" at bounding box center [64, 202] width 13 height 13
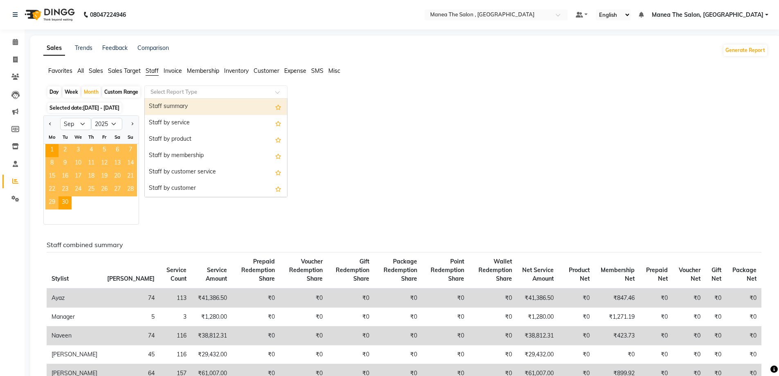
click at [179, 94] on input "text" at bounding box center [208, 92] width 118 height 8
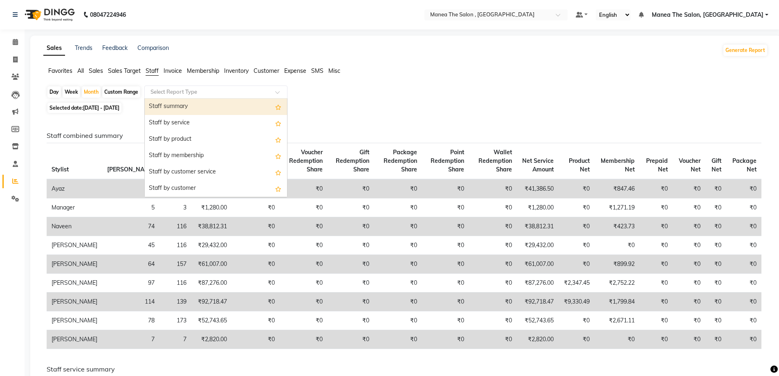
click at [179, 109] on div "Staff summary" at bounding box center [216, 107] width 142 height 16
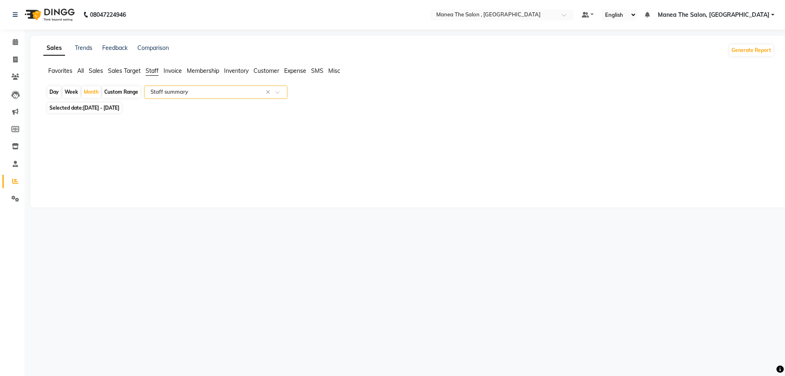
select select "full_report"
select select "pdf"
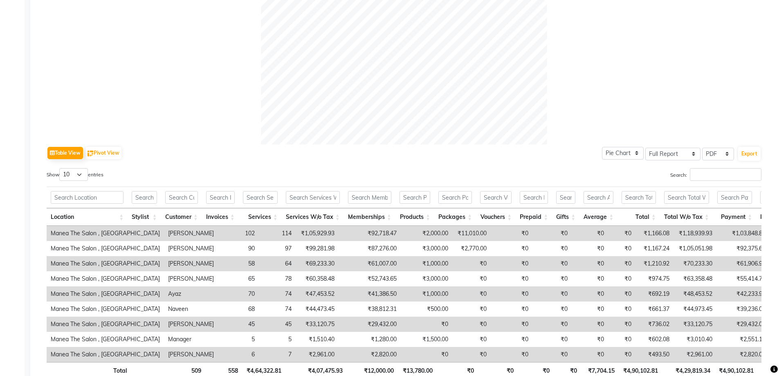
scroll to position [286, 0]
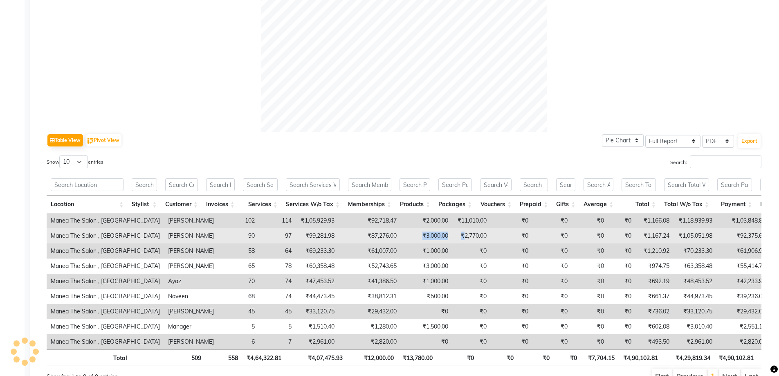
drag, startPoint x: 366, startPoint y: 237, endPoint x: 414, endPoint y: 236, distance: 47.8
click at [414, 236] on tr "Manea The Salon , Kondapur [PERSON_NAME] 90 97 ₹99,281.98 ₹87,276.00 ₹3,000.00 …" at bounding box center [508, 235] width 923 height 15
click at [401, 235] on td "₹3,000.00" at bounding box center [427, 235] width 52 height 15
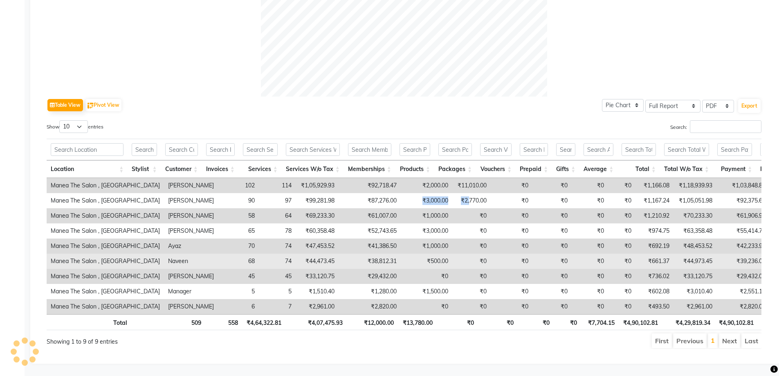
scroll to position [334, 0]
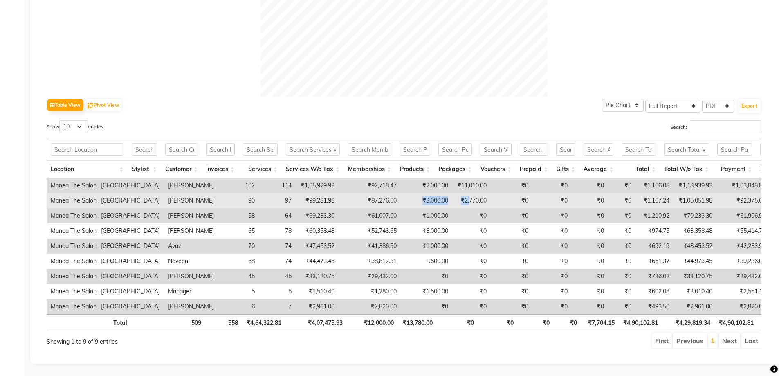
click at [401, 193] on td "₹3,000.00" at bounding box center [427, 200] width 52 height 15
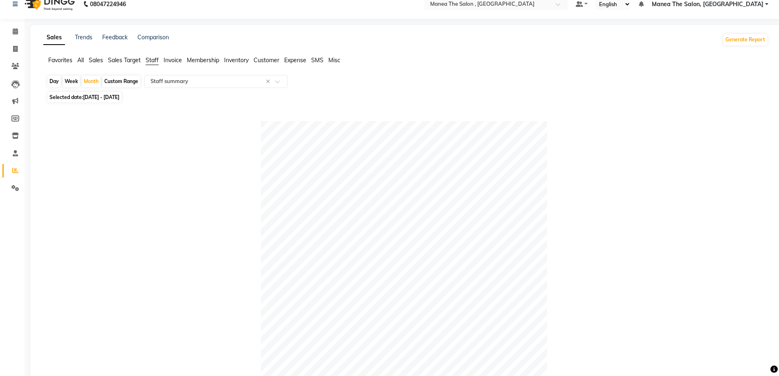
scroll to position [7, 0]
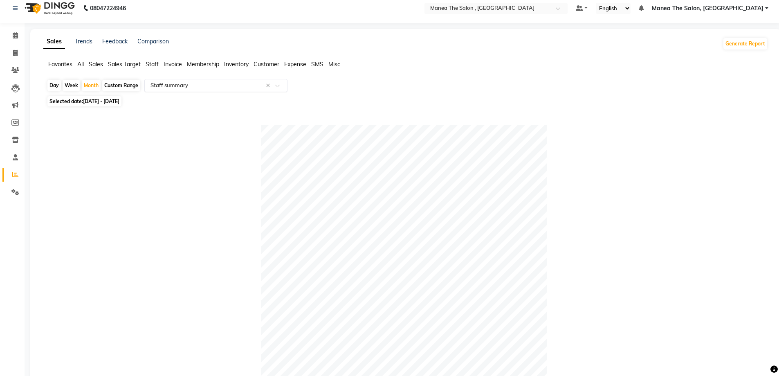
click at [184, 86] on input "text" at bounding box center [208, 85] width 118 height 8
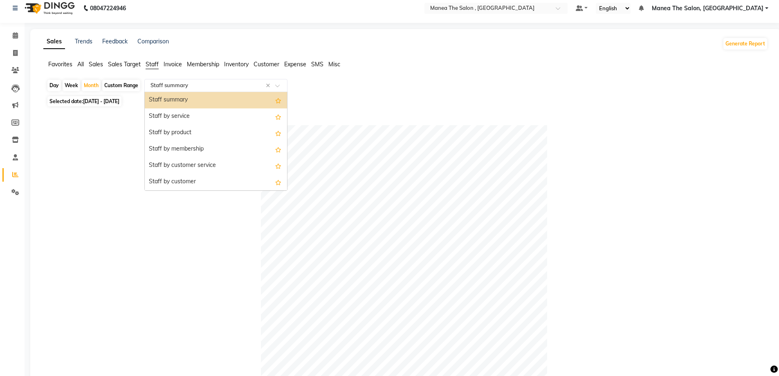
click at [54, 86] on div "Day" at bounding box center [53, 85] width 13 height 11
select select "9"
select select "2025"
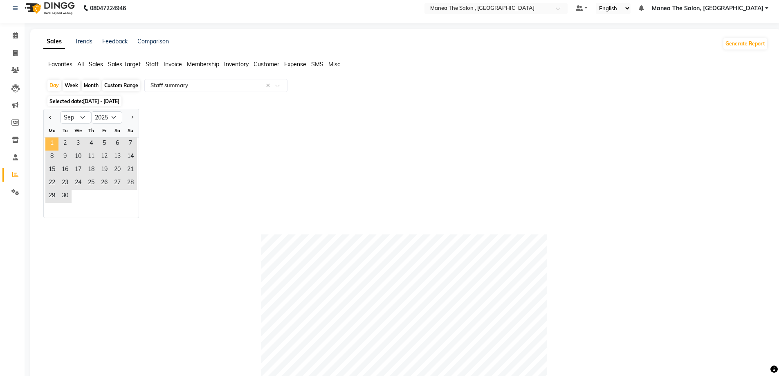
click at [56, 140] on span "1" at bounding box center [51, 143] width 13 height 13
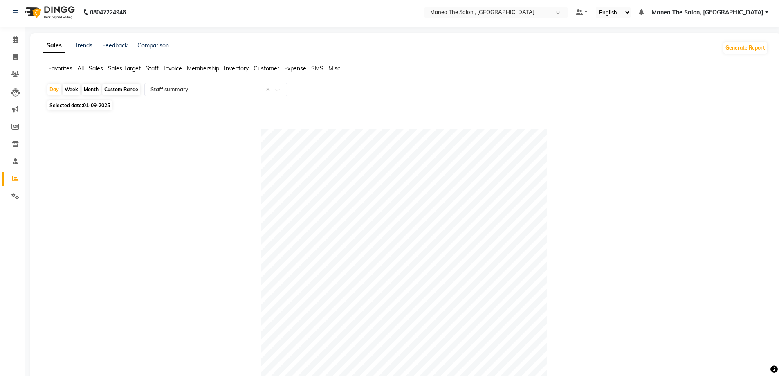
scroll to position [0, 0]
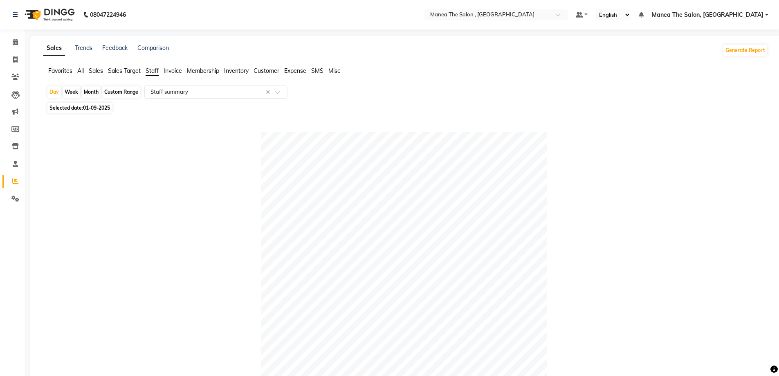
click at [65, 109] on span "Selected date: [DATE]" at bounding box center [79, 108] width 65 height 10
select select "9"
select select "2025"
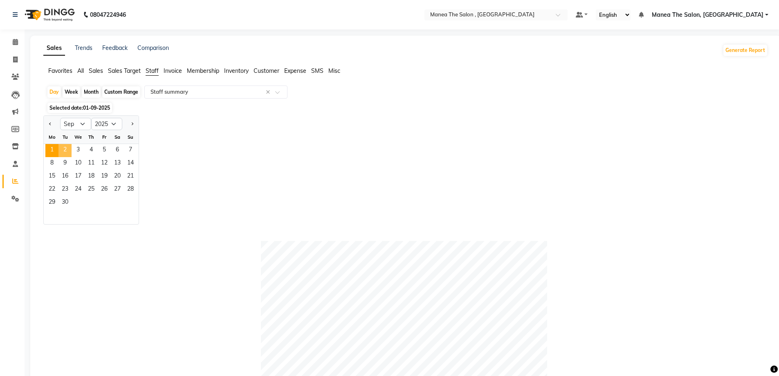
click at [68, 147] on span "2" at bounding box center [64, 150] width 13 height 13
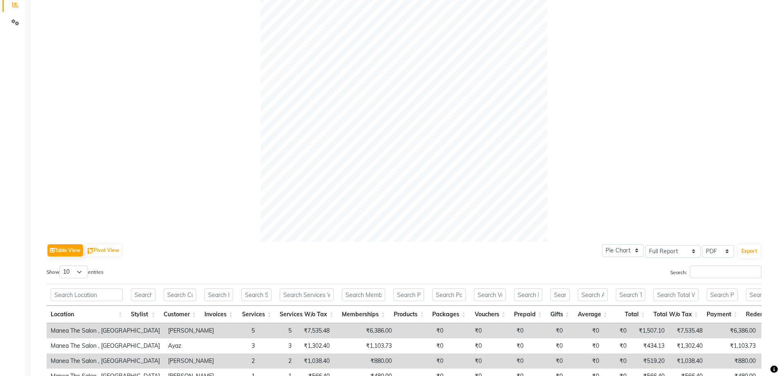
scroll to position [54, 0]
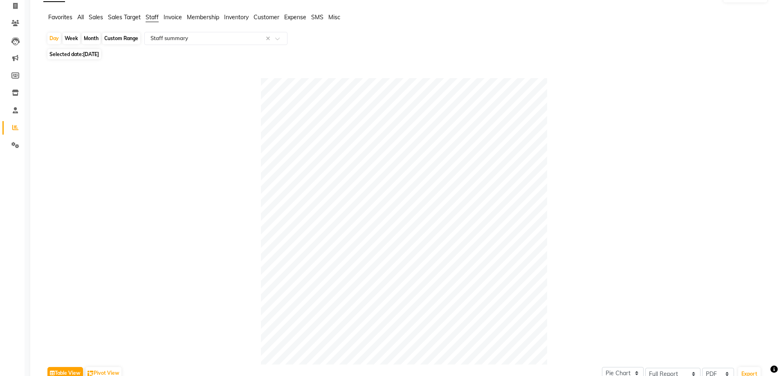
click at [95, 52] on span "[DATE]" at bounding box center [91, 54] width 16 height 6
select select "9"
select select "2025"
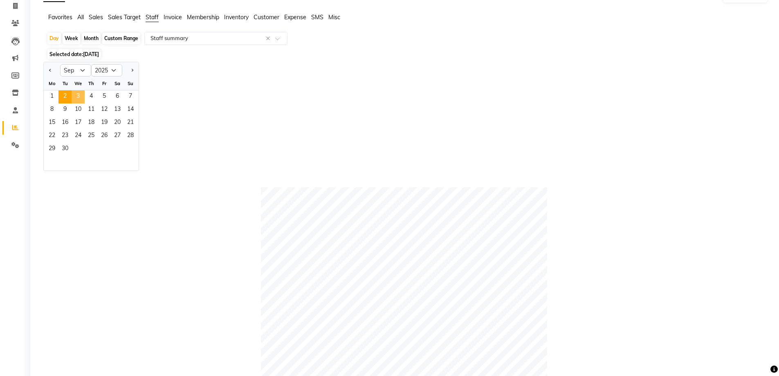
click at [79, 95] on span "3" at bounding box center [78, 96] width 13 height 13
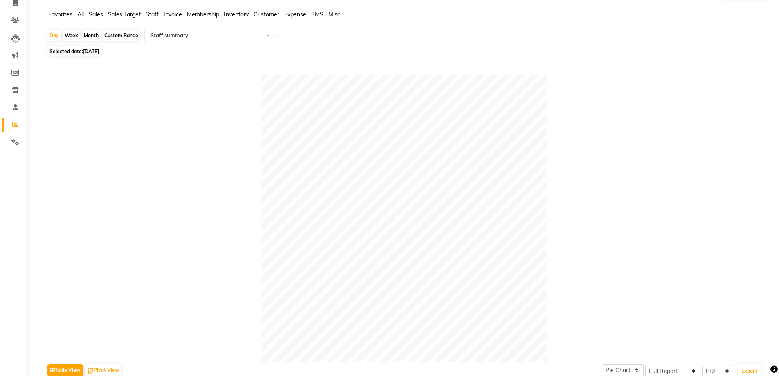
scroll to position [47, 0]
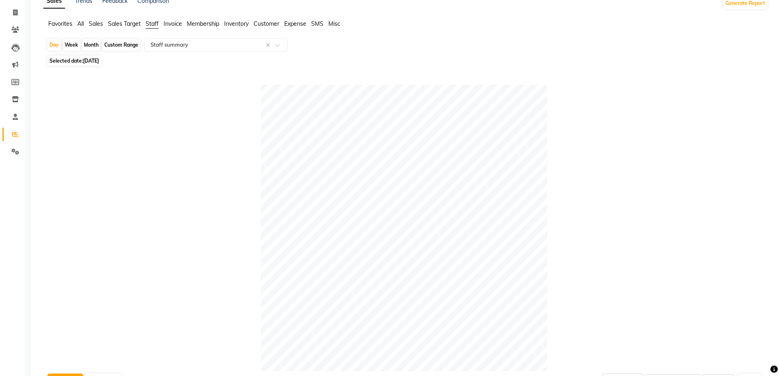
click at [68, 60] on span "Selected date: [DATE]" at bounding box center [74, 61] width 54 height 10
select select "9"
select select "2025"
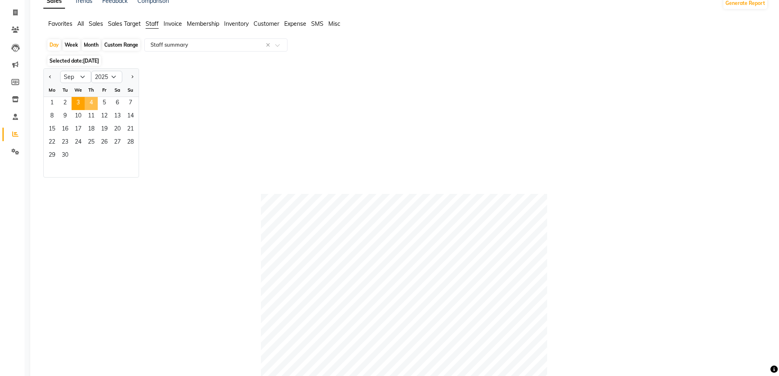
click at [90, 102] on span "4" at bounding box center [91, 103] width 13 height 13
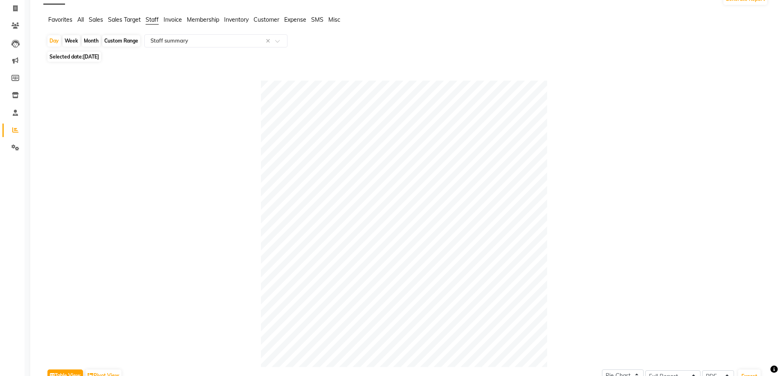
scroll to position [0, 0]
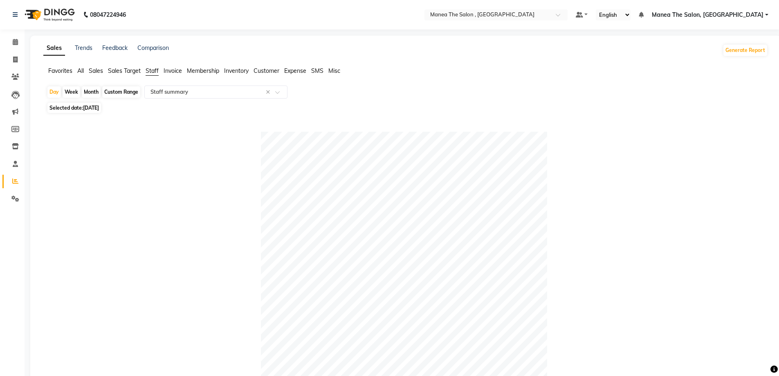
click at [77, 106] on span "Selected date: [DATE]" at bounding box center [74, 108] width 54 height 10
select select "9"
select select "2025"
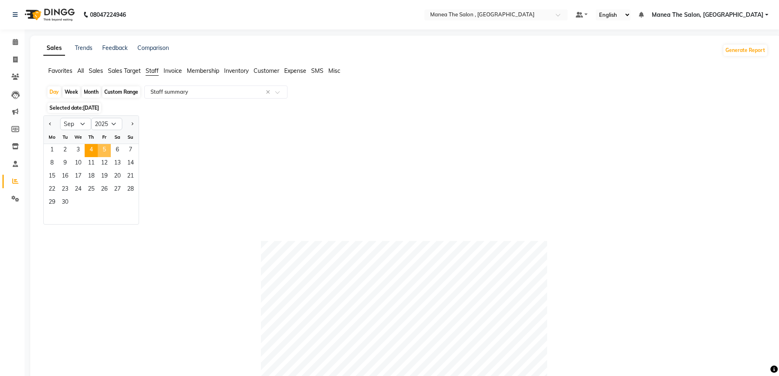
click at [105, 152] on span "5" at bounding box center [104, 150] width 13 height 13
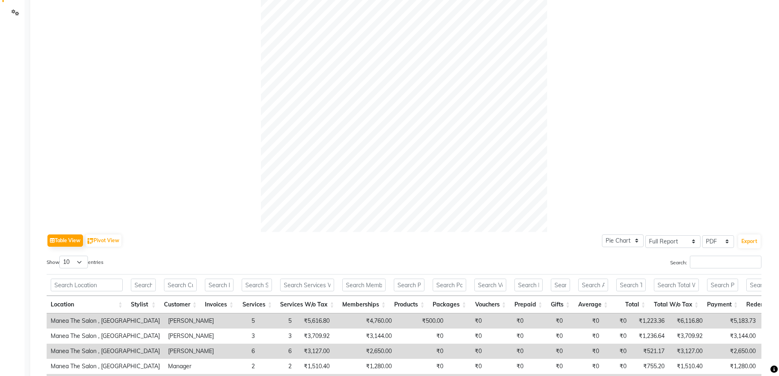
scroll to position [34, 0]
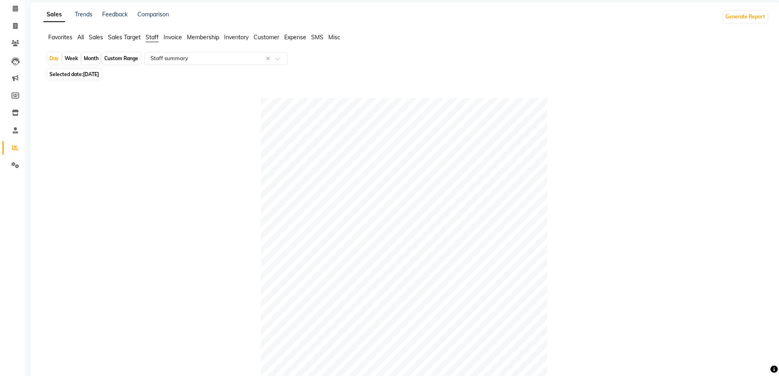
click at [89, 74] on span "[DATE]" at bounding box center [91, 74] width 16 height 6
select select "9"
select select "2025"
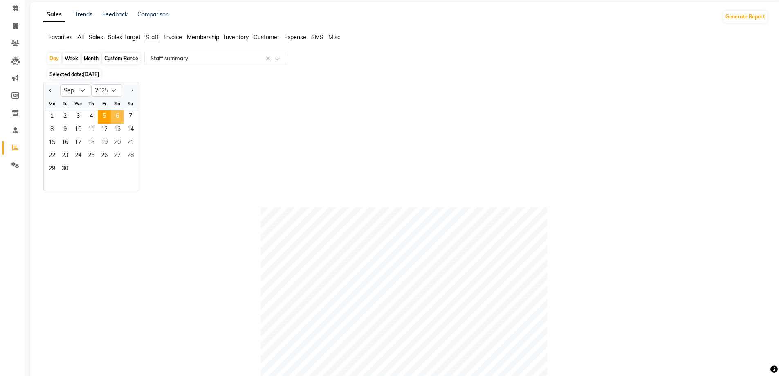
click at [121, 116] on span "6" at bounding box center [117, 116] width 13 height 13
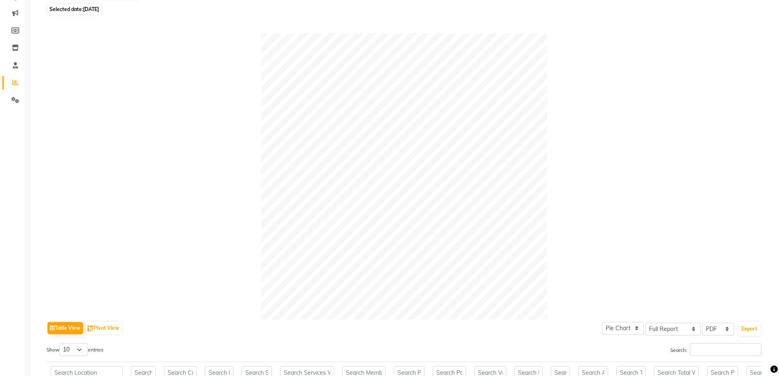
scroll to position [74, 0]
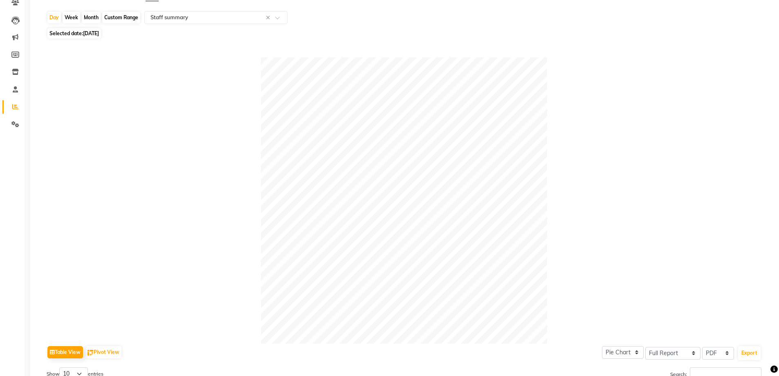
click at [76, 35] on span "Selected date: [DATE]" at bounding box center [74, 33] width 54 height 10
select select "9"
select select "2025"
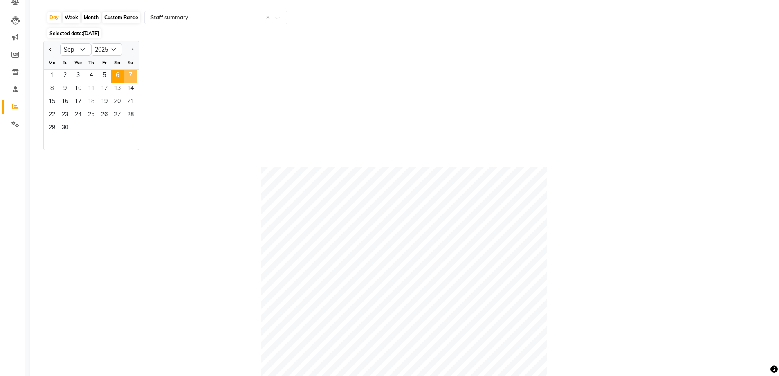
click at [134, 78] on span "7" at bounding box center [130, 75] width 13 height 13
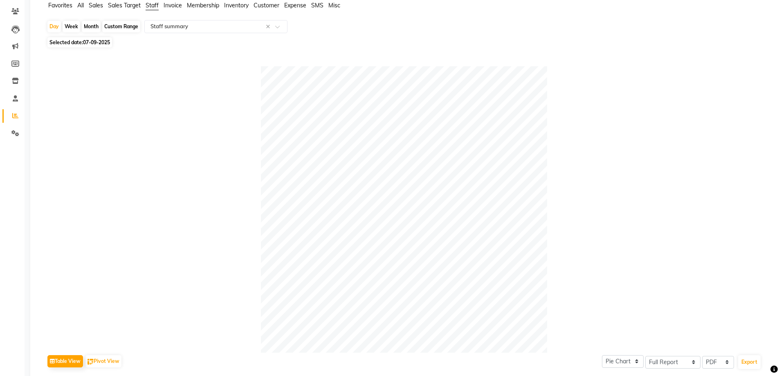
scroll to position [47, 0]
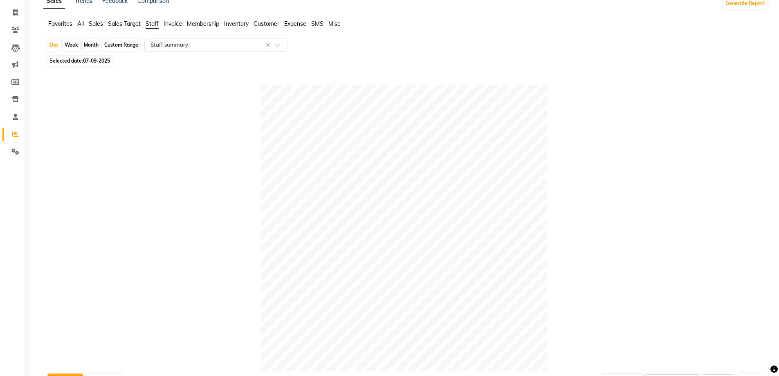
click at [83, 58] on span "Selected date: [DATE]" at bounding box center [79, 61] width 65 height 10
select select "9"
select select "2025"
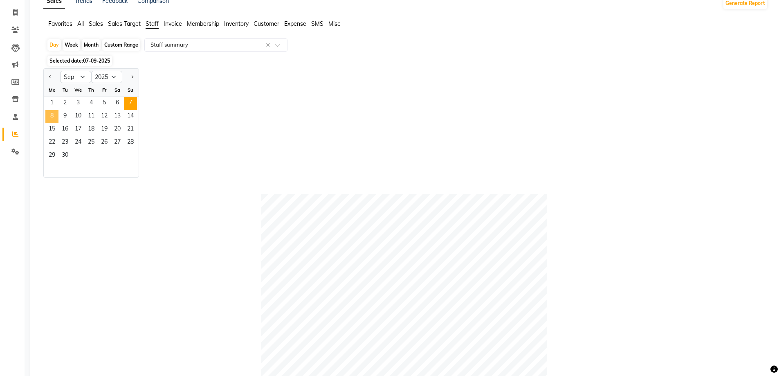
click at [50, 114] on span "8" at bounding box center [51, 116] width 13 height 13
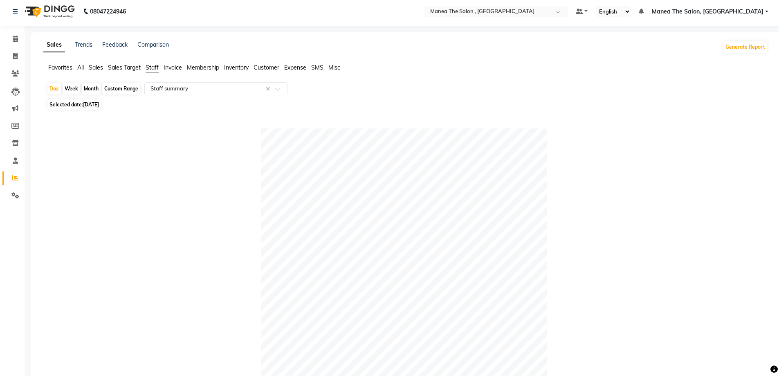
scroll to position [0, 0]
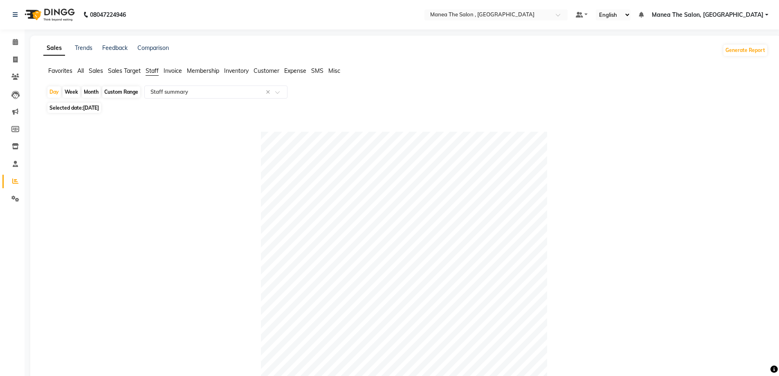
click at [90, 109] on span "[DATE]" at bounding box center [91, 108] width 16 height 6
select select "9"
select select "2025"
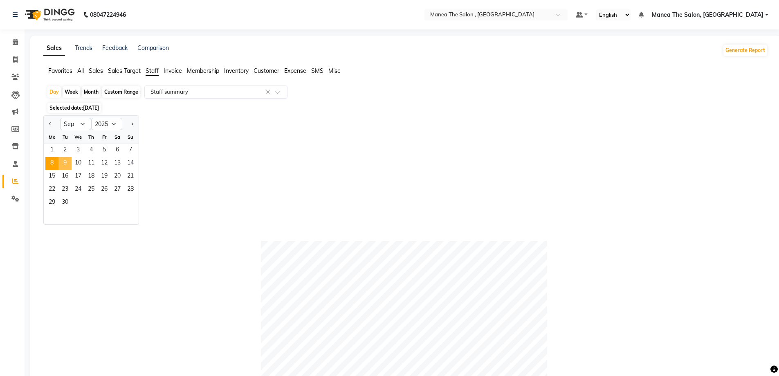
click at [65, 165] on span "9" at bounding box center [64, 163] width 13 height 13
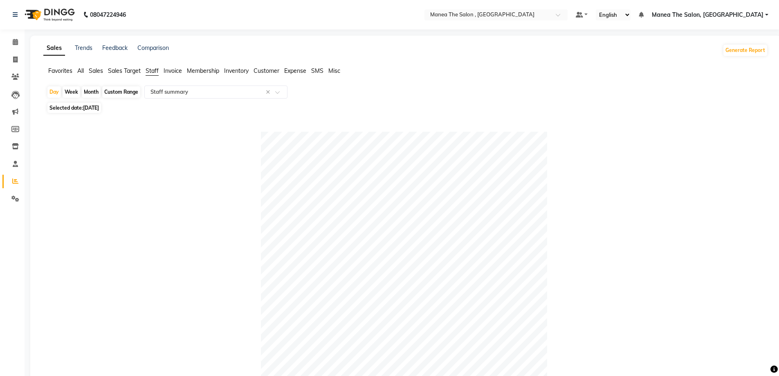
click at [74, 106] on span "Selected date: [DATE]" at bounding box center [74, 108] width 54 height 10
select select "9"
select select "2025"
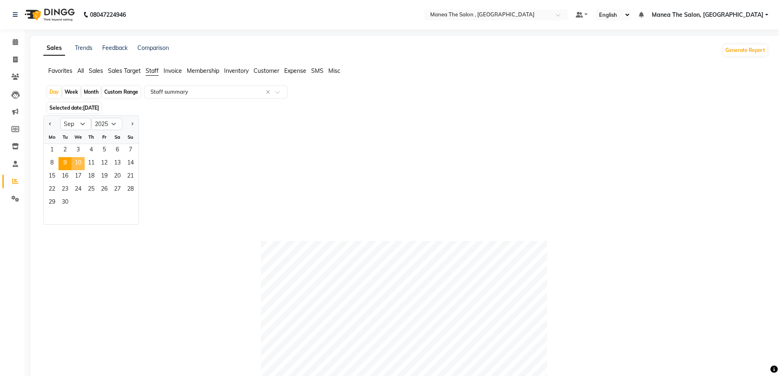
click at [78, 164] on span "10" at bounding box center [78, 163] width 13 height 13
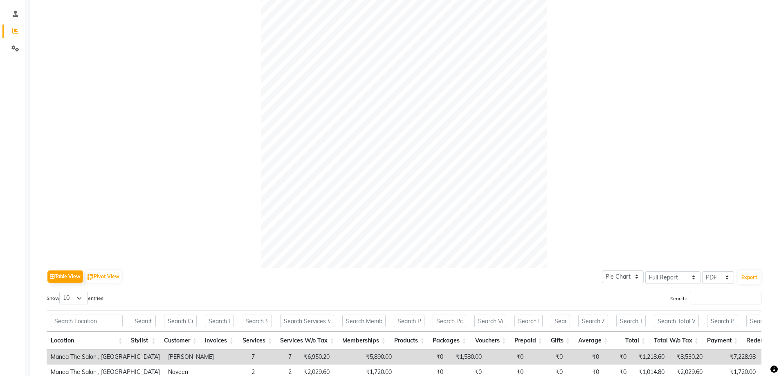
scroll to position [69, 0]
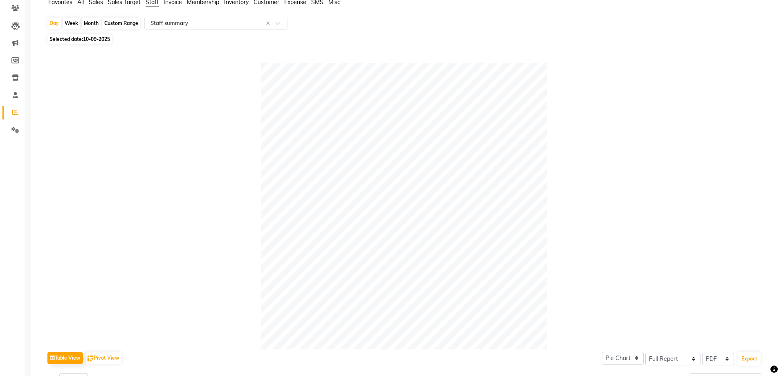
click at [83, 41] on span "Selected date: [DATE]" at bounding box center [79, 39] width 65 height 10
select select "9"
select select "2025"
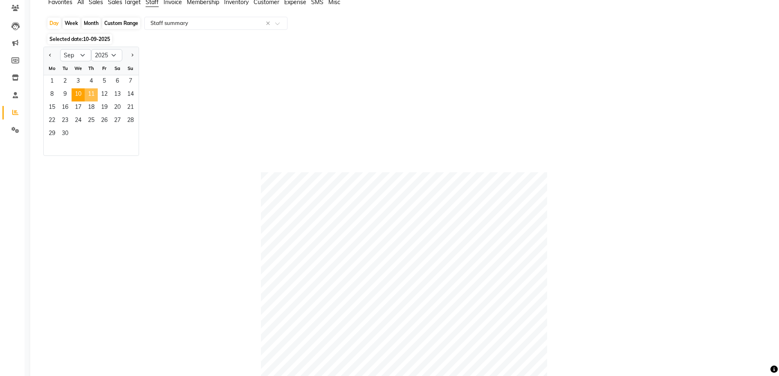
click at [90, 94] on span "11" at bounding box center [91, 94] width 13 height 13
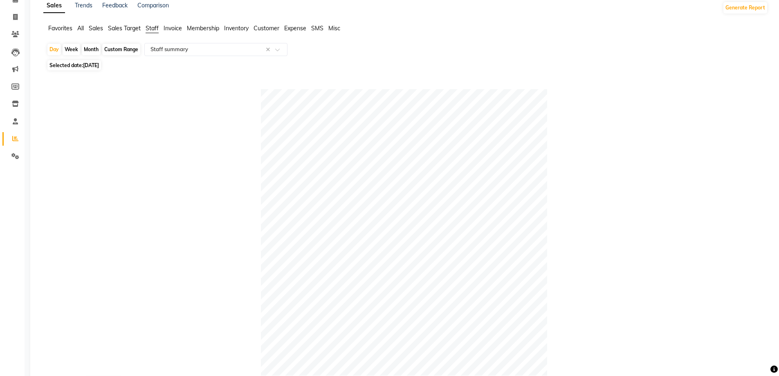
scroll to position [0, 0]
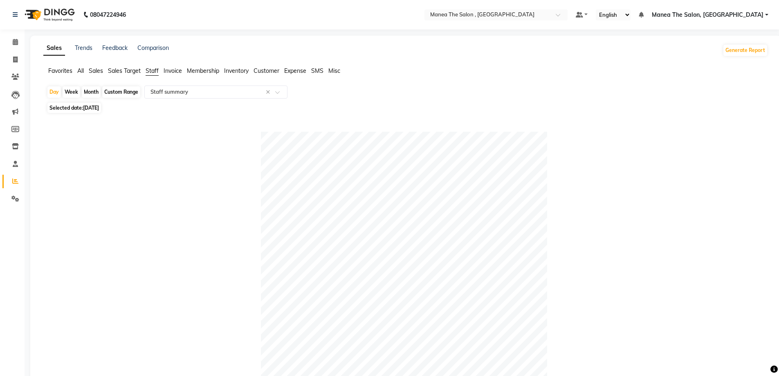
click at [96, 105] on span "[DATE]" at bounding box center [91, 108] width 16 height 6
select select "9"
select select "2025"
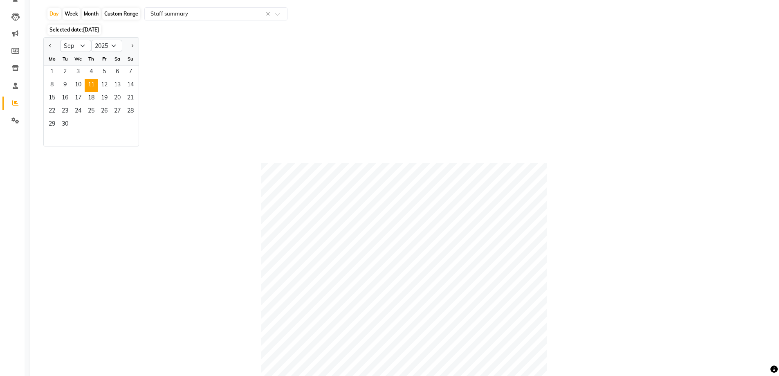
scroll to position [82, 0]
click at [104, 81] on span "12" at bounding box center [104, 81] width 13 height 13
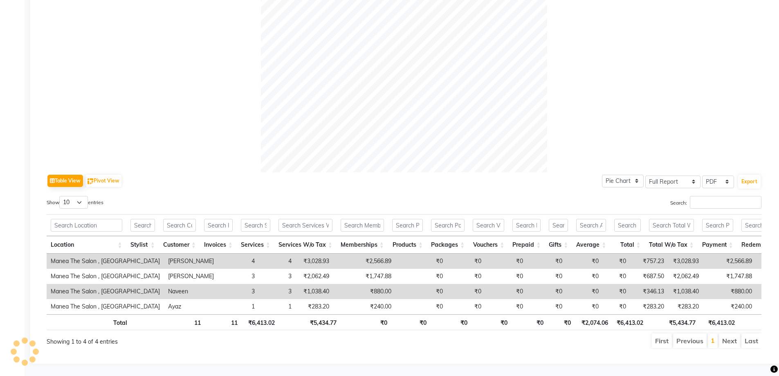
scroll to position [122, 0]
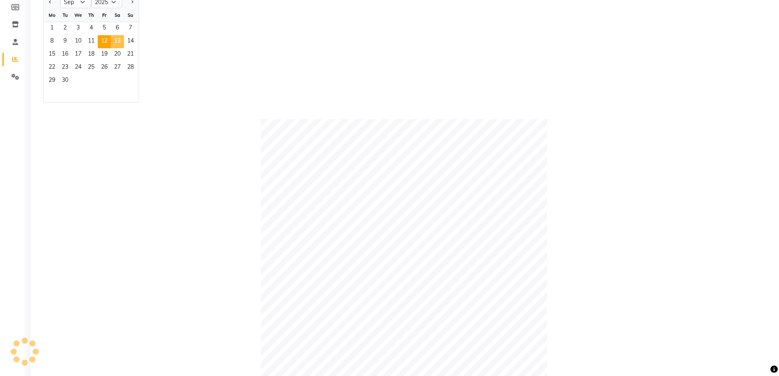
click at [120, 39] on span "13" at bounding box center [117, 41] width 13 height 13
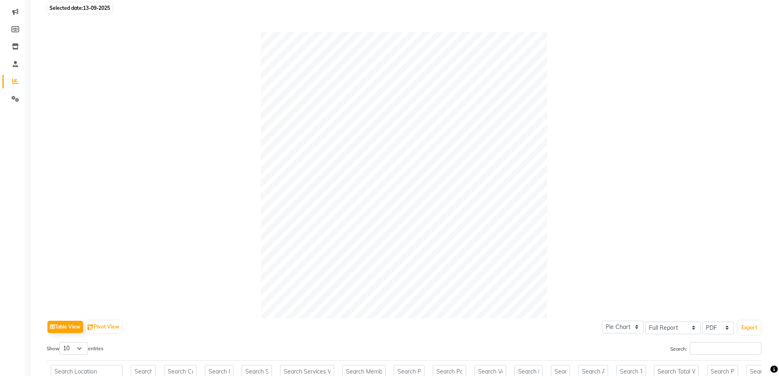
scroll to position [82, 0]
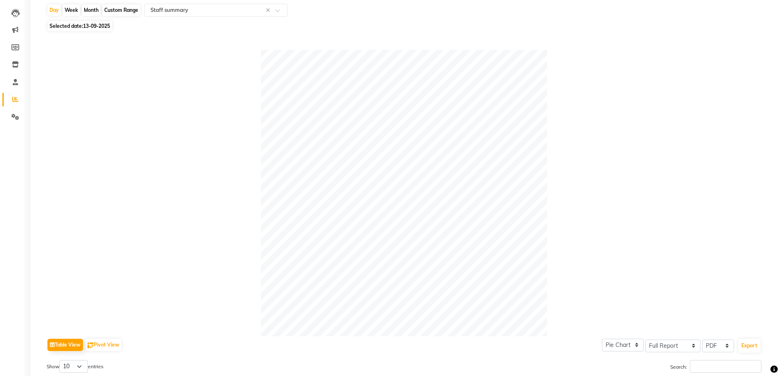
click at [90, 27] on span "13-09-2025" at bounding box center [96, 26] width 27 height 6
select select "9"
select select "2025"
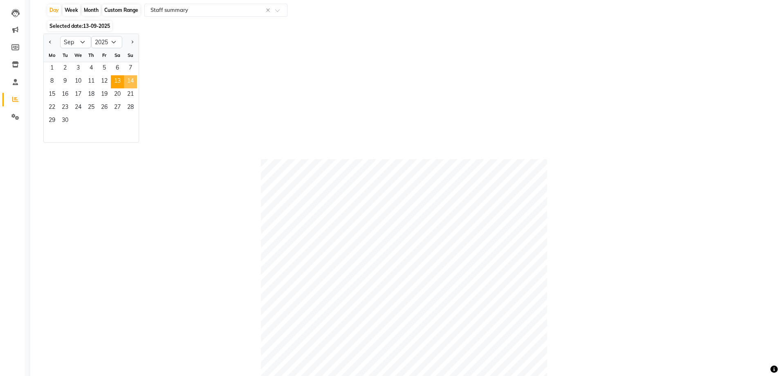
click at [134, 81] on span "14" at bounding box center [130, 81] width 13 height 13
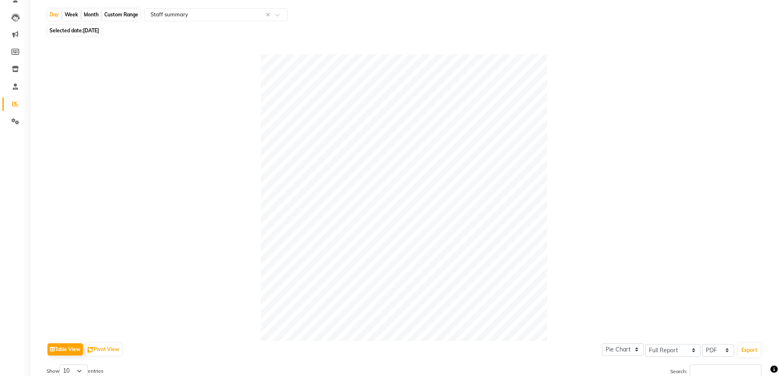
scroll to position [58, 0]
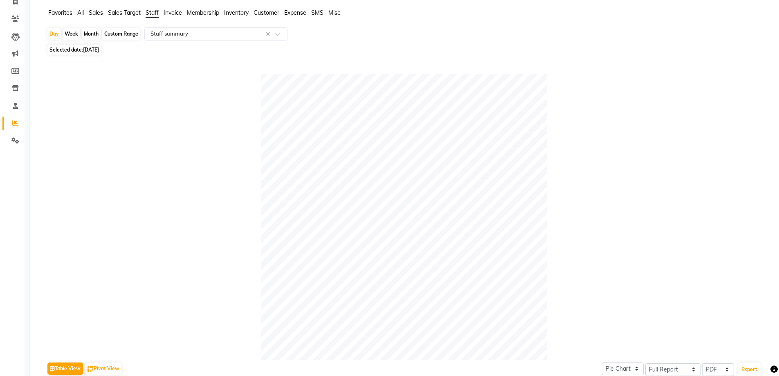
click at [88, 49] on span "[DATE]" at bounding box center [91, 50] width 16 height 6
select select "9"
select select "2025"
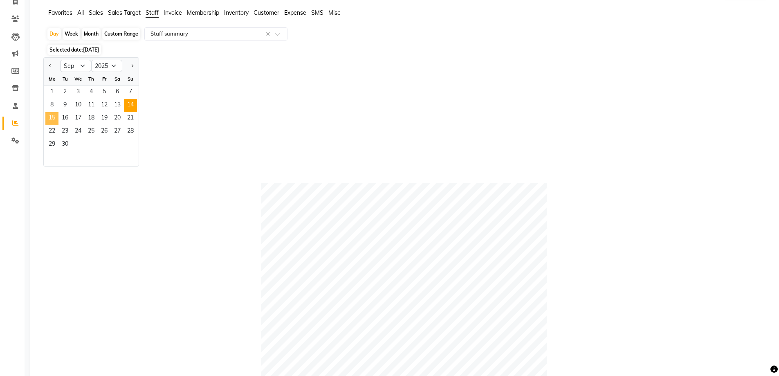
click at [49, 118] on span "15" at bounding box center [51, 118] width 13 height 13
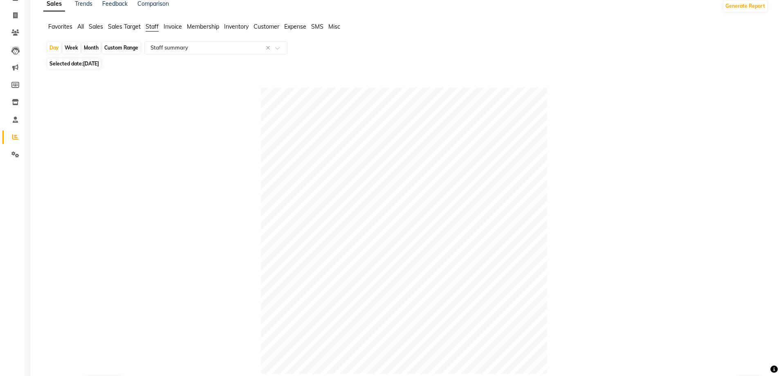
scroll to position [17, 0]
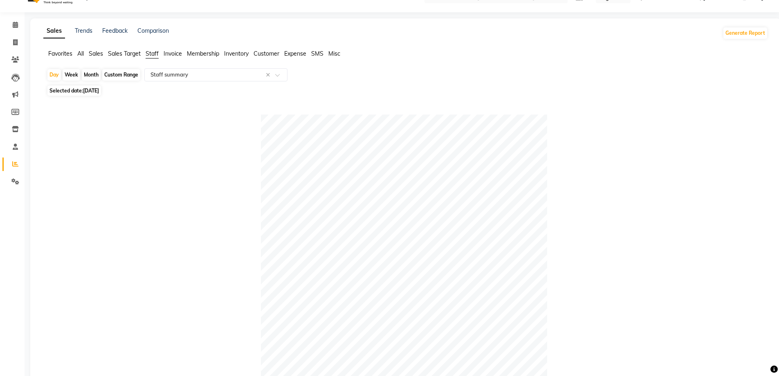
click at [82, 88] on span "Selected date: [DATE]" at bounding box center [74, 90] width 54 height 10
select select "9"
select select "2025"
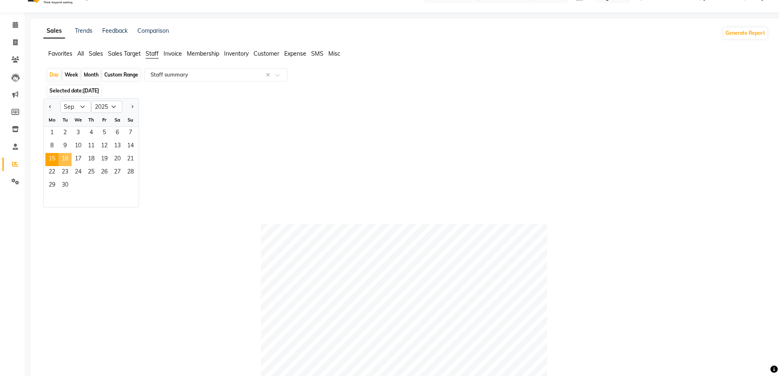
click at [68, 155] on span "16" at bounding box center [64, 159] width 13 height 13
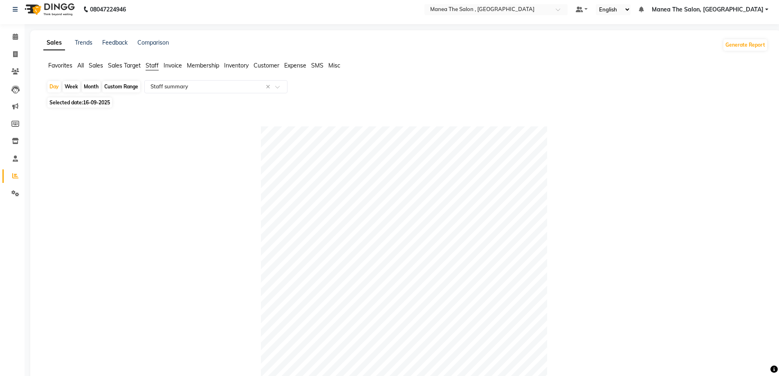
scroll to position [0, 0]
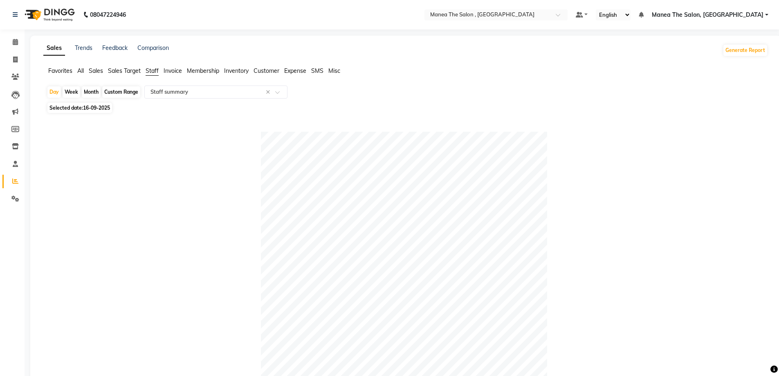
click at [87, 105] on span "16-09-2025" at bounding box center [96, 108] width 27 height 6
select select "9"
select select "2025"
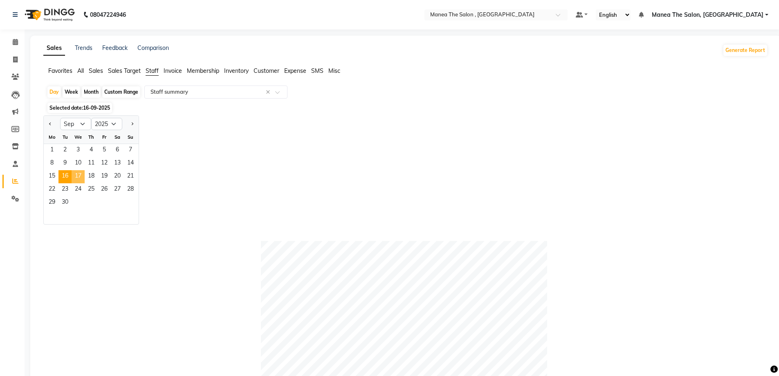
drag, startPoint x: 81, startPoint y: 174, endPoint x: 221, endPoint y: 180, distance: 140.4
click at [81, 174] on span "17" at bounding box center [78, 176] width 13 height 13
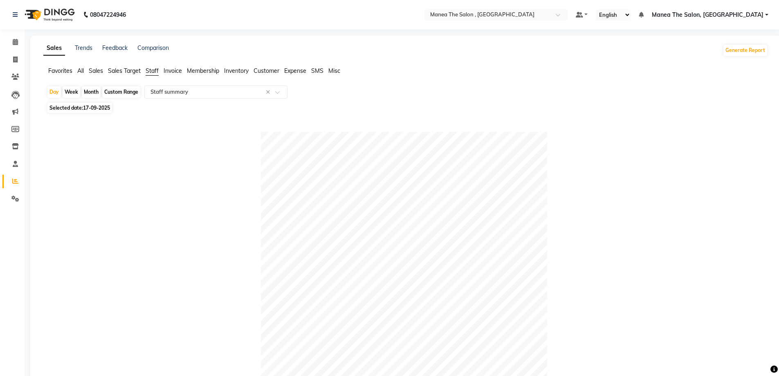
click at [101, 108] on span "17-09-2025" at bounding box center [96, 108] width 27 height 6
select select "9"
select select "2025"
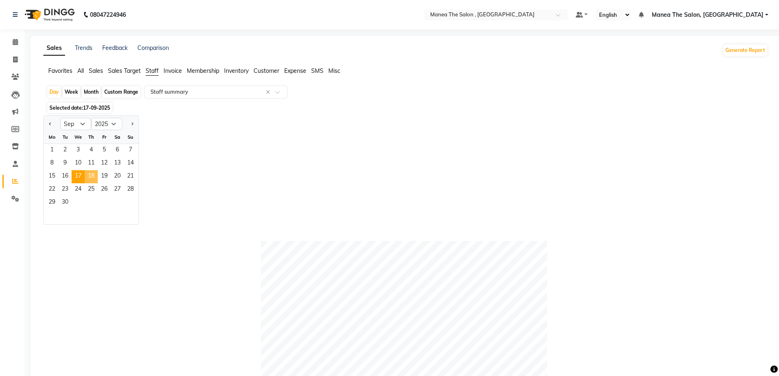
click at [92, 177] on span "18" at bounding box center [91, 176] width 13 height 13
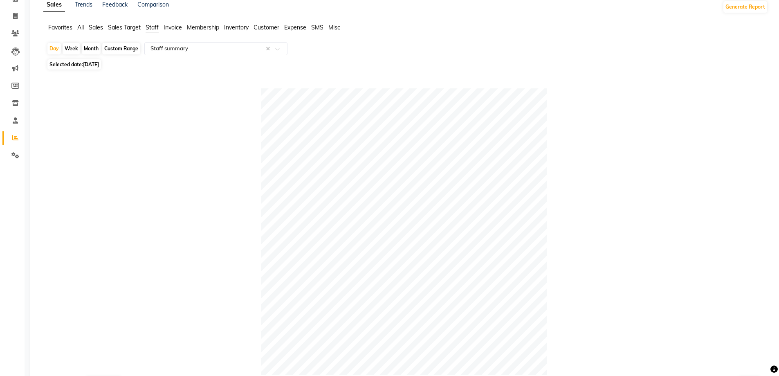
scroll to position [32, 0]
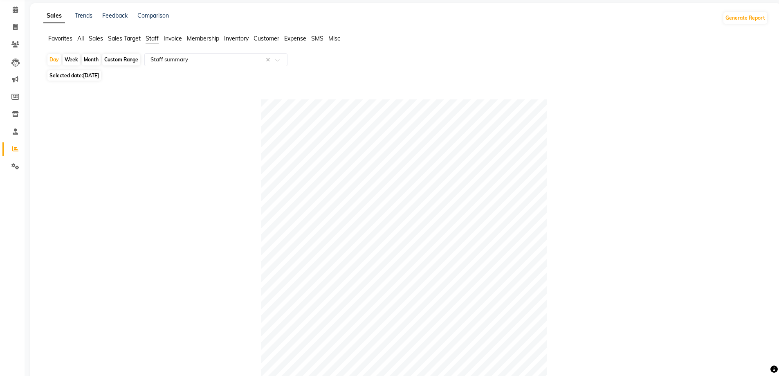
click at [93, 74] on span "[DATE]" at bounding box center [91, 75] width 16 height 6
select select "9"
select select "2025"
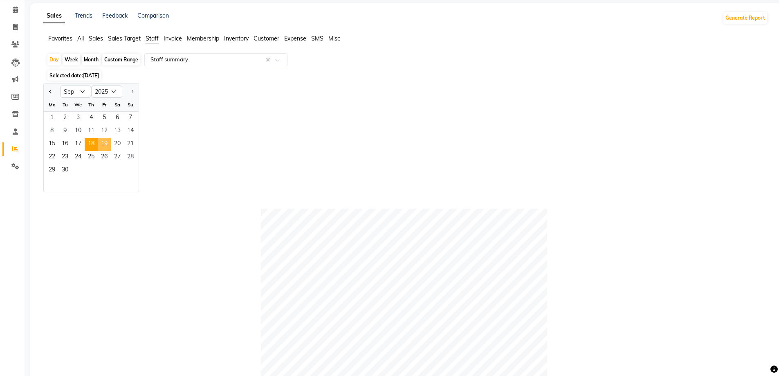
click at [100, 141] on span "19" at bounding box center [104, 144] width 13 height 13
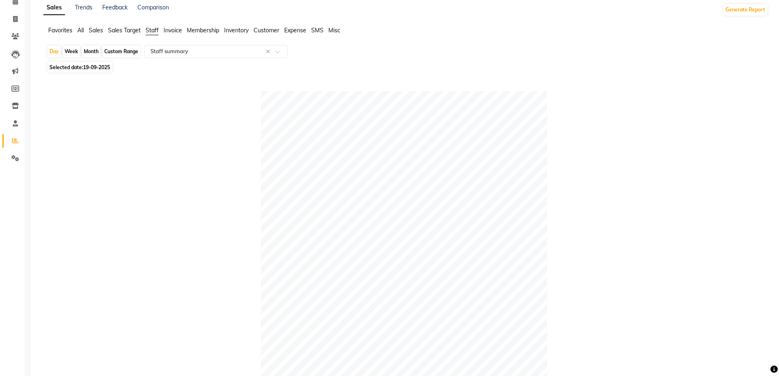
scroll to position [2, 0]
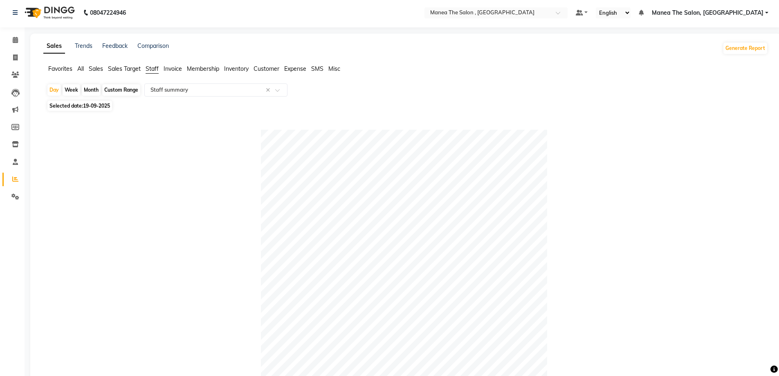
click at [104, 107] on span "19-09-2025" at bounding box center [96, 106] width 27 height 6
select select "9"
select select "2025"
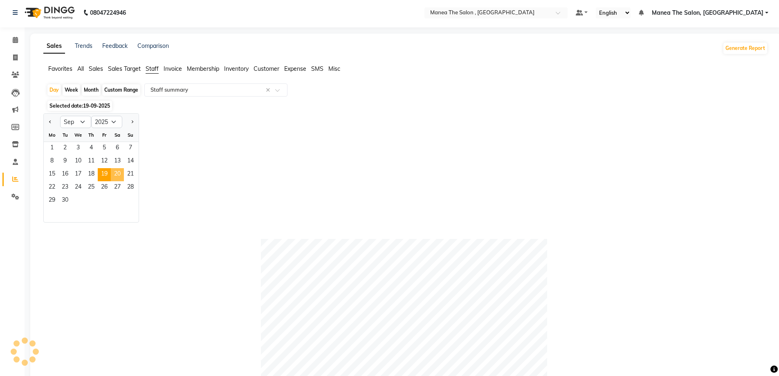
click at [116, 170] on span "20" at bounding box center [117, 174] width 13 height 13
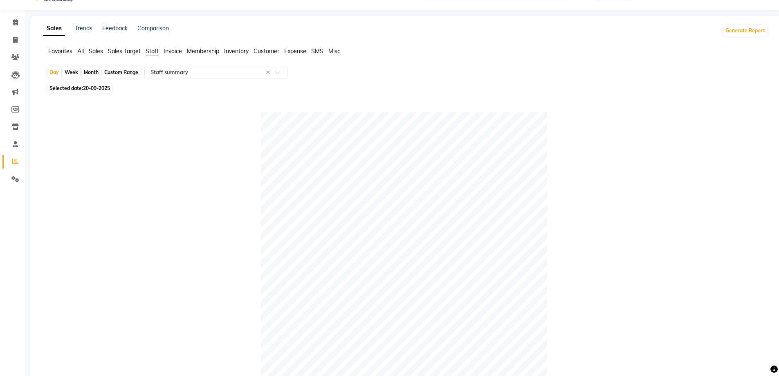
scroll to position [0, 0]
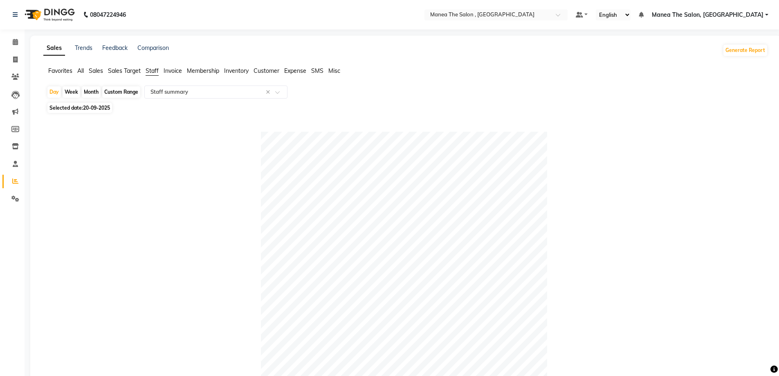
click at [89, 107] on span "20-09-2025" at bounding box center [96, 108] width 27 height 6
select select "9"
select select "2025"
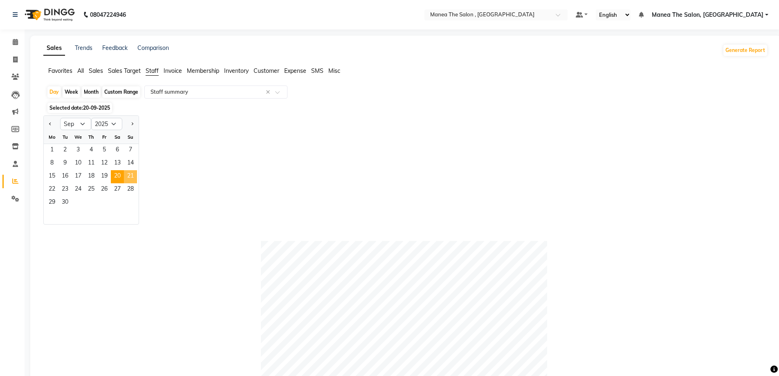
click at [125, 173] on span "21" at bounding box center [130, 176] width 13 height 13
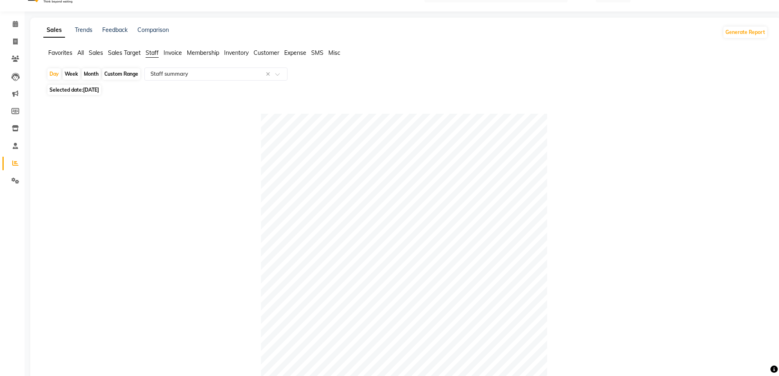
scroll to position [17, 0]
click at [92, 93] on span "[DATE]" at bounding box center [91, 90] width 16 height 6
select select "9"
select select "2025"
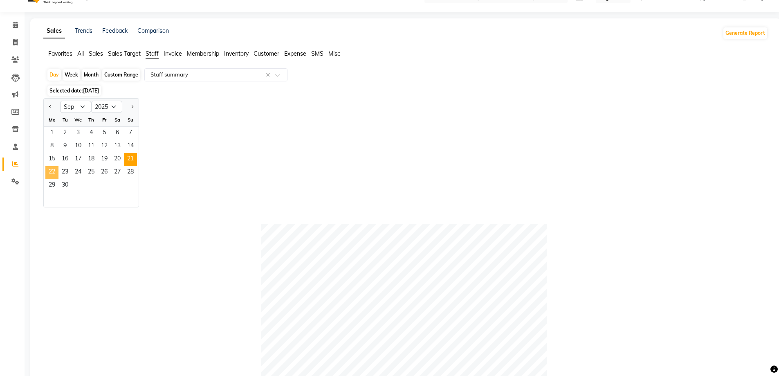
click at [55, 168] on span "22" at bounding box center [51, 172] width 13 height 13
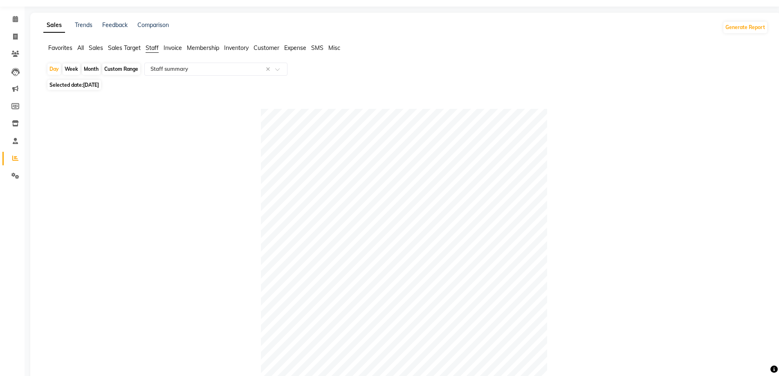
scroll to position [0, 0]
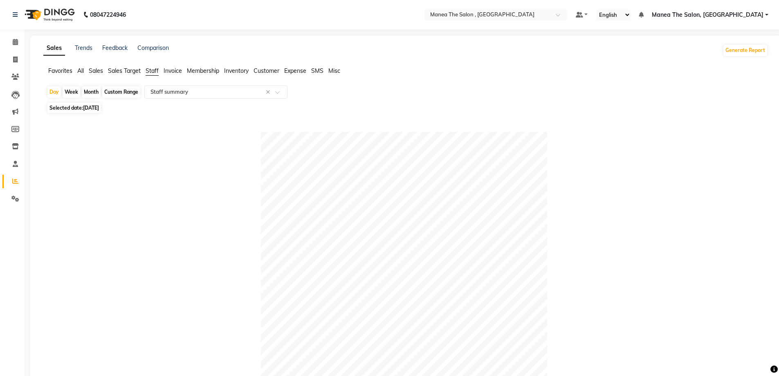
click at [78, 110] on span "Selected date: [DATE]" at bounding box center [74, 108] width 54 height 10
select select "9"
select select "2025"
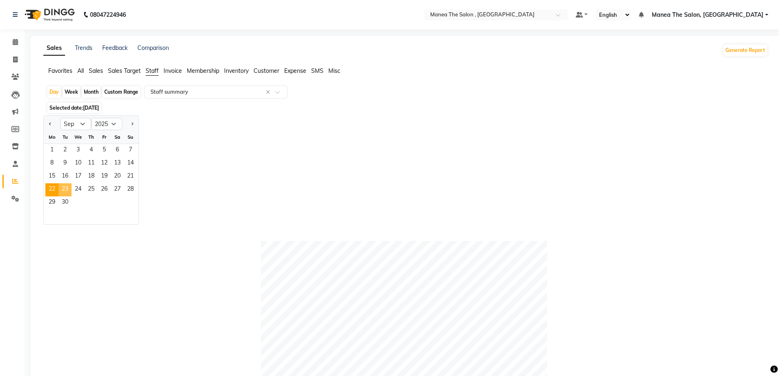
click at [67, 184] on span "23" at bounding box center [64, 189] width 13 height 13
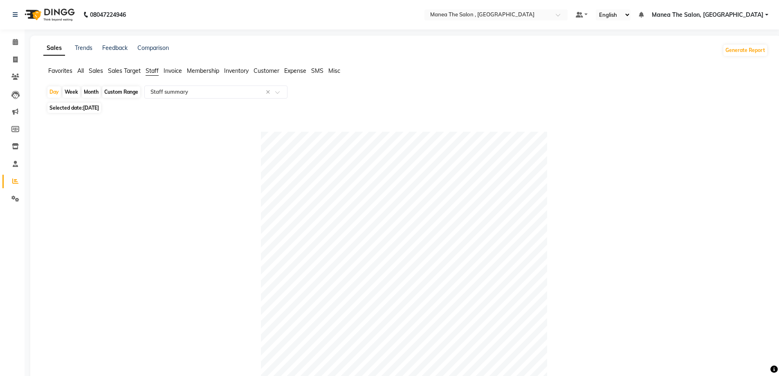
click at [87, 106] on span "[DATE]" at bounding box center [91, 108] width 16 height 6
select select "9"
select select "2025"
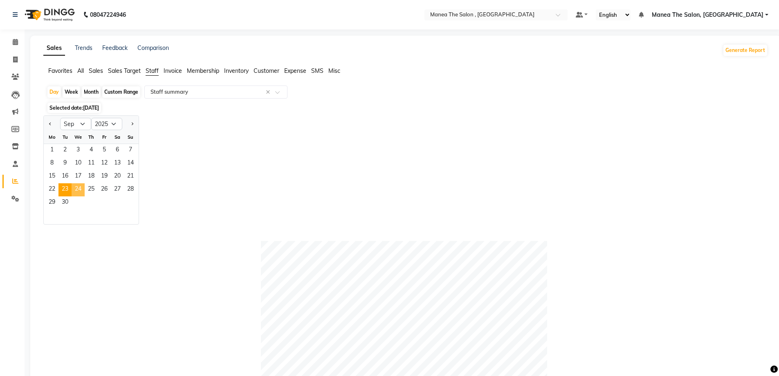
click at [76, 186] on span "24" at bounding box center [78, 189] width 13 height 13
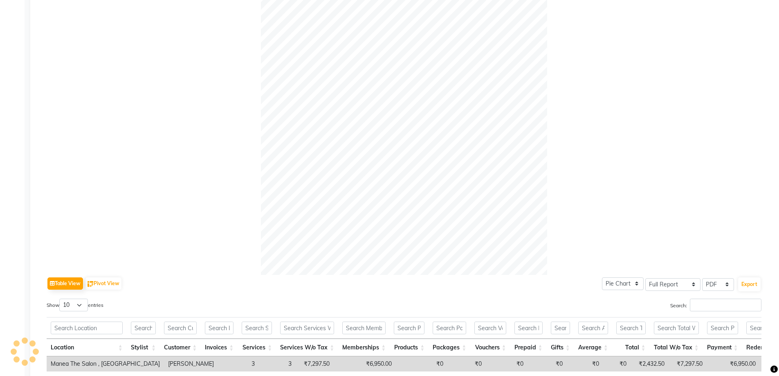
scroll to position [152, 0]
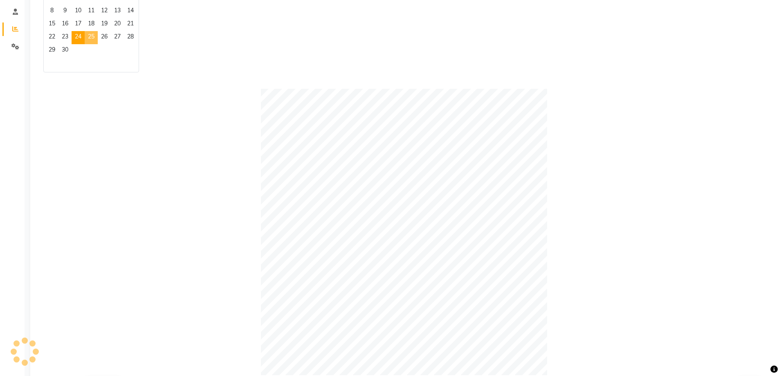
click at [93, 38] on span "25" at bounding box center [91, 37] width 13 height 13
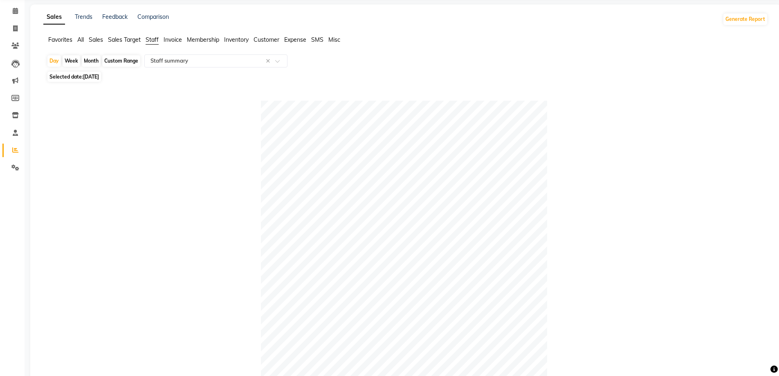
scroll to position [28, 0]
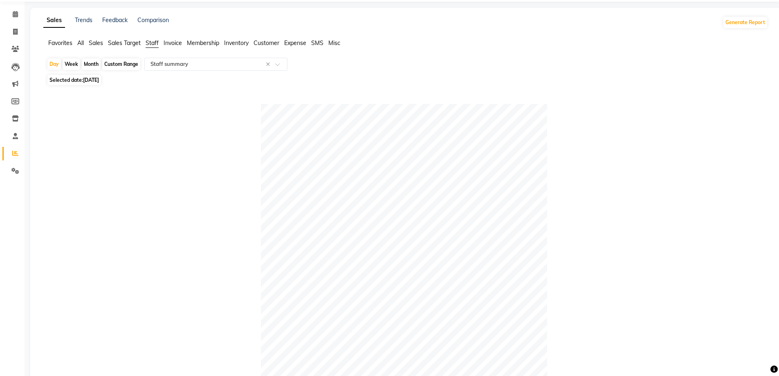
click at [83, 74] on div "Day Week Month Custom Range Select Report Type × Staff summary × Selected date:…" at bounding box center [405, 323] width 724 height 531
click at [85, 79] on span "[DATE]" at bounding box center [91, 80] width 16 height 6
select select "9"
select select "2025"
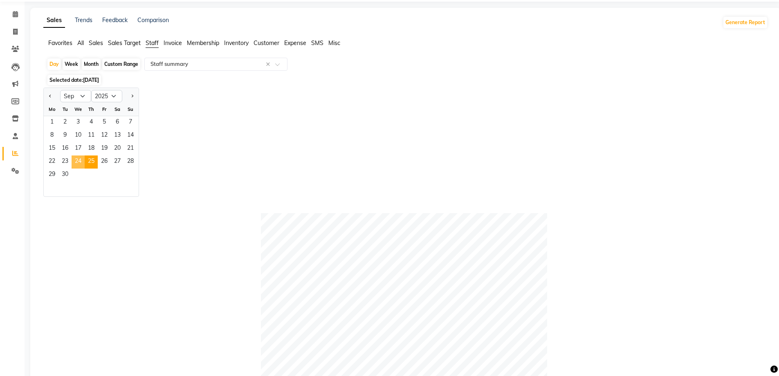
click at [82, 163] on span "24" at bounding box center [78, 161] width 13 height 13
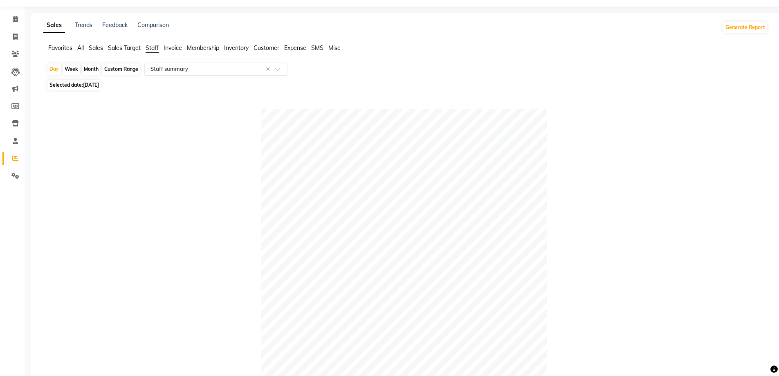
scroll to position [0, 0]
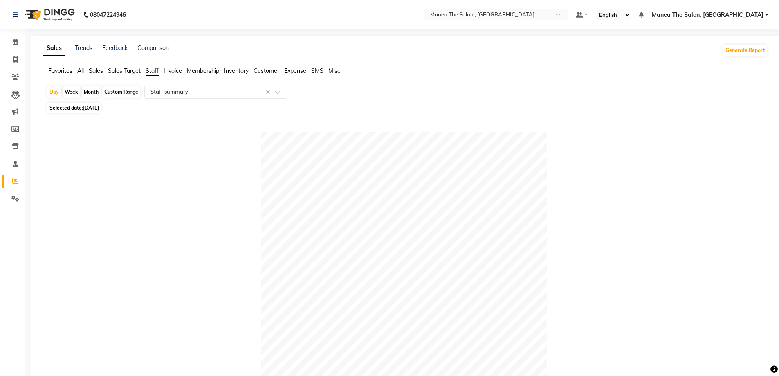
click at [99, 105] on span "[DATE]" at bounding box center [91, 108] width 16 height 6
select select "9"
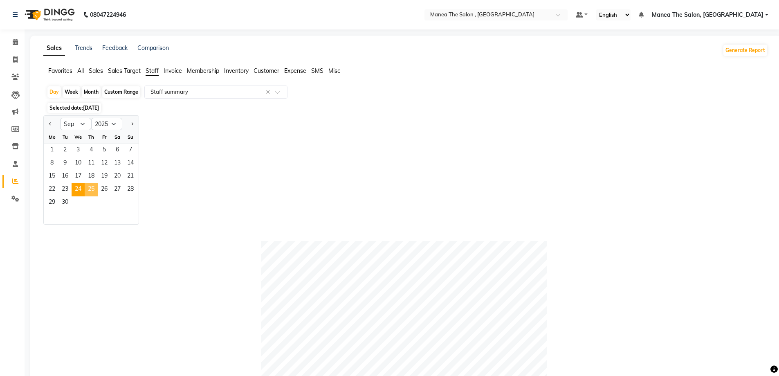
click at [91, 190] on span "25" at bounding box center [91, 189] width 13 height 13
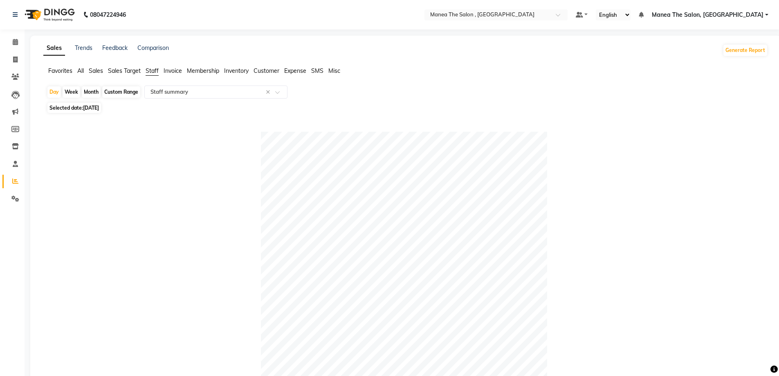
click at [90, 108] on span "[DATE]" at bounding box center [91, 108] width 16 height 6
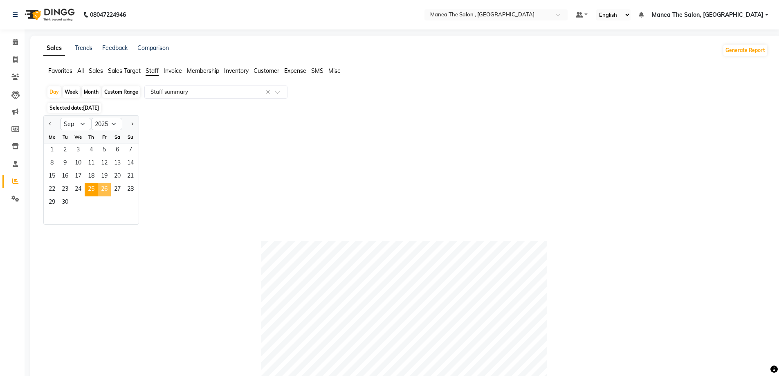
click at [99, 186] on span "26" at bounding box center [104, 189] width 13 height 13
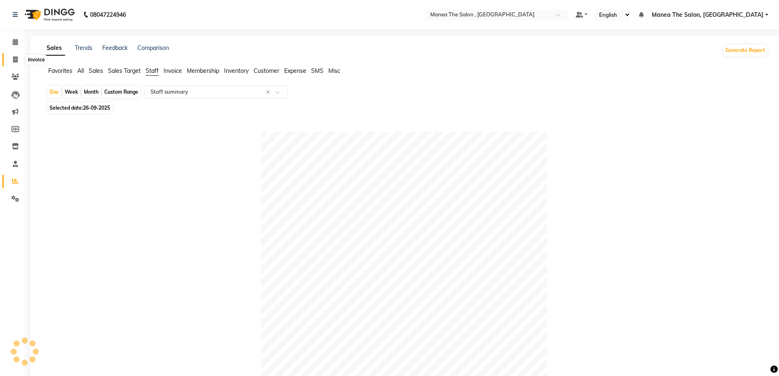
click at [17, 61] on icon at bounding box center [15, 59] width 4 height 6
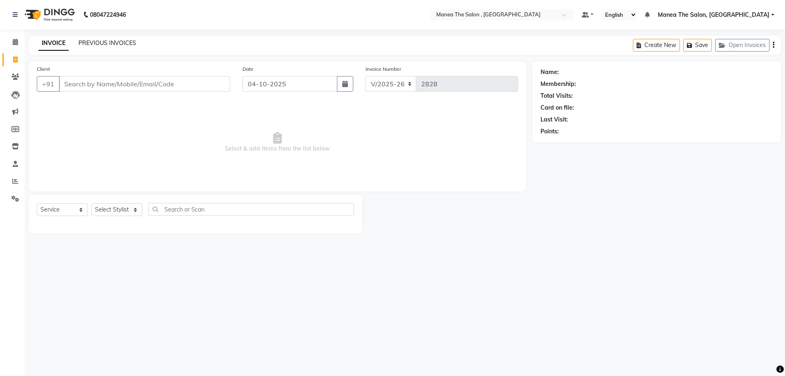
click at [108, 43] on link "PREVIOUS INVOICES" at bounding box center [107, 42] width 58 height 7
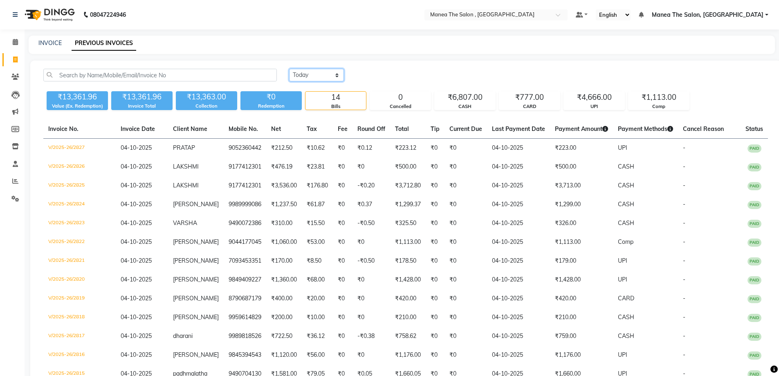
click at [319, 78] on select "[DATE] [DATE] Custom Range" at bounding box center [316, 75] width 55 height 13
click at [289, 69] on select "[DATE] [DATE] Custom Range" at bounding box center [316, 75] width 55 height 13
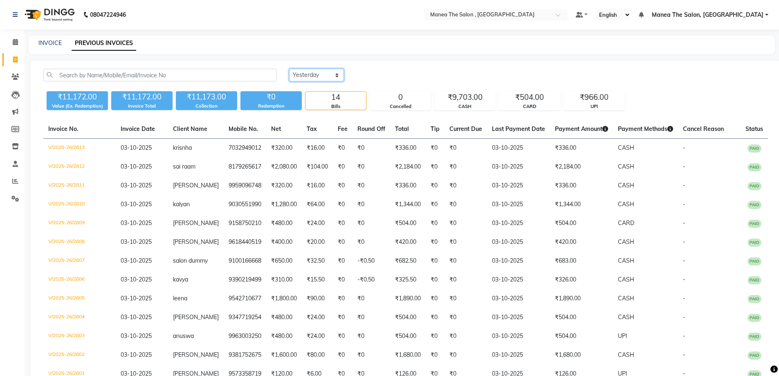
click at [305, 76] on select "[DATE] [DATE] Custom Range" at bounding box center [316, 75] width 55 height 13
click at [289, 69] on select "[DATE] [DATE] Custom Range" at bounding box center [316, 75] width 55 height 13
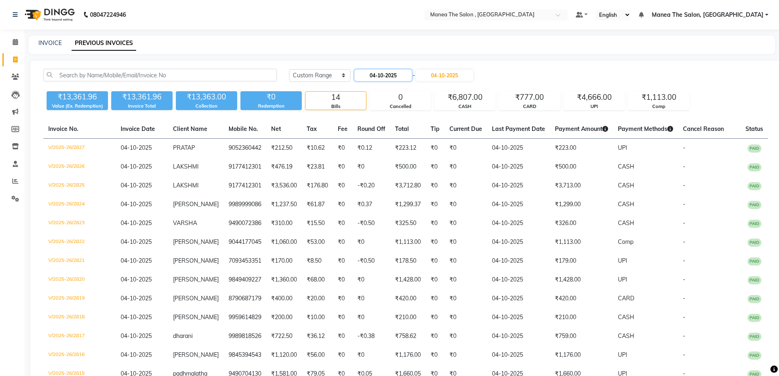
click at [370, 73] on input "04-10-2025" at bounding box center [382, 74] width 57 height 11
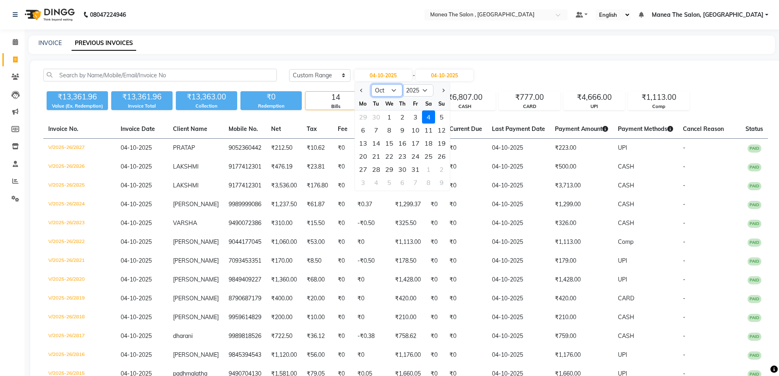
click at [392, 91] on select "Jan Feb Mar Apr May Jun [DATE] Aug Sep Oct Nov Dec" at bounding box center [386, 90] width 31 height 12
click at [371, 84] on select "Jan Feb Mar Apr May Jun [DATE] Aug Sep Oct Nov Dec" at bounding box center [386, 90] width 31 height 12
click at [364, 117] on div "1" at bounding box center [362, 116] width 13 height 13
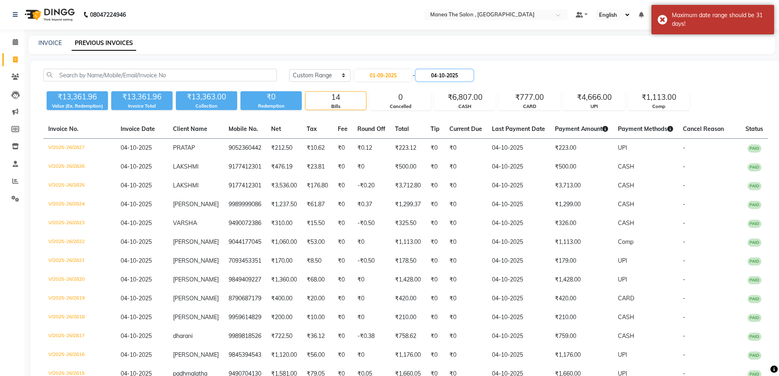
click at [444, 74] on input "04-10-2025" at bounding box center [444, 74] width 57 height 11
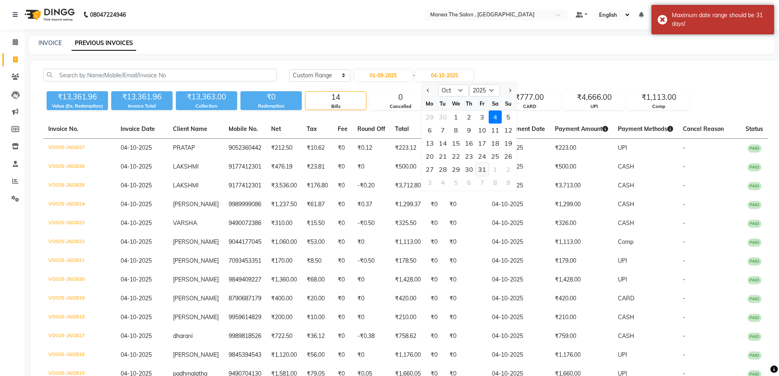
click at [479, 170] on div "31" at bounding box center [481, 169] width 13 height 13
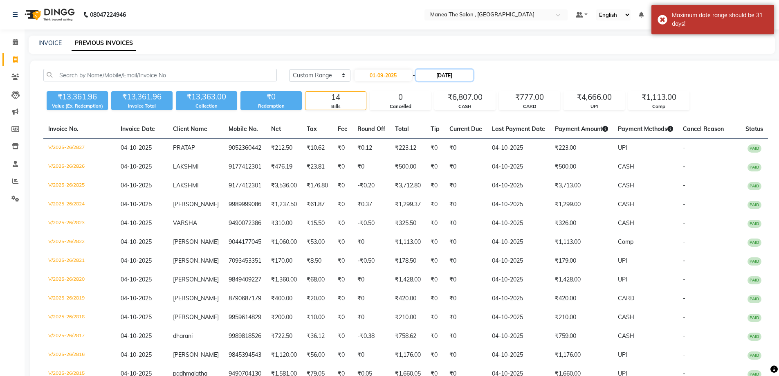
click at [437, 77] on input "[DATE]" at bounding box center [444, 74] width 57 height 11
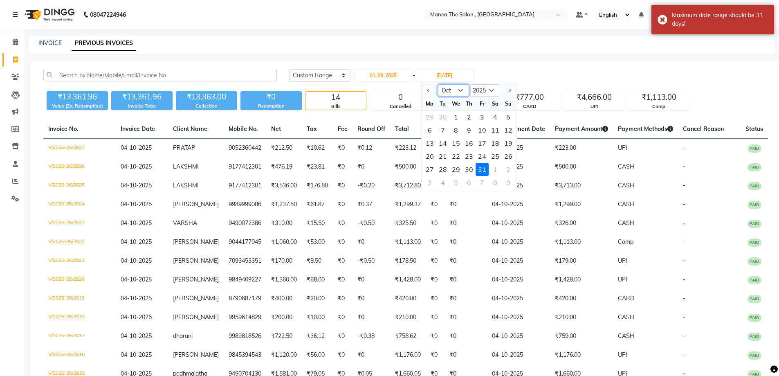
click at [451, 94] on select "Sep Oct Nov Dec" at bounding box center [453, 90] width 31 height 12
click at [438, 84] on select "Sep Oct Nov Dec" at bounding box center [453, 90] width 31 height 12
click at [443, 166] on div "30" at bounding box center [442, 169] width 13 height 13
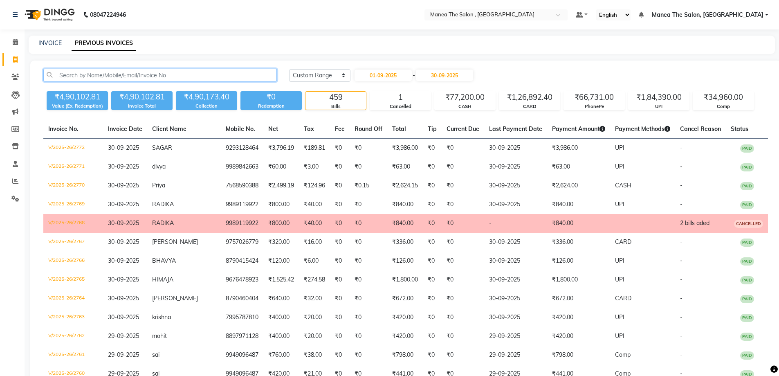
click at [177, 76] on input "text" at bounding box center [159, 75] width 233 height 13
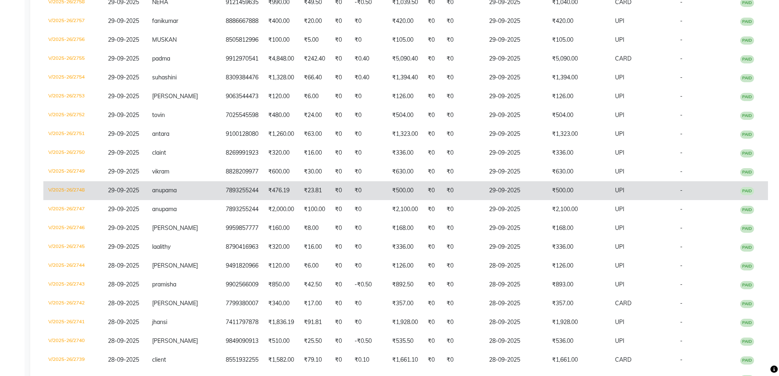
scroll to position [450, 0]
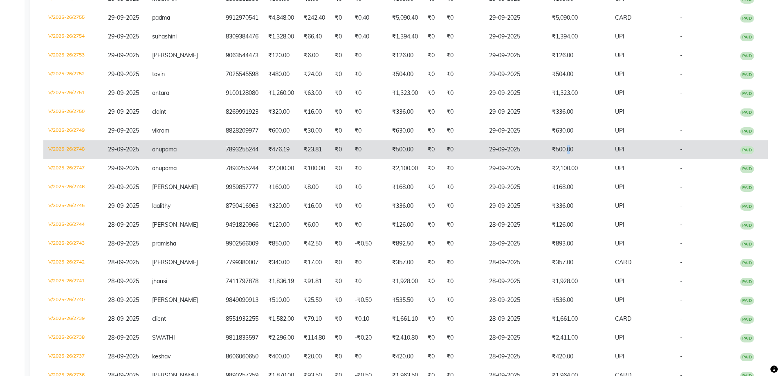
click at [560, 148] on td "₹500.00" at bounding box center [578, 149] width 63 height 19
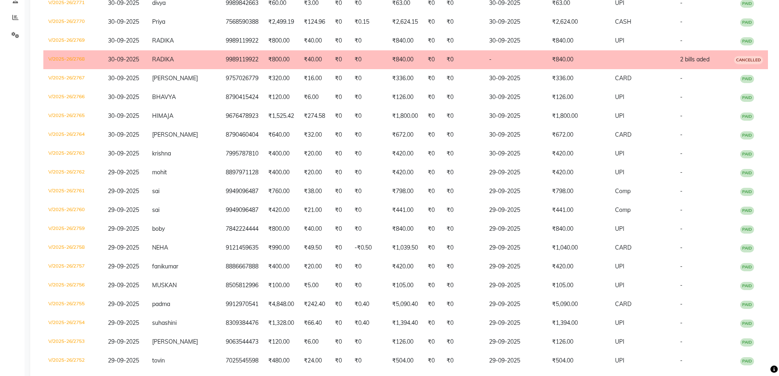
scroll to position [0, 0]
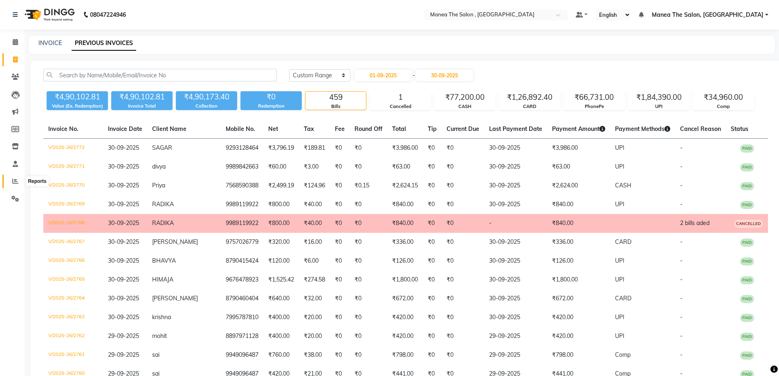
click at [14, 179] on icon at bounding box center [15, 181] width 6 height 6
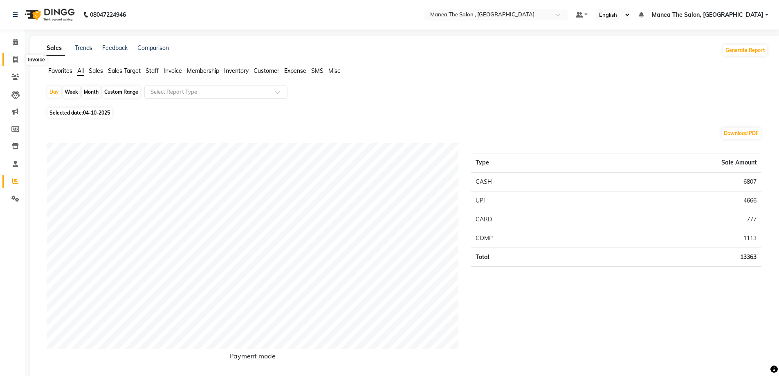
click at [16, 60] on icon at bounding box center [15, 59] width 4 height 6
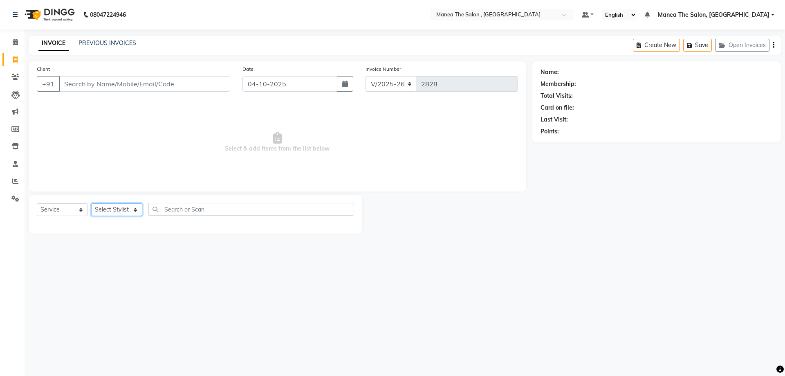
click at [134, 210] on select "Select Stylist [PERSON_NAME] Manager NAVEEN [PERSON_NAME] [PERSON_NAME] [PERSON…" at bounding box center [116, 209] width 51 height 13
drag, startPoint x: 186, startPoint y: 293, endPoint x: 189, endPoint y: 289, distance: 5.0
click at [186, 293] on div "08047224946 Select Location × Manea The Salon , Kondapur Default Panel My Panel…" at bounding box center [392, 188] width 785 height 376
click at [116, 205] on select "Select Stylist [PERSON_NAME] Manager NAVEEN [PERSON_NAME] [PERSON_NAME] [PERSON…" at bounding box center [116, 209] width 51 height 13
click at [91, 203] on select "Select Stylist [PERSON_NAME] Manager NAVEEN [PERSON_NAME] [PERSON_NAME] [PERSON…" at bounding box center [116, 209] width 51 height 13
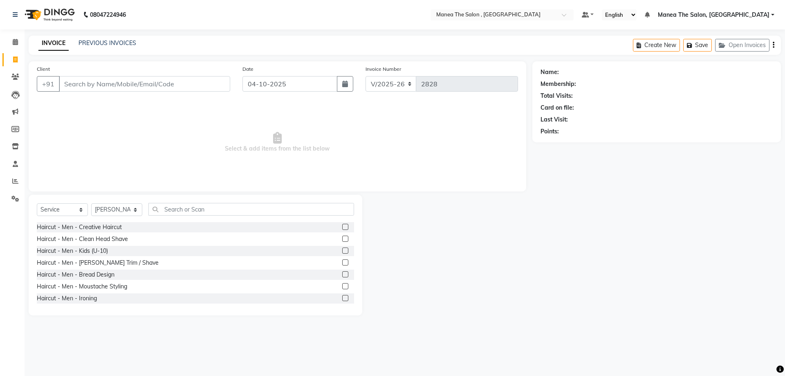
click at [342, 228] on label at bounding box center [345, 227] width 6 height 6
click at [342, 228] on input "checkbox" at bounding box center [344, 226] width 5 height 5
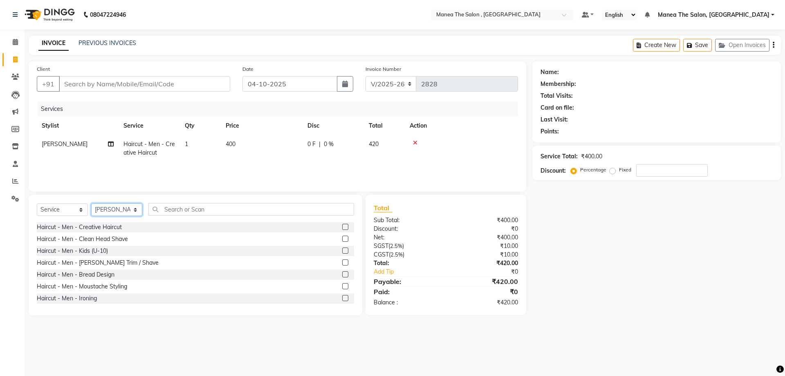
click at [131, 207] on select "Select Stylist [PERSON_NAME] Manager NAVEEN [PERSON_NAME] [PERSON_NAME] [PERSON…" at bounding box center [116, 209] width 51 height 13
click at [91, 203] on select "Select Stylist [PERSON_NAME] Manager NAVEEN [PERSON_NAME] [PERSON_NAME] [PERSON…" at bounding box center [116, 209] width 51 height 13
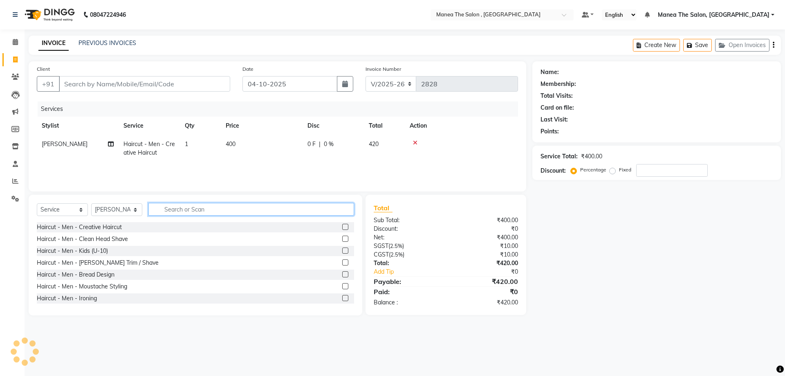
click at [172, 208] on input "text" at bounding box center [251, 209] width 206 height 13
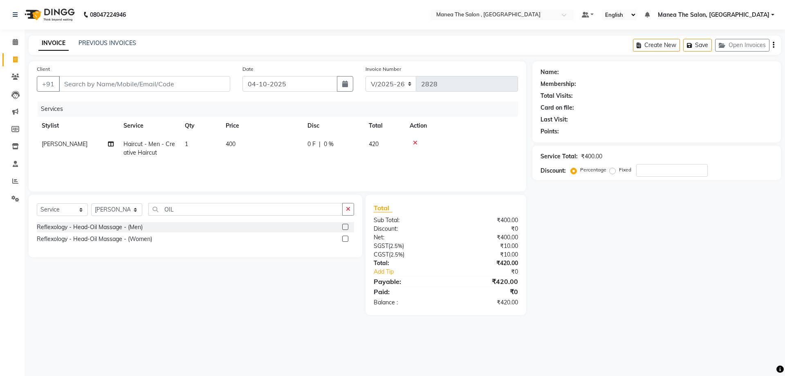
click at [345, 227] on label at bounding box center [345, 227] width 6 height 6
click at [345, 227] on input "checkbox" at bounding box center [344, 226] width 5 height 5
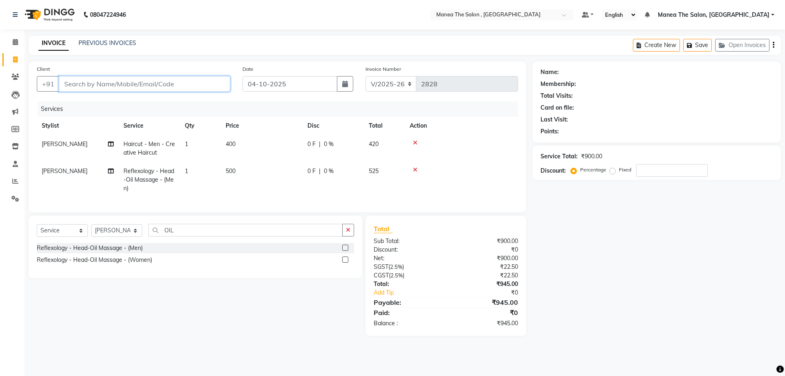
click at [104, 77] on input "Client" at bounding box center [144, 84] width 171 height 16
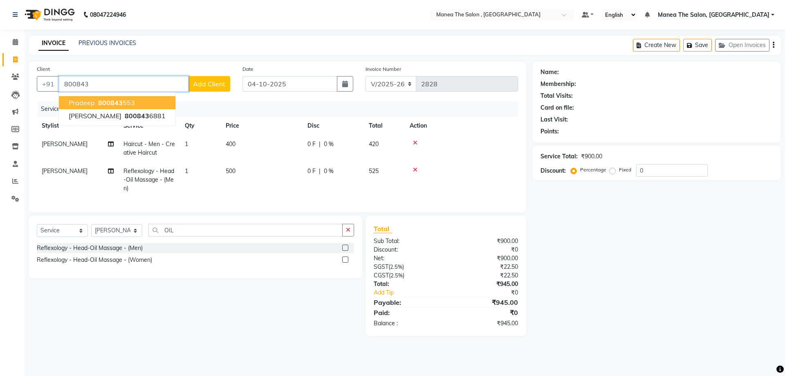
click at [128, 103] on ngb-highlight "800843 553" at bounding box center [115, 103] width 38 height 8
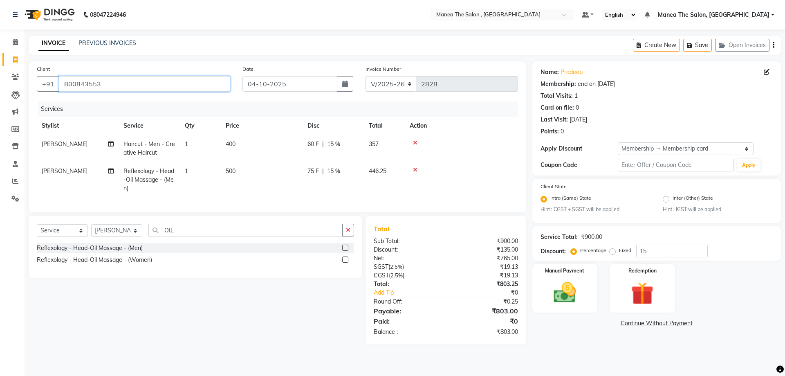
click at [88, 84] on input "800843553" at bounding box center [144, 84] width 171 height 16
click at [94, 85] on input "800843553" at bounding box center [144, 84] width 171 height 16
click at [764, 71] on icon at bounding box center [767, 72] width 6 height 6
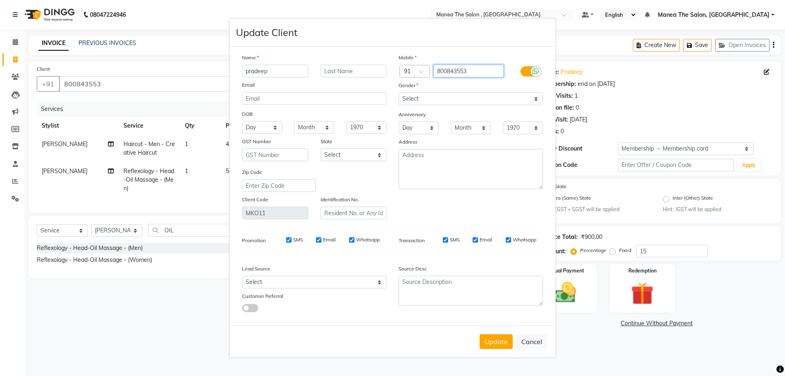
click at [460, 67] on input "800843553" at bounding box center [468, 71] width 71 height 13
click at [500, 339] on button "Update" at bounding box center [495, 341] width 33 height 15
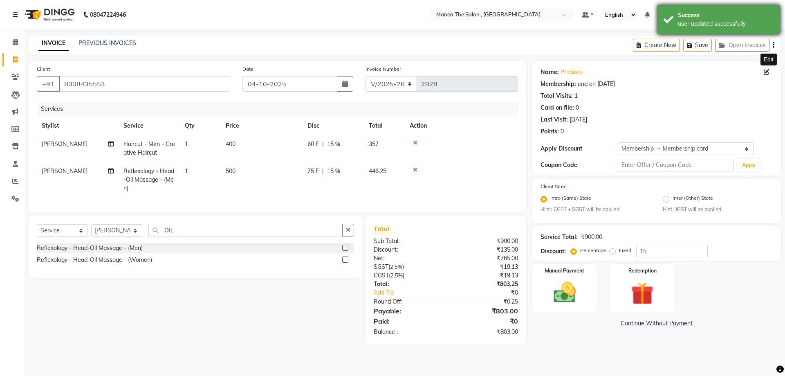
click at [673, 19] on div "Success user updated successfully" at bounding box center [718, 19] width 123 height 29
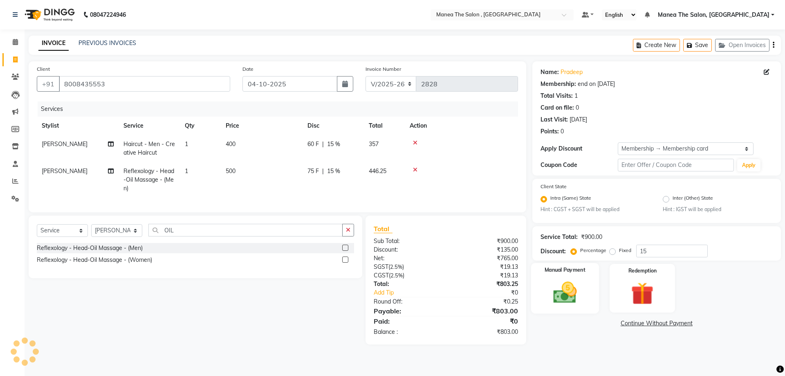
click at [563, 271] on label "Manual Payment" at bounding box center [564, 270] width 41 height 8
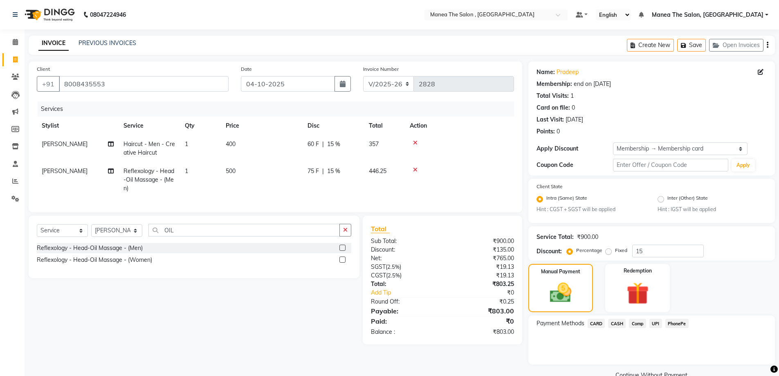
click at [659, 321] on span "UPI" at bounding box center [655, 322] width 13 height 9
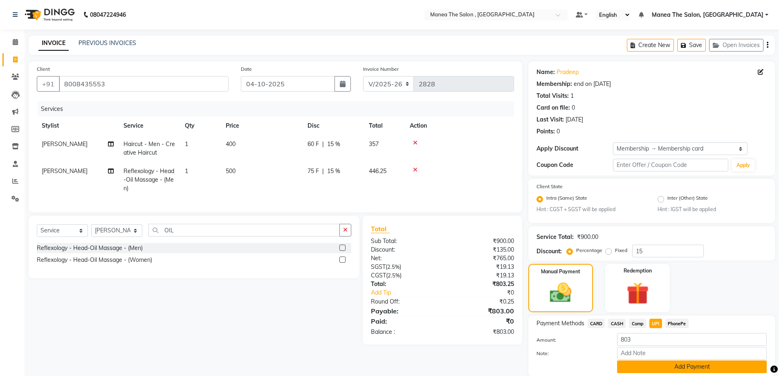
click at [653, 364] on button "Add Payment" at bounding box center [692, 366] width 150 height 13
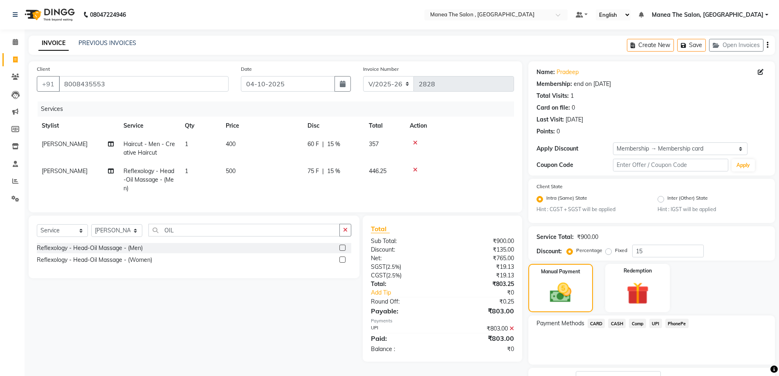
click at [656, 321] on span "UPI" at bounding box center [655, 322] width 13 height 9
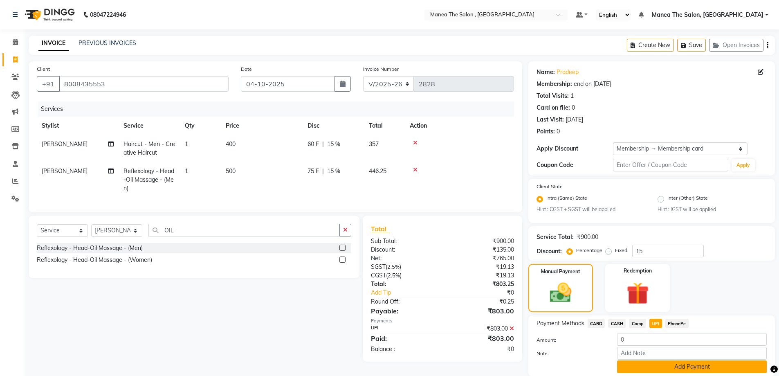
click at [648, 363] on button "Add Payment" at bounding box center [692, 366] width 150 height 13
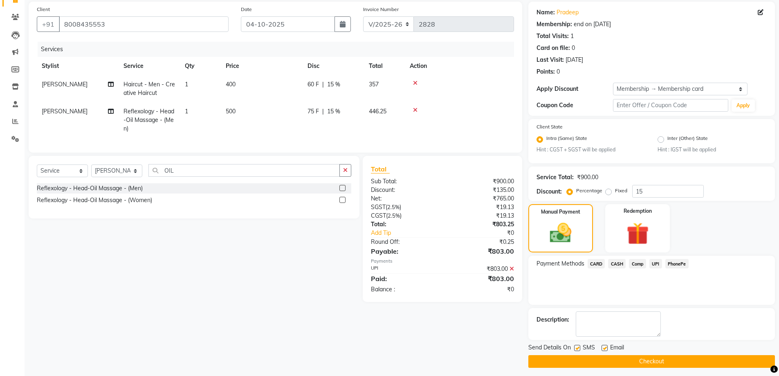
scroll to position [64, 0]
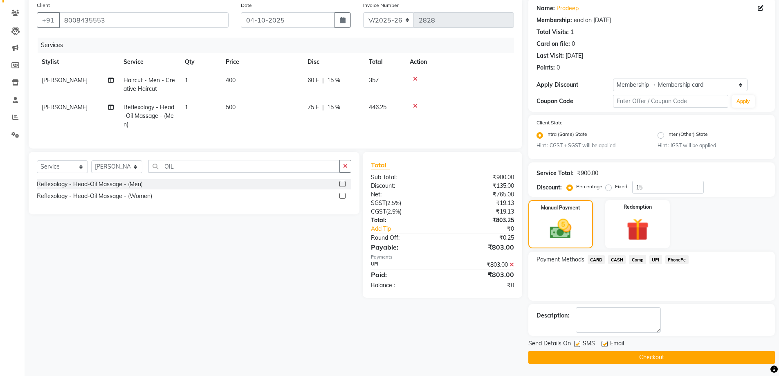
click at [629, 357] on button "Checkout" at bounding box center [651, 357] width 246 height 13
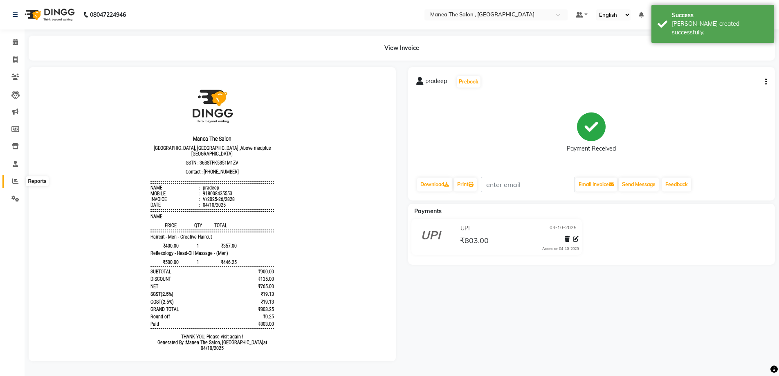
click at [12, 184] on icon at bounding box center [15, 181] width 6 height 6
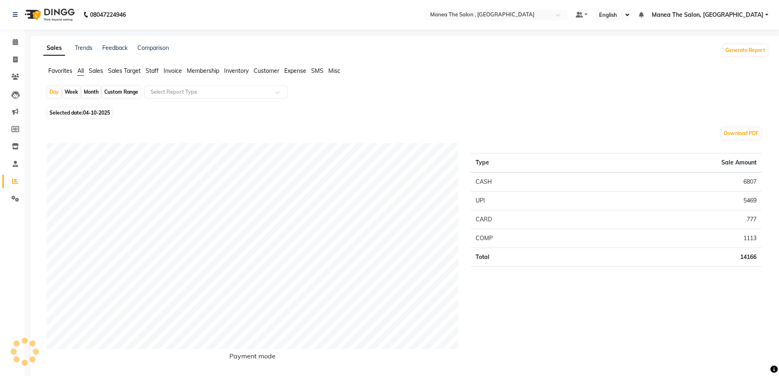
scroll to position [82, 0]
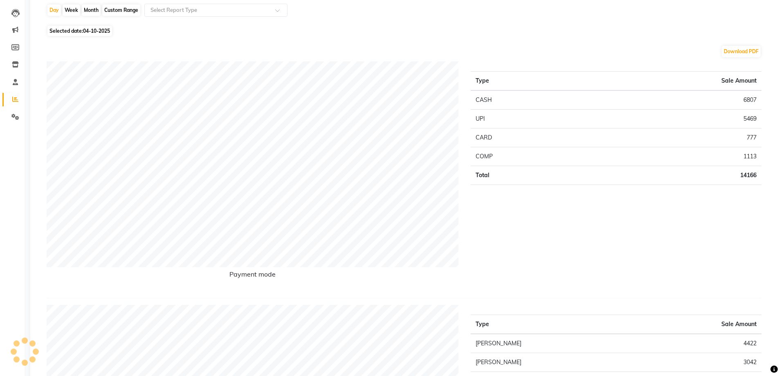
click at [75, 30] on span "Selected date: [DATE]" at bounding box center [79, 31] width 65 height 10
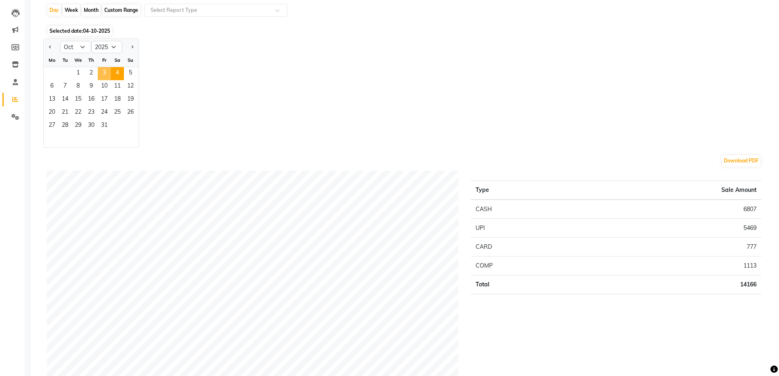
click at [108, 72] on span "3" at bounding box center [104, 73] width 13 height 13
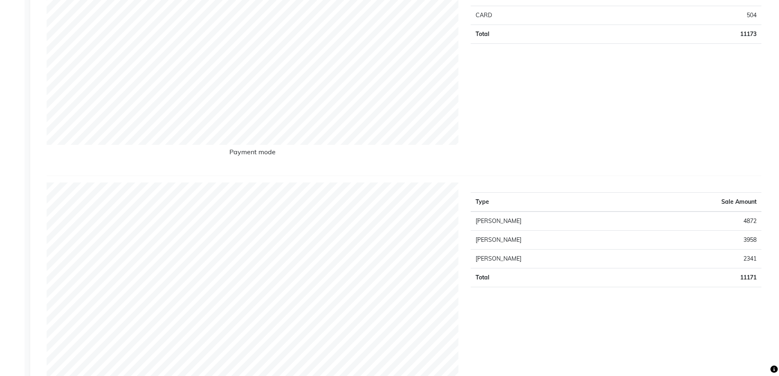
scroll to position [204, 0]
click at [750, 222] on td "4872" at bounding box center [696, 220] width 130 height 19
click at [483, 221] on td "[PERSON_NAME]" at bounding box center [550, 220] width 161 height 19
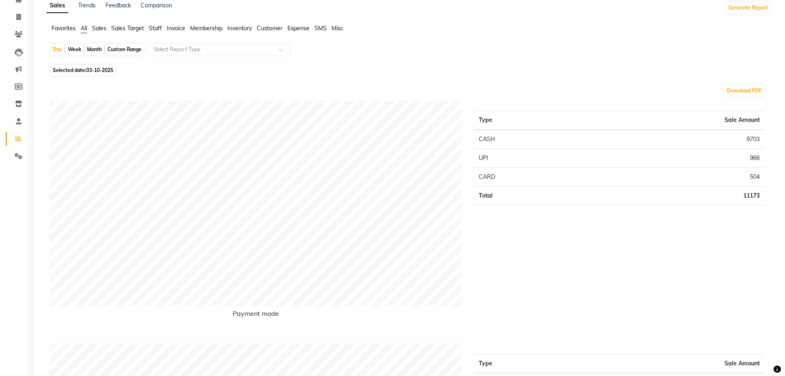
scroll to position [0, 0]
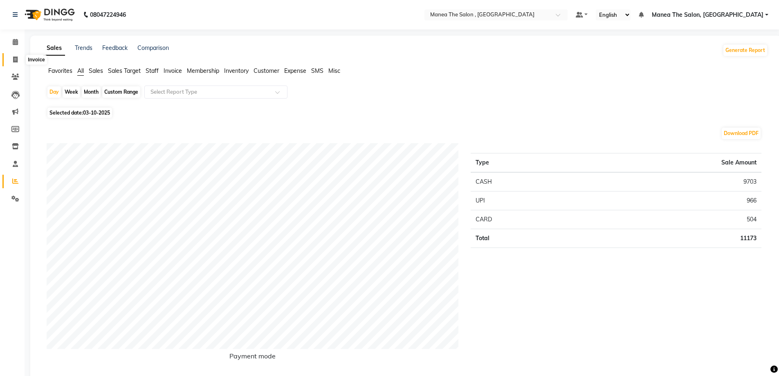
click at [13, 57] on icon at bounding box center [15, 59] width 4 height 6
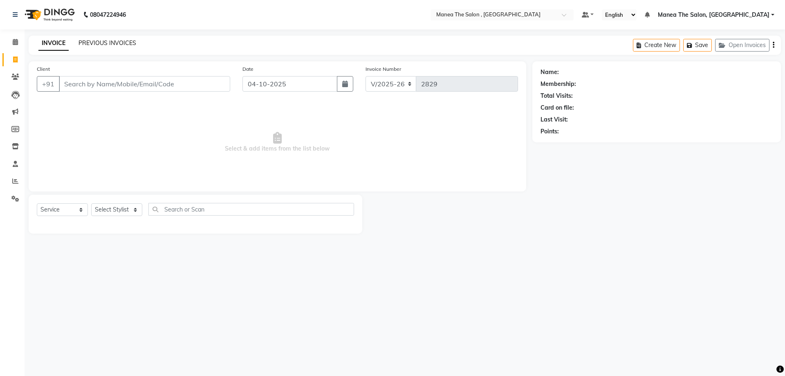
click at [108, 41] on link "PREVIOUS INVOICES" at bounding box center [107, 42] width 58 height 7
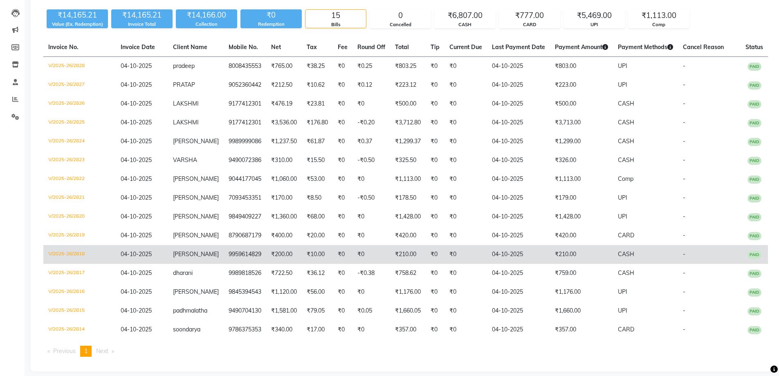
scroll to position [90, 0]
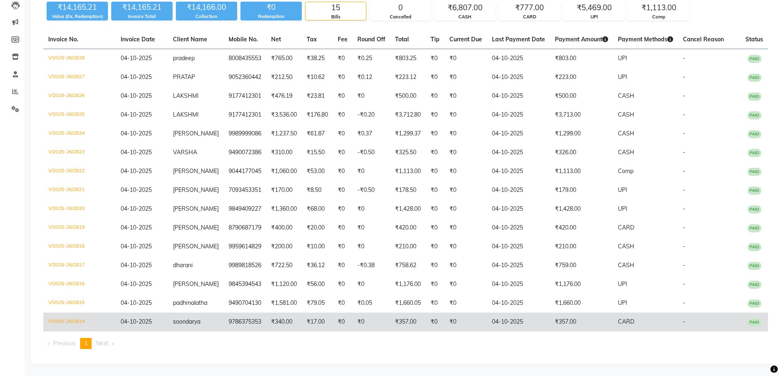
click at [554, 324] on td "₹357.00" at bounding box center [581, 321] width 63 height 19
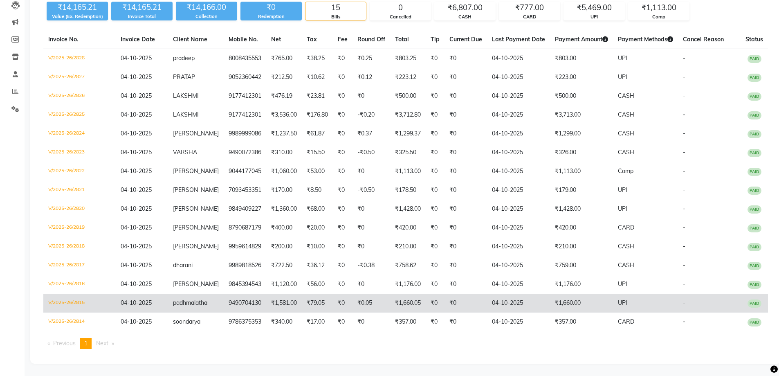
click at [414, 300] on td "₹1,660.05" at bounding box center [408, 302] width 36 height 19
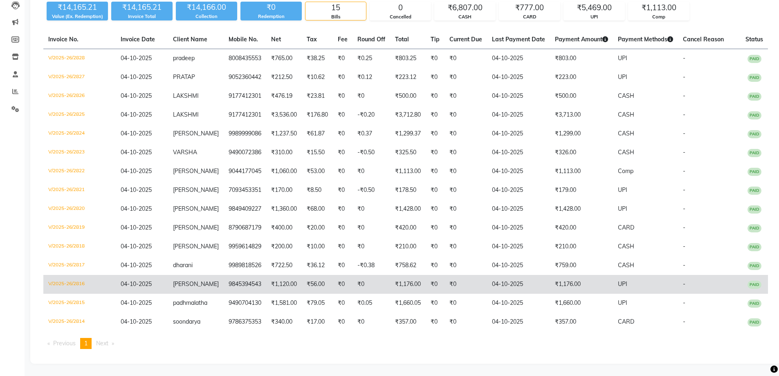
click at [426, 289] on td "₹0" at bounding box center [435, 284] width 19 height 19
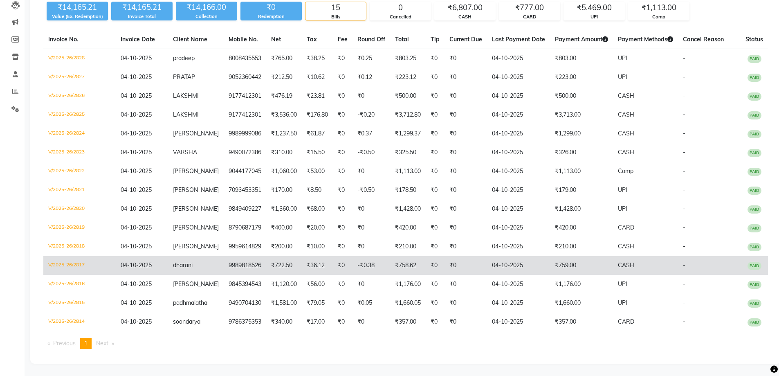
click at [604, 265] on td "₹759.00" at bounding box center [581, 265] width 63 height 19
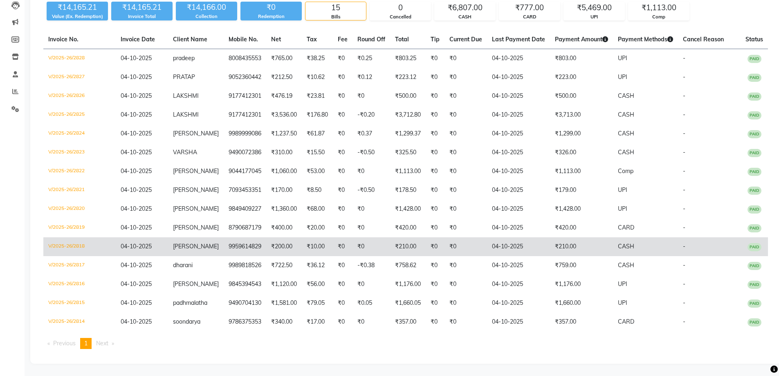
click at [567, 251] on td "₹210.00" at bounding box center [581, 246] width 63 height 19
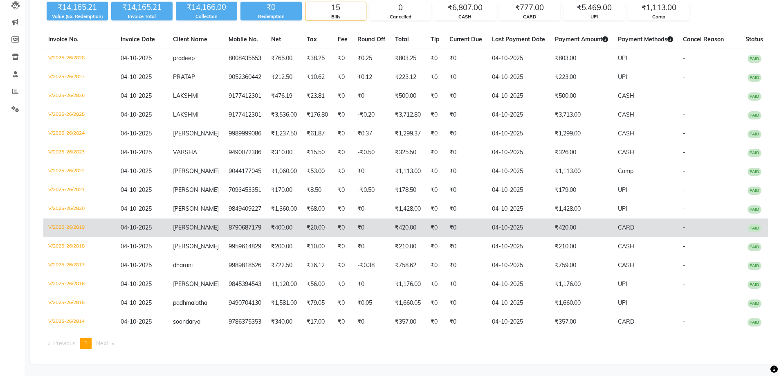
click at [580, 227] on td "₹420.00" at bounding box center [581, 227] width 63 height 19
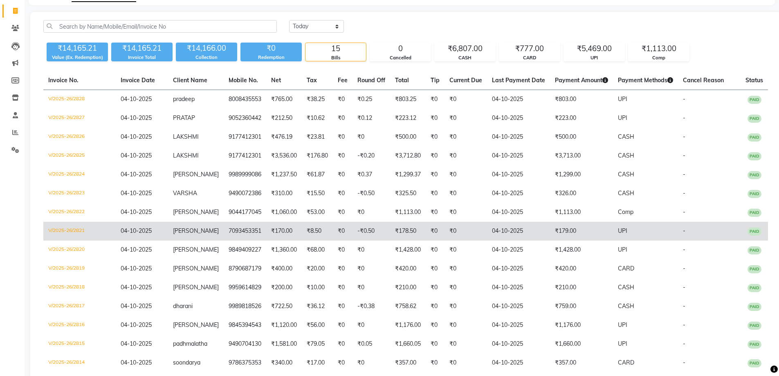
scroll to position [8, 0]
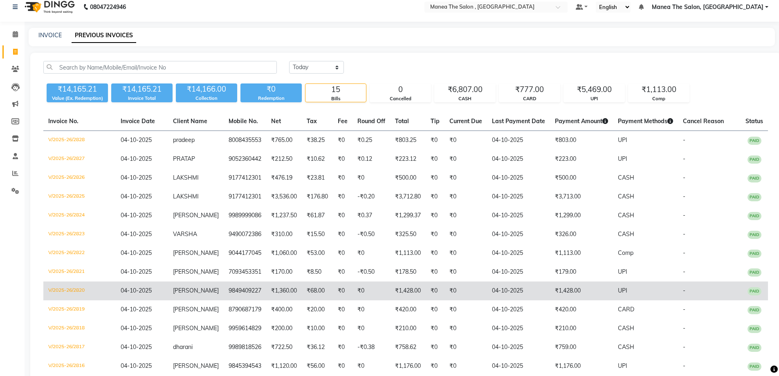
click at [597, 290] on td "₹1,428.00" at bounding box center [581, 290] width 63 height 19
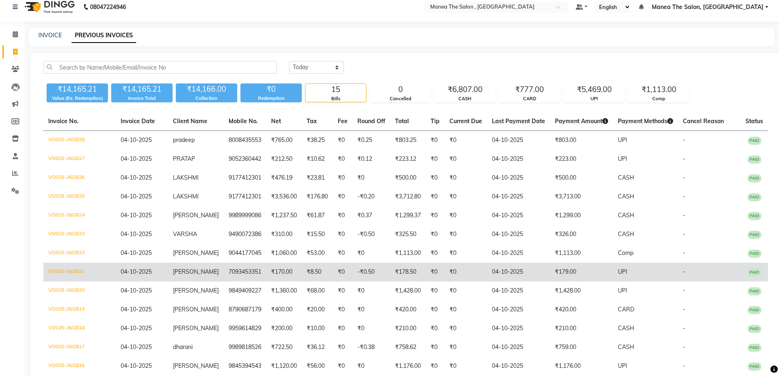
click at [576, 274] on td "₹179.00" at bounding box center [581, 271] width 63 height 19
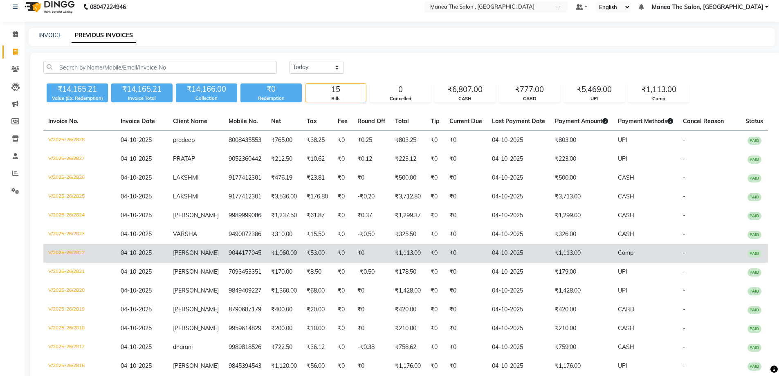
click at [569, 249] on td "₹1,113.00" at bounding box center [581, 253] width 63 height 19
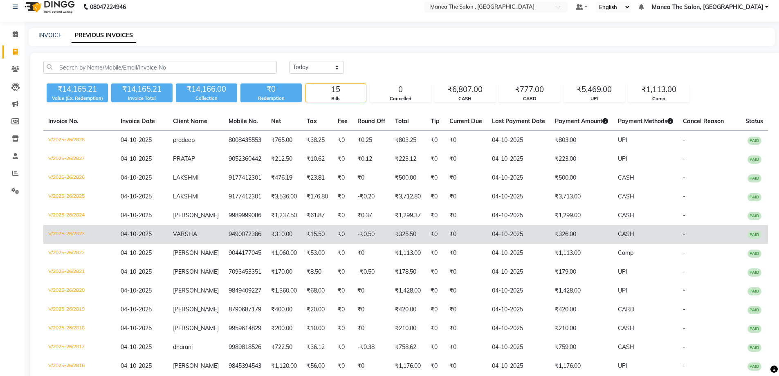
click at [574, 240] on td "₹326.00" at bounding box center [581, 234] width 63 height 19
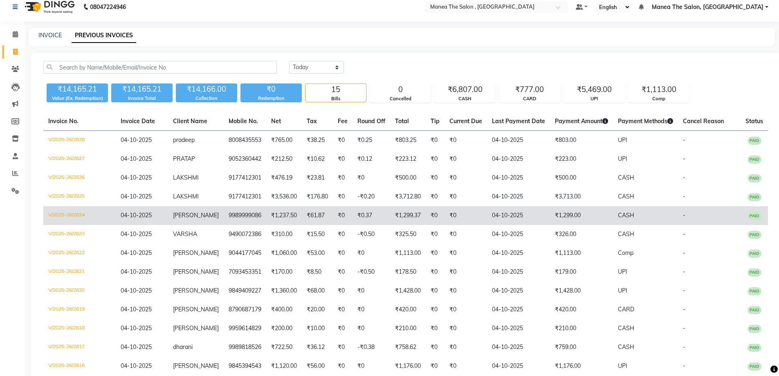
click at [563, 212] on td "₹1,299.00" at bounding box center [581, 215] width 63 height 19
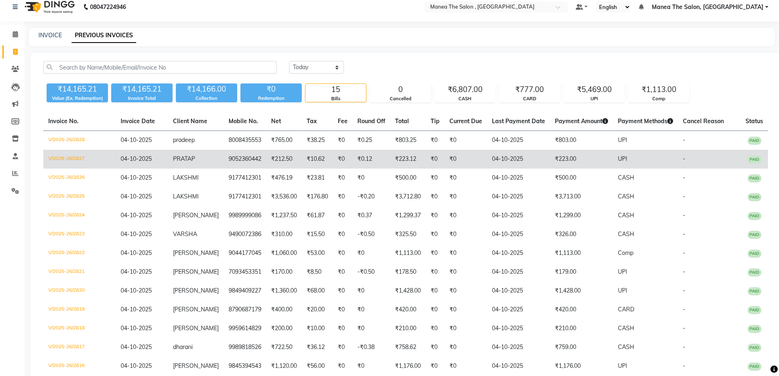
click at [562, 214] on td "₹1,299.00" at bounding box center [581, 215] width 63 height 19
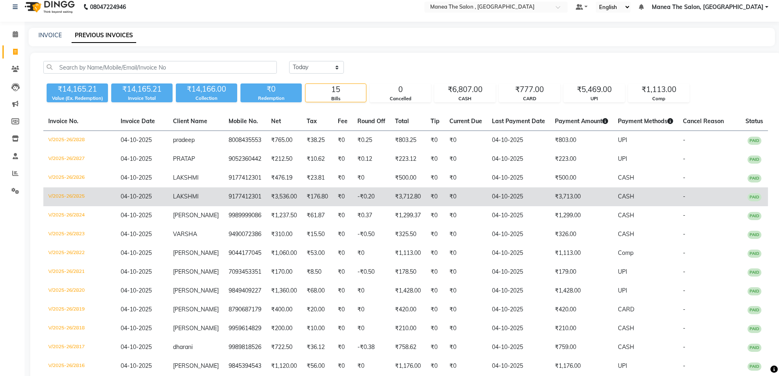
click at [585, 198] on td "₹3,713.00" at bounding box center [581, 196] width 63 height 19
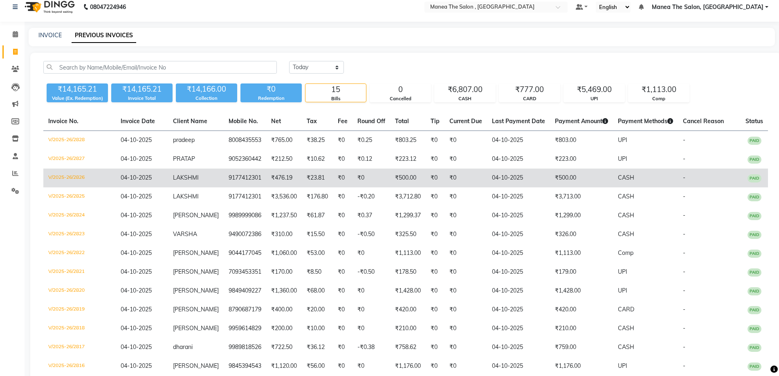
click at [576, 176] on td "₹500.00" at bounding box center [581, 177] width 63 height 19
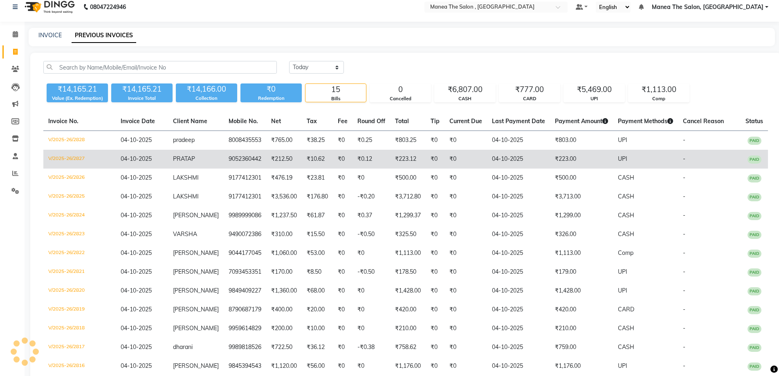
click at [558, 160] on td "₹223.00" at bounding box center [581, 159] width 63 height 19
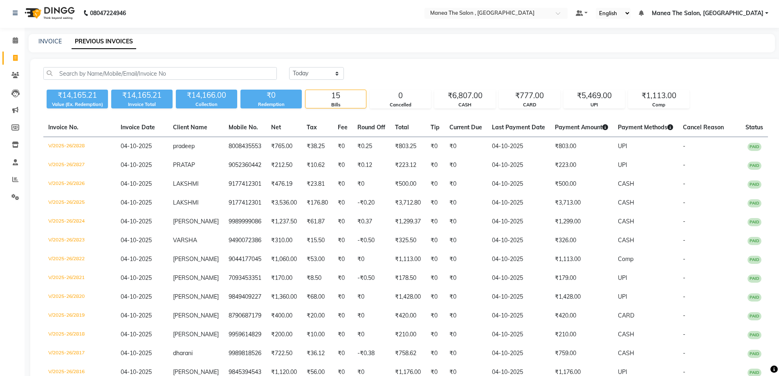
scroll to position [0, 0]
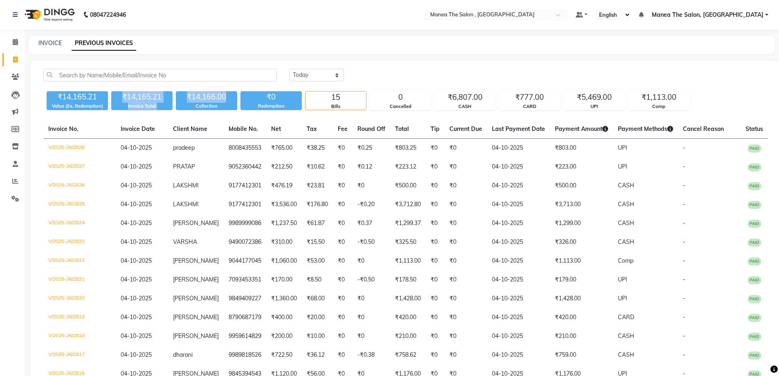
drag, startPoint x: 115, startPoint y: 98, endPoint x: 231, endPoint y: 98, distance: 116.1
click at [231, 98] on div "₹14,165.21 Value (Ex. Redemption) ₹14,165.21 Invoice Total ₹14,166.00 Collectio…" at bounding box center [405, 99] width 724 height 22
click at [403, 71] on div "[DATE] [DATE] Custom Range" at bounding box center [528, 75] width 479 height 13
click at [18, 176] on link "Reports" at bounding box center [12, 181] width 20 height 13
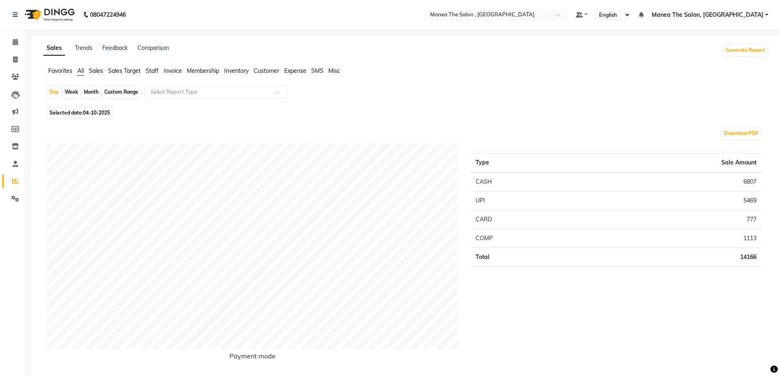
click at [101, 112] on span "04-10-2025" at bounding box center [96, 113] width 27 height 6
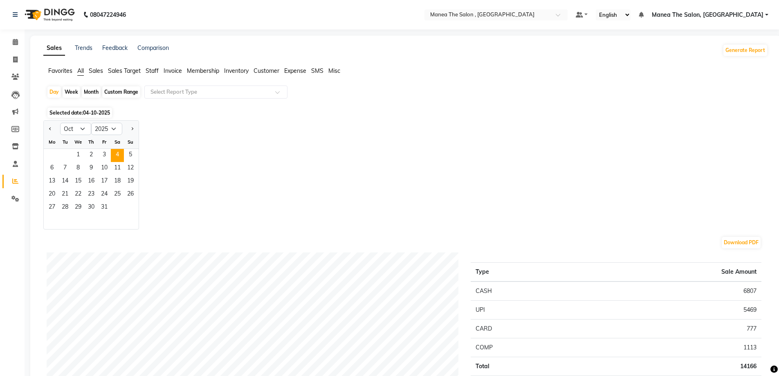
click at [81, 122] on div "Jan Feb Mar Apr May Jun [DATE] Aug Sep Oct Nov [DATE] 2016 2017 2018 2019 2020 …" at bounding box center [91, 128] width 95 height 15
click at [80, 129] on select "Jan Feb Mar Apr May Jun [DATE] Aug Sep Oct Nov Dec" at bounding box center [75, 129] width 31 height 12
click at [83, 88] on div "Month" at bounding box center [91, 91] width 19 height 11
click at [56, 91] on div "Day" at bounding box center [53, 91] width 13 height 11
click at [82, 130] on select "Jan Feb Mar Apr May Jun [DATE] Aug Sep Oct Nov Dec" at bounding box center [75, 129] width 31 height 12
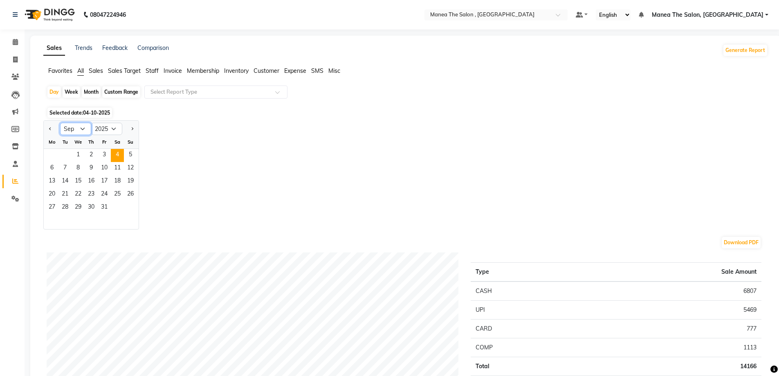
click at [60, 123] on select "Jan Feb Mar Apr May Jun [DATE] Aug Sep Oct Nov Dec" at bounding box center [75, 129] width 31 height 12
click at [157, 88] on input "text" at bounding box center [208, 92] width 118 height 8
click at [155, 70] on span "Staff" at bounding box center [152, 70] width 13 height 7
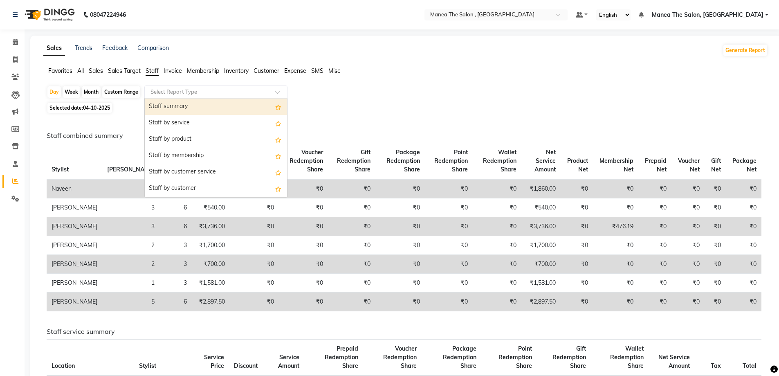
click at [172, 88] on input "text" at bounding box center [208, 92] width 118 height 8
click at [173, 107] on div "Staff summary" at bounding box center [216, 107] width 142 height 16
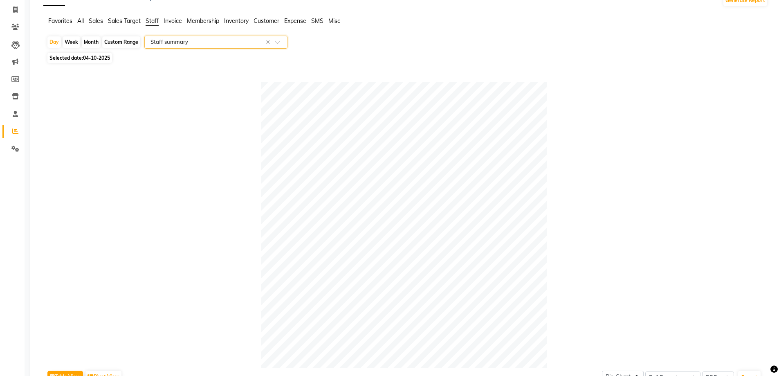
scroll to position [41, 0]
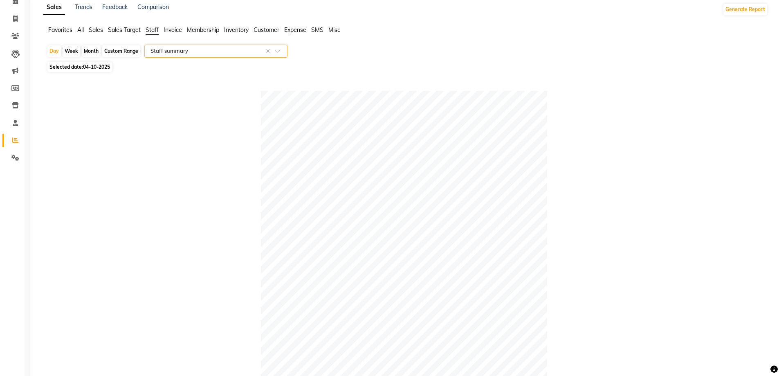
click at [79, 67] on span "Selected date: [DATE]" at bounding box center [79, 67] width 65 height 10
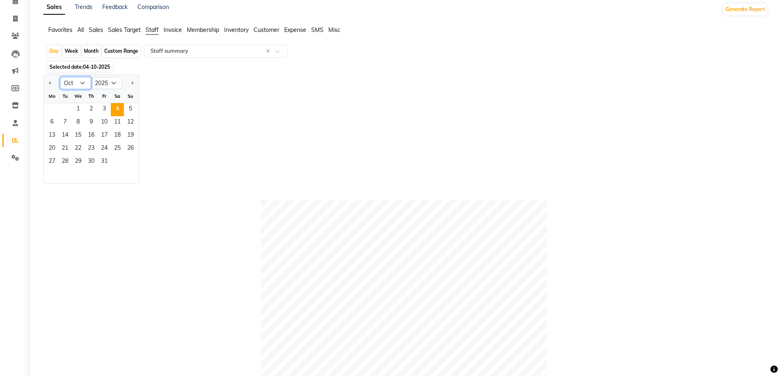
click at [69, 82] on select "Jan Feb Mar Apr May Jun [DATE] Aug Sep Oct Nov Dec" at bounding box center [75, 83] width 31 height 12
click at [60, 77] on select "Jan Feb Mar Apr May Jun [DATE] Aug Sep Oct Nov Dec" at bounding box center [75, 83] width 31 height 12
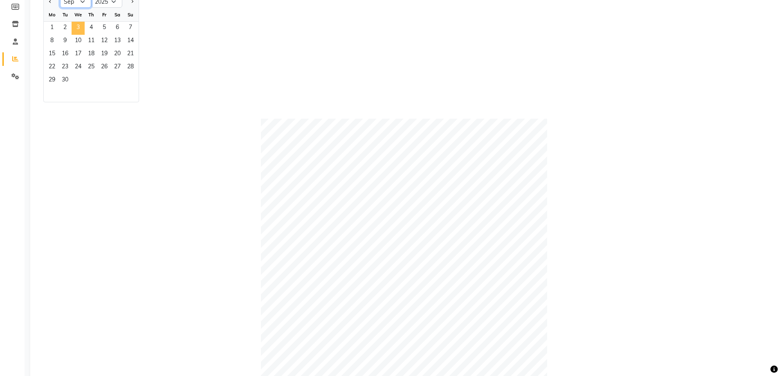
scroll to position [123, 0]
click at [103, 66] on span "26" at bounding box center [104, 66] width 13 height 13
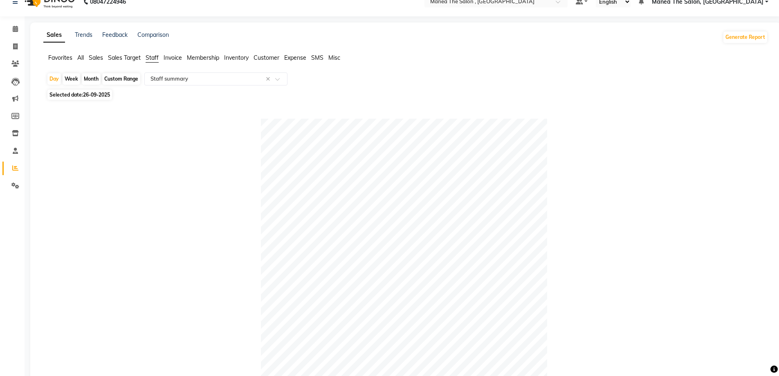
scroll to position [6, 0]
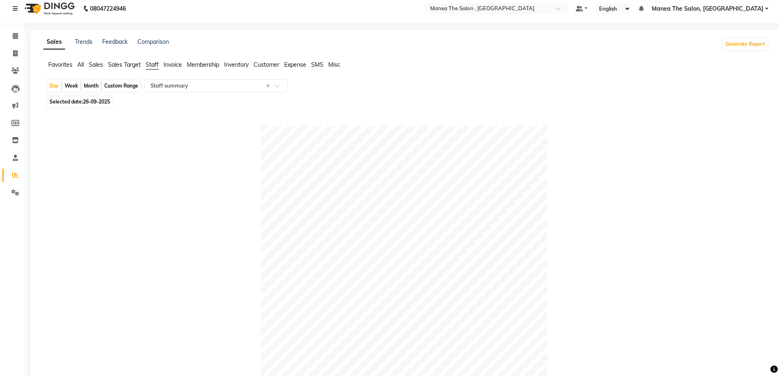
click at [91, 102] on span "26-09-2025" at bounding box center [96, 102] width 27 height 6
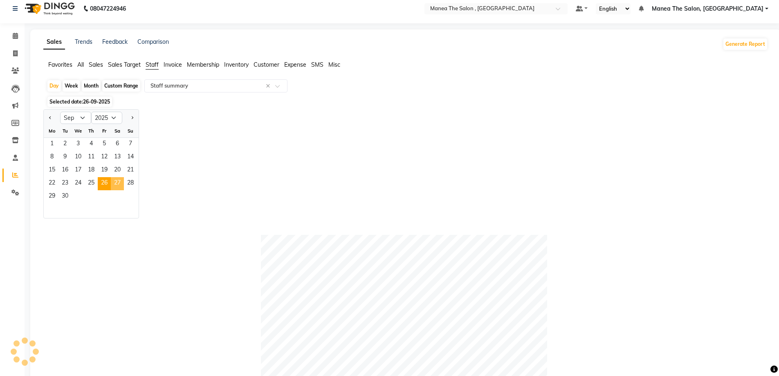
click at [114, 179] on span "27" at bounding box center [117, 183] width 13 height 13
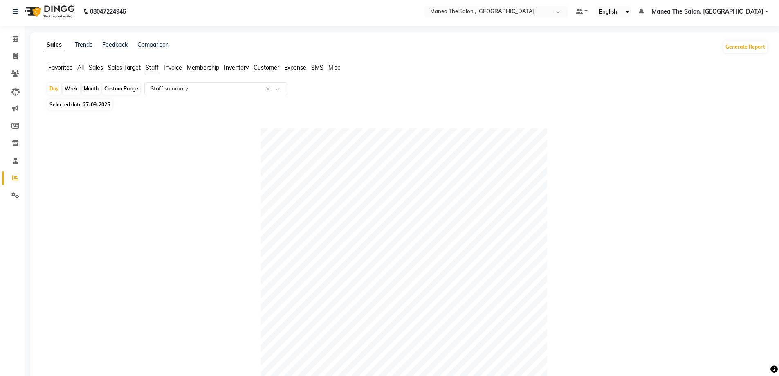
scroll to position [0, 0]
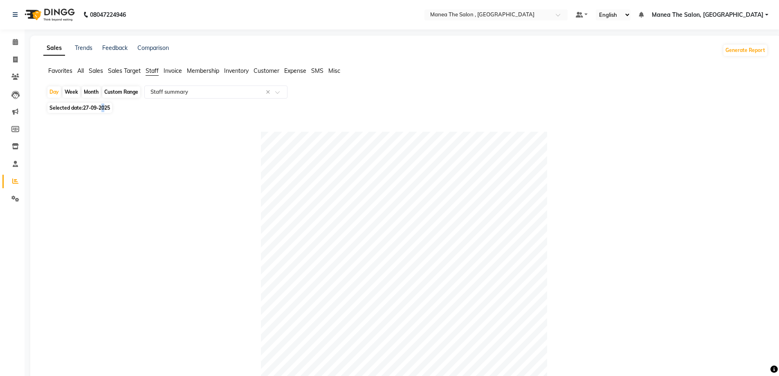
click at [104, 105] on span "27-09-2025" at bounding box center [96, 108] width 27 height 6
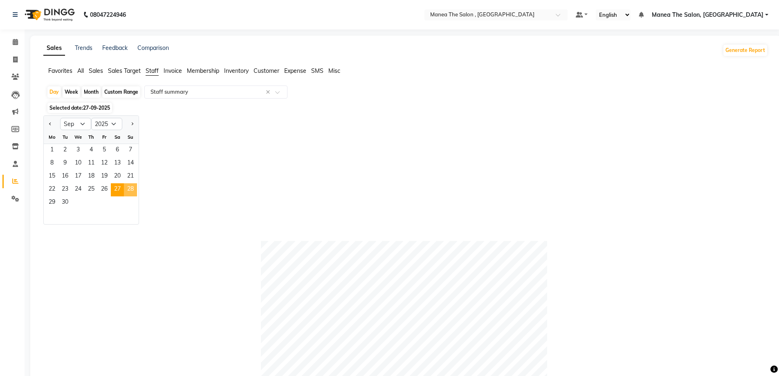
click at [132, 191] on span "28" at bounding box center [130, 189] width 13 height 13
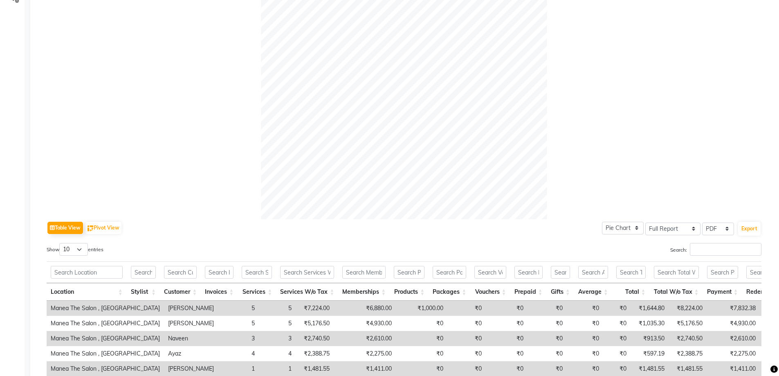
scroll to position [251, 0]
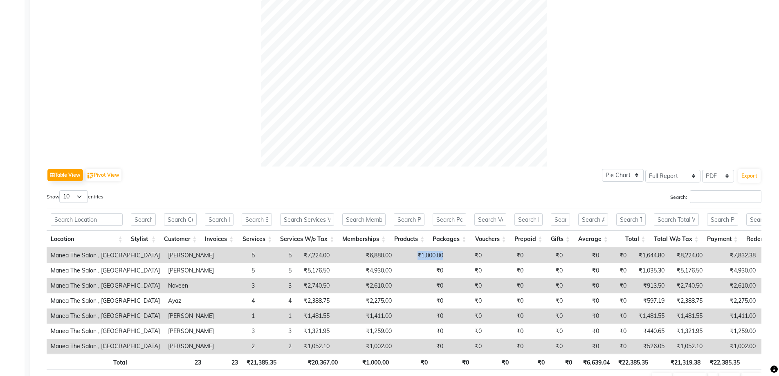
drag, startPoint x: 362, startPoint y: 255, endPoint x: 387, endPoint y: 255, distance: 24.9
click at [396, 255] on td "₹1,000.00" at bounding box center [422, 255] width 52 height 15
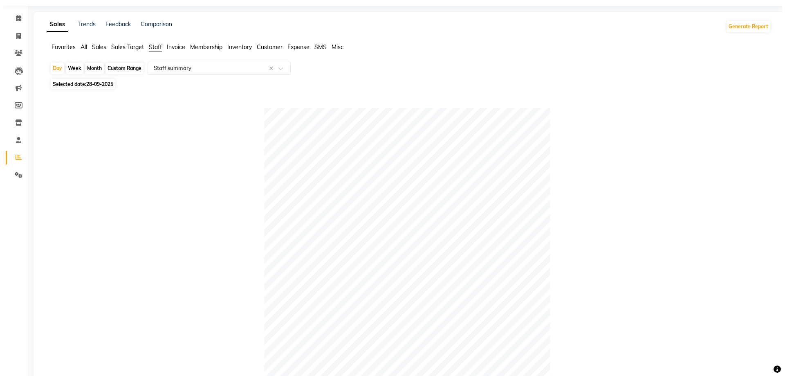
scroll to position [0, 0]
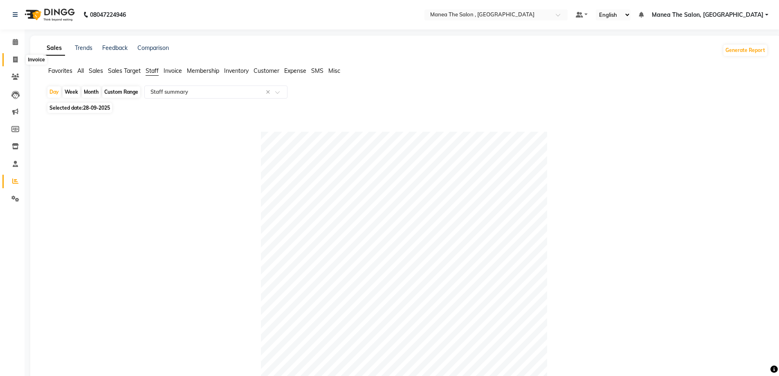
click at [13, 59] on icon at bounding box center [15, 59] width 4 height 6
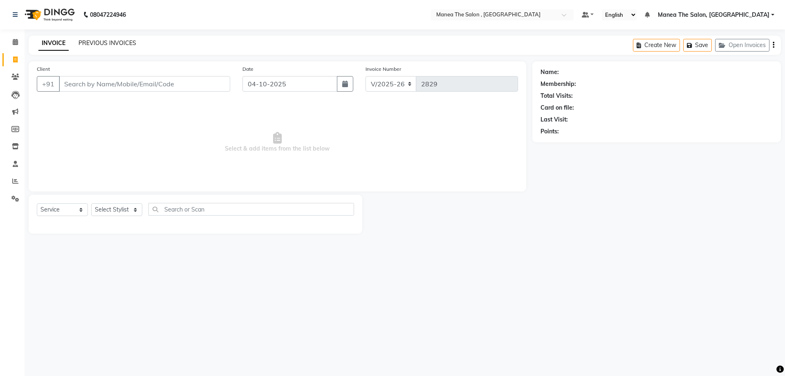
click at [117, 40] on link "PREVIOUS INVOICES" at bounding box center [107, 42] width 58 height 7
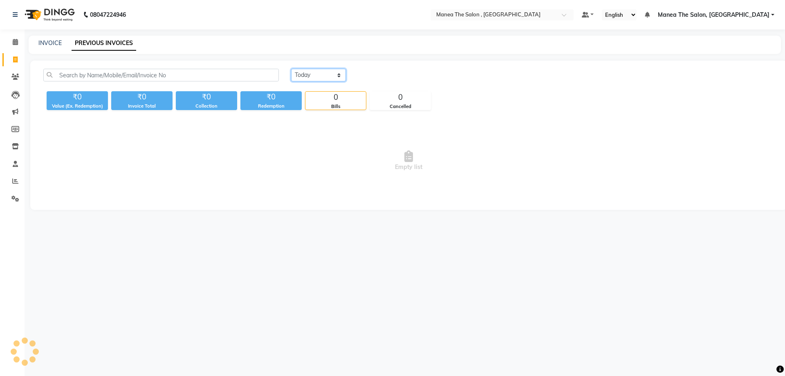
click at [310, 75] on select "[DATE] [DATE] Custom Range" at bounding box center [318, 75] width 55 height 13
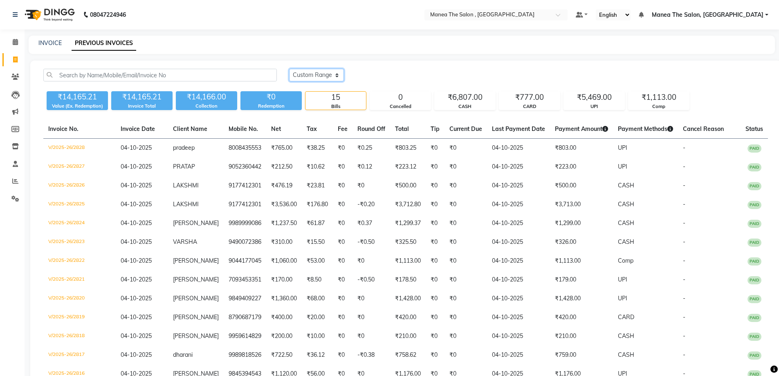
click at [289, 69] on select "[DATE] [DATE] Custom Range" at bounding box center [316, 75] width 55 height 13
click at [388, 78] on input "04-10-2025" at bounding box center [382, 74] width 57 height 11
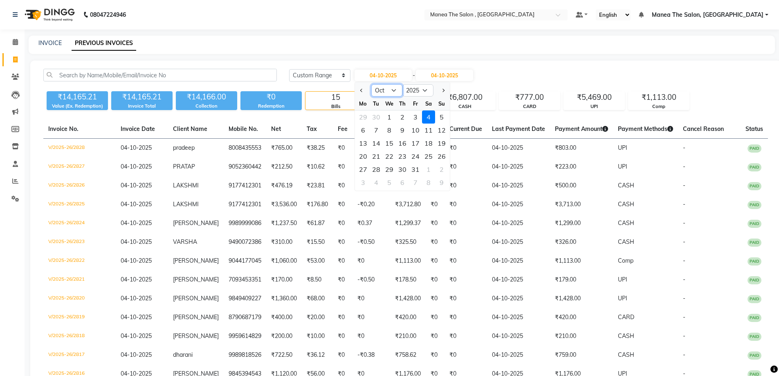
click at [388, 91] on select "Jan Feb Mar Apr May Jun [DATE] Aug Sep Oct Nov Dec" at bounding box center [386, 90] width 31 height 12
click at [371, 84] on select "Jan Feb Mar Apr May Jun [DATE] Aug Sep Oct Nov Dec" at bounding box center [386, 90] width 31 height 12
click at [357, 118] on div "1" at bounding box center [362, 116] width 13 height 13
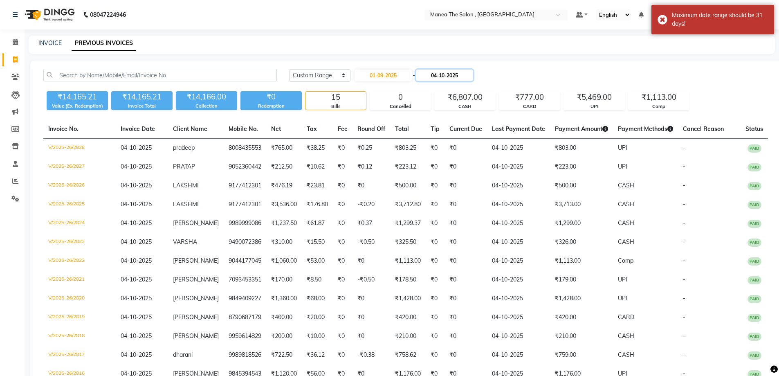
click at [440, 76] on input "04-10-2025" at bounding box center [444, 74] width 57 height 11
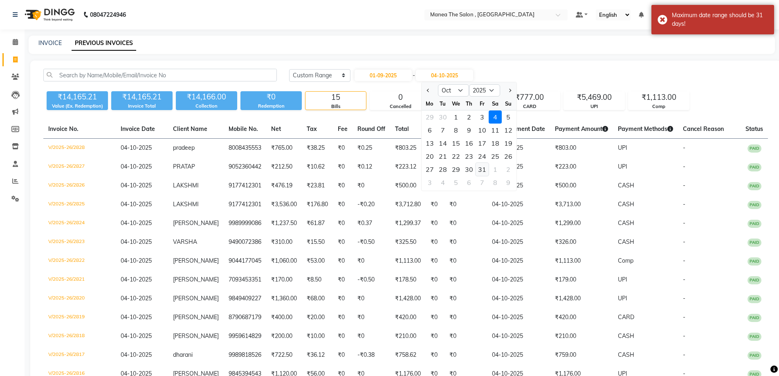
click at [483, 166] on div "31" at bounding box center [481, 169] width 13 height 13
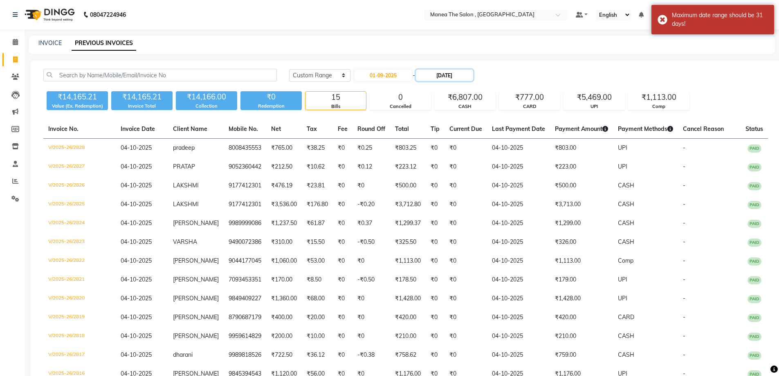
click at [443, 73] on input "[DATE]" at bounding box center [444, 74] width 57 height 11
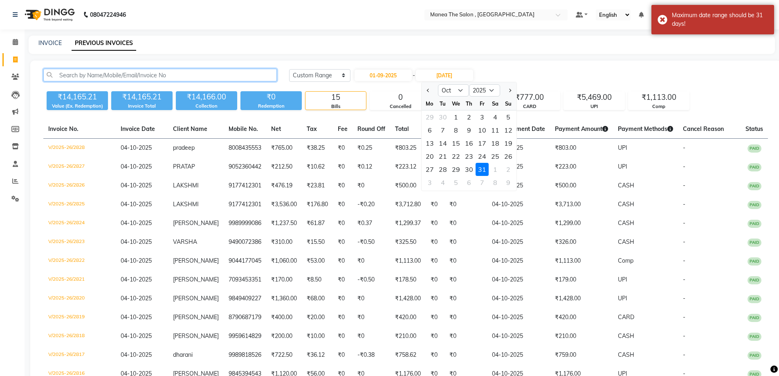
click at [151, 78] on input "text" at bounding box center [159, 75] width 233 height 13
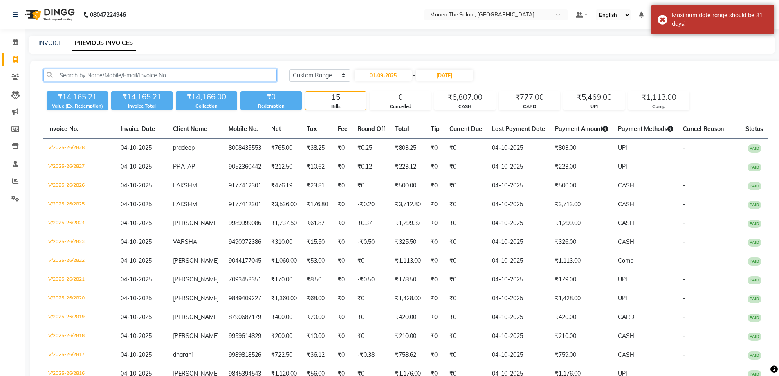
click at [94, 74] on input "text" at bounding box center [159, 75] width 233 height 13
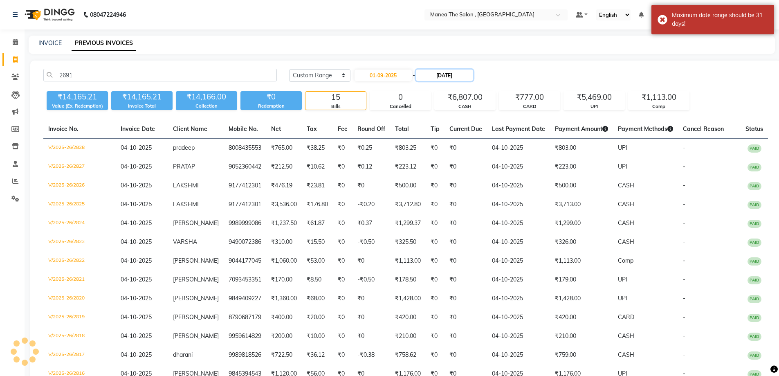
click at [438, 79] on input "[DATE]" at bounding box center [444, 74] width 57 height 11
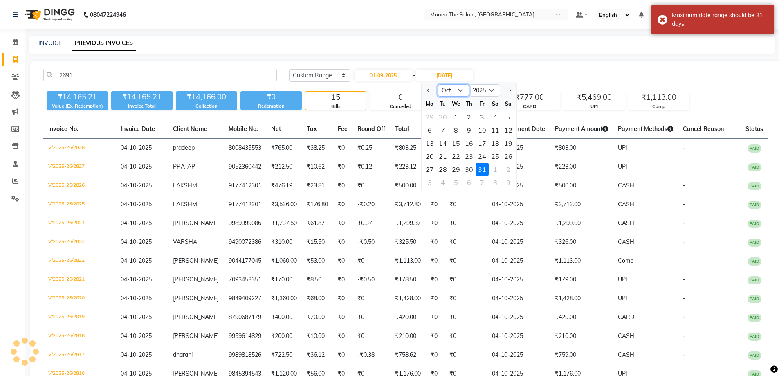
click at [459, 96] on select "Sep Oct Nov Dec" at bounding box center [453, 90] width 31 height 12
click at [438, 84] on select "Sep Oct Nov Dec" at bounding box center [453, 90] width 31 height 12
click at [442, 166] on div "30" at bounding box center [442, 169] width 13 height 13
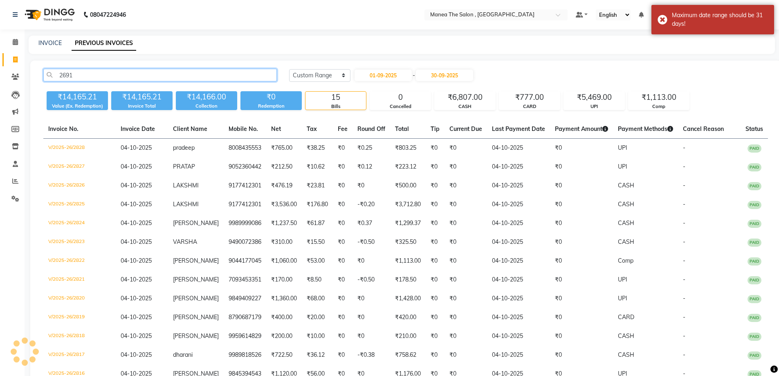
click at [132, 74] on input "2691" at bounding box center [159, 75] width 233 height 13
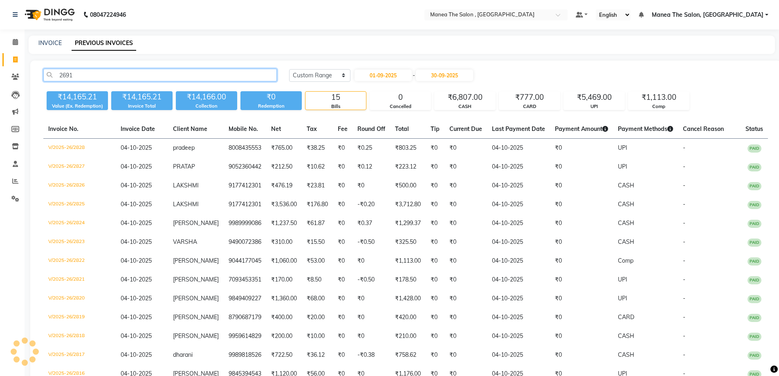
click at [113, 77] on input "2691" at bounding box center [159, 75] width 233 height 13
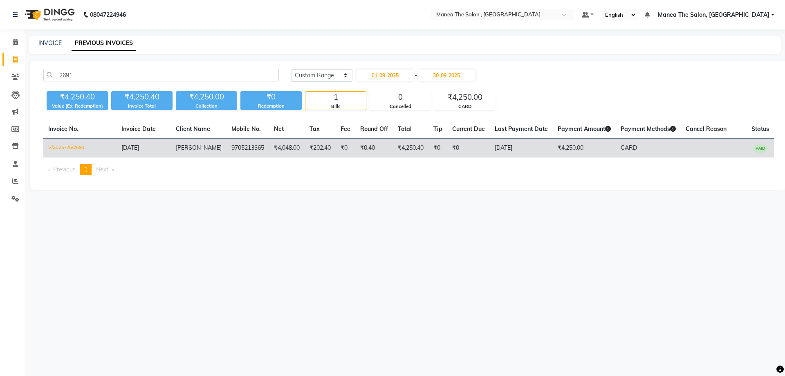
click at [411, 149] on td "₹4,250.40" at bounding box center [411, 148] width 36 height 19
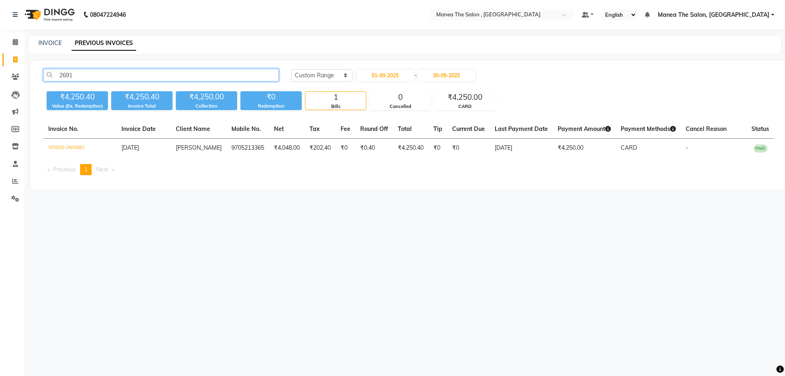
click at [94, 75] on input "2691" at bounding box center [160, 75] width 235 height 13
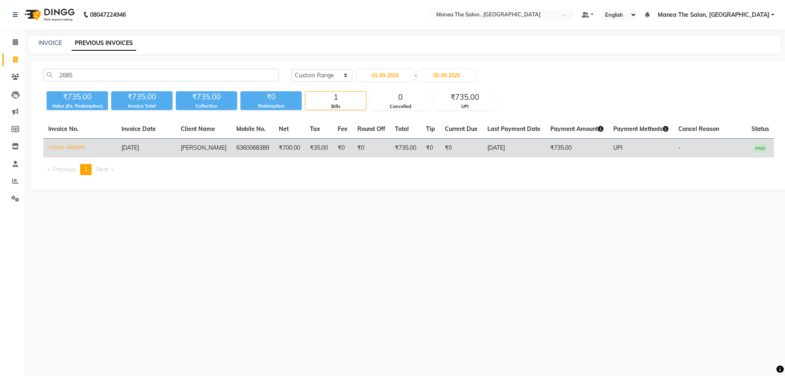
click at [212, 150] on td "[PERSON_NAME]" at bounding box center [204, 148] width 56 height 19
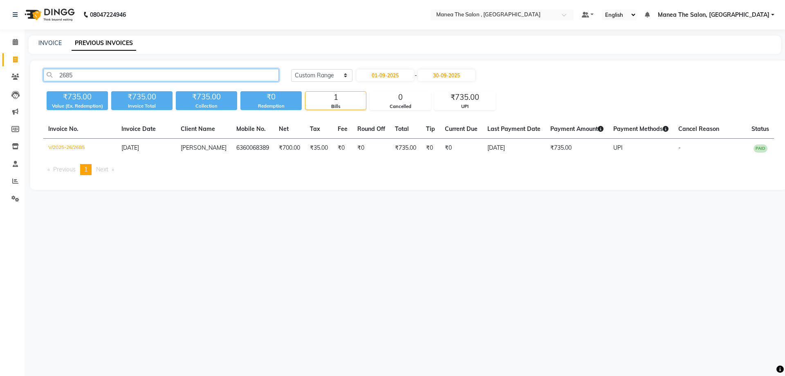
click at [85, 81] on input "2685" at bounding box center [160, 75] width 235 height 13
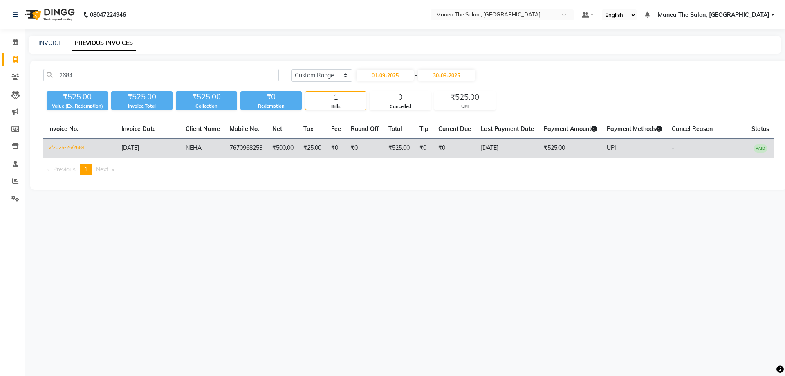
click at [139, 146] on span "[DATE]" at bounding box center [130, 147] width 18 height 7
